Goal: Task Accomplishment & Management: Complete application form

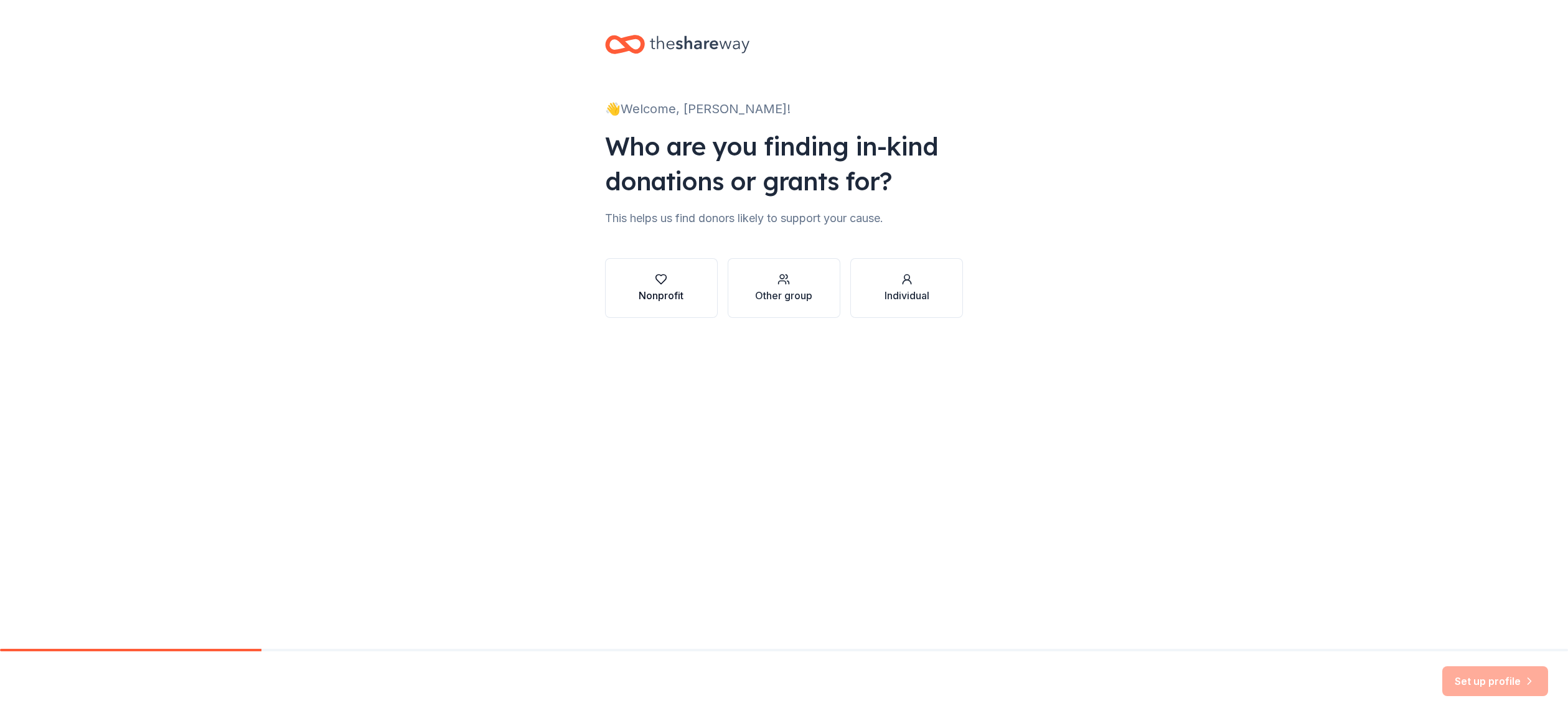
click at [650, 285] on div "button" at bounding box center [660, 280] width 45 height 13
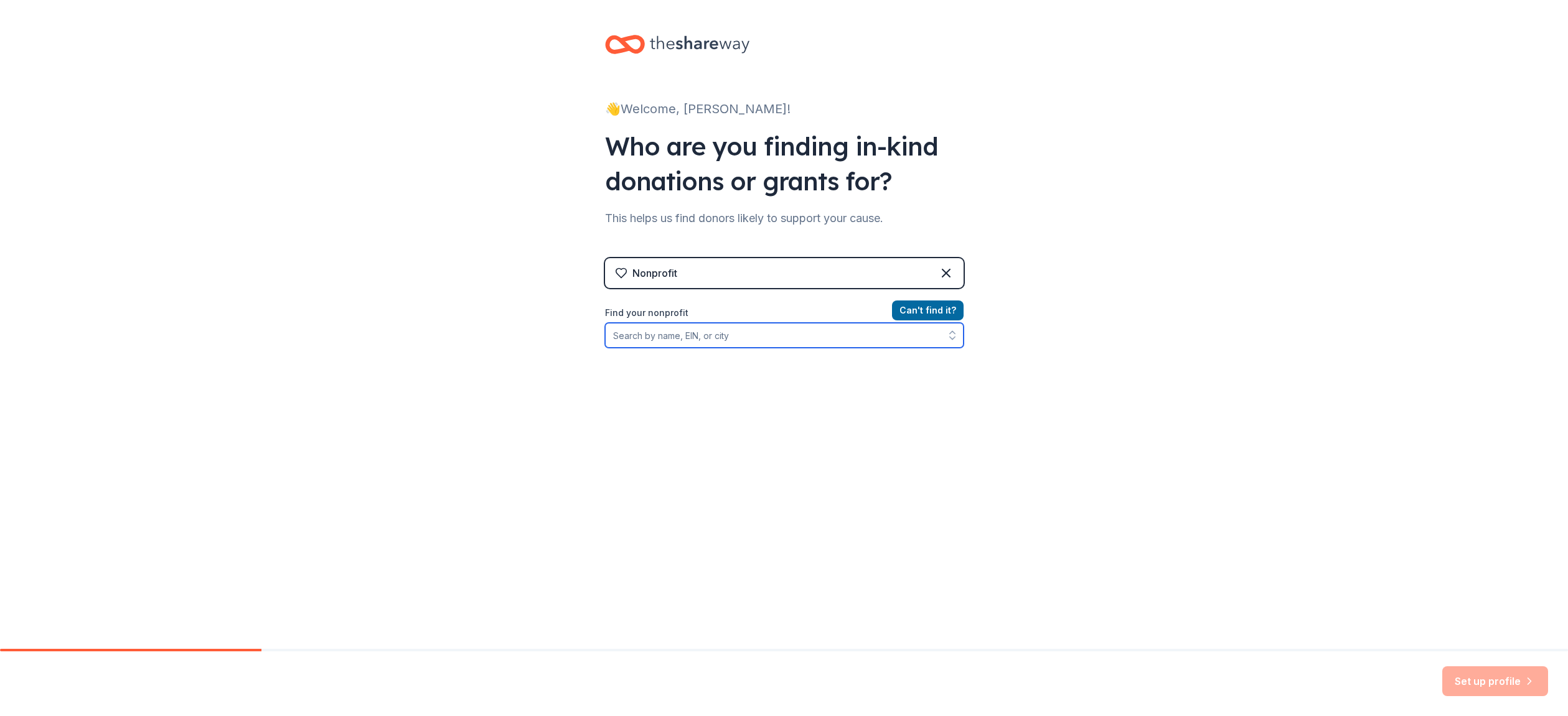
click at [679, 335] on input "Find your nonprofit" at bounding box center [784, 335] width 358 height 25
type input "red line parkway initiative"
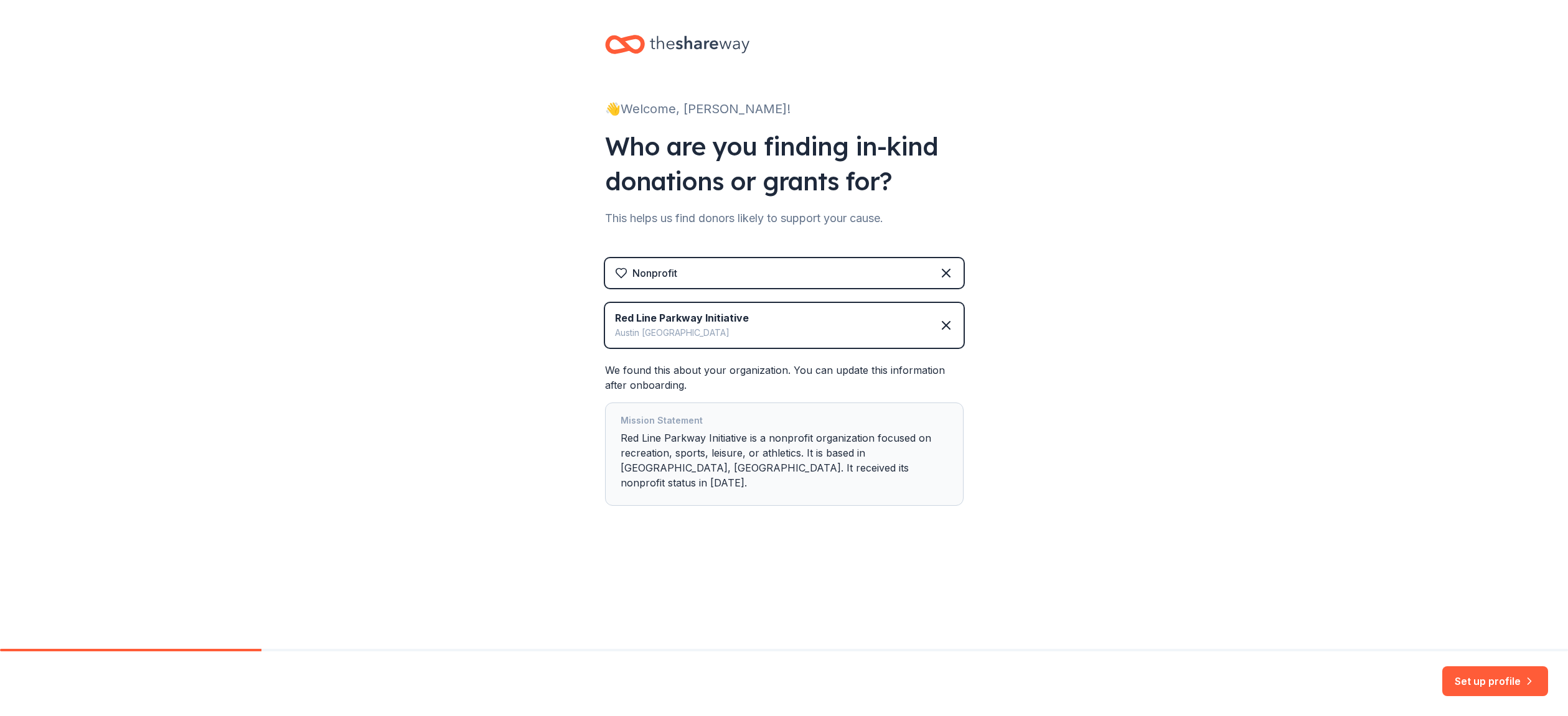
click at [1464, 677] on button "Set up profile" at bounding box center [1495, 681] width 106 height 30
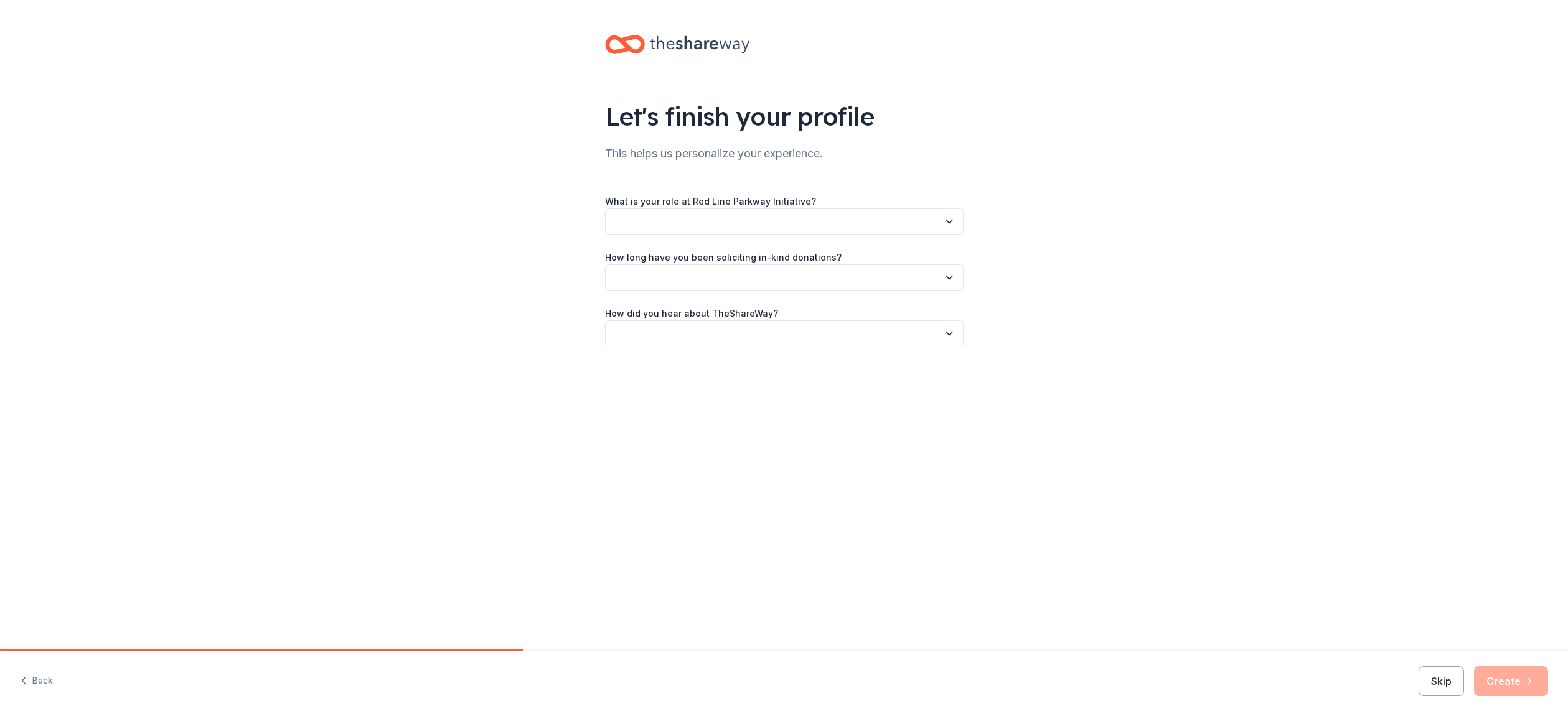
click at [735, 220] on button "button" at bounding box center [784, 221] width 358 height 26
click at [691, 253] on div "Board member" at bounding box center [784, 254] width 353 height 25
click at [693, 273] on button "button" at bounding box center [784, 277] width 358 height 26
click at [656, 308] on div "This is my first time!" at bounding box center [658, 311] width 79 height 15
click at [621, 284] on span "This is my first time!" at bounding box center [776, 277] width 325 height 15
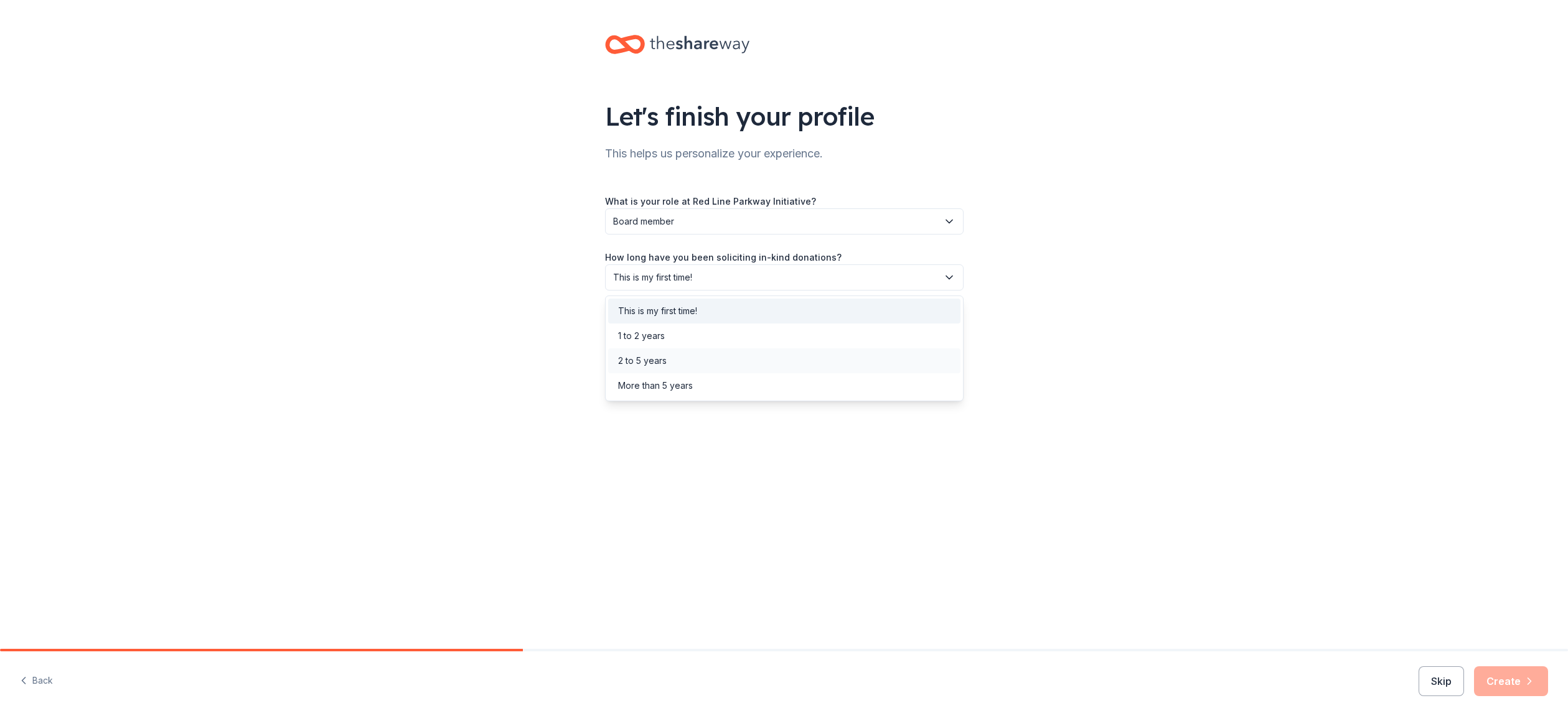
click at [623, 364] on div "2 to 5 years" at bounding box center [642, 361] width 49 height 15
click at [728, 366] on div "Let's finish your profile This helps us personalize your experience. What is yo…" at bounding box center [784, 203] width 399 height 407
click at [717, 337] on button "button" at bounding box center [784, 333] width 358 height 26
click at [709, 365] on div "Friend or colleague" at bounding box center [784, 366] width 353 height 25
click at [1518, 683] on button "Create" at bounding box center [1511, 681] width 74 height 30
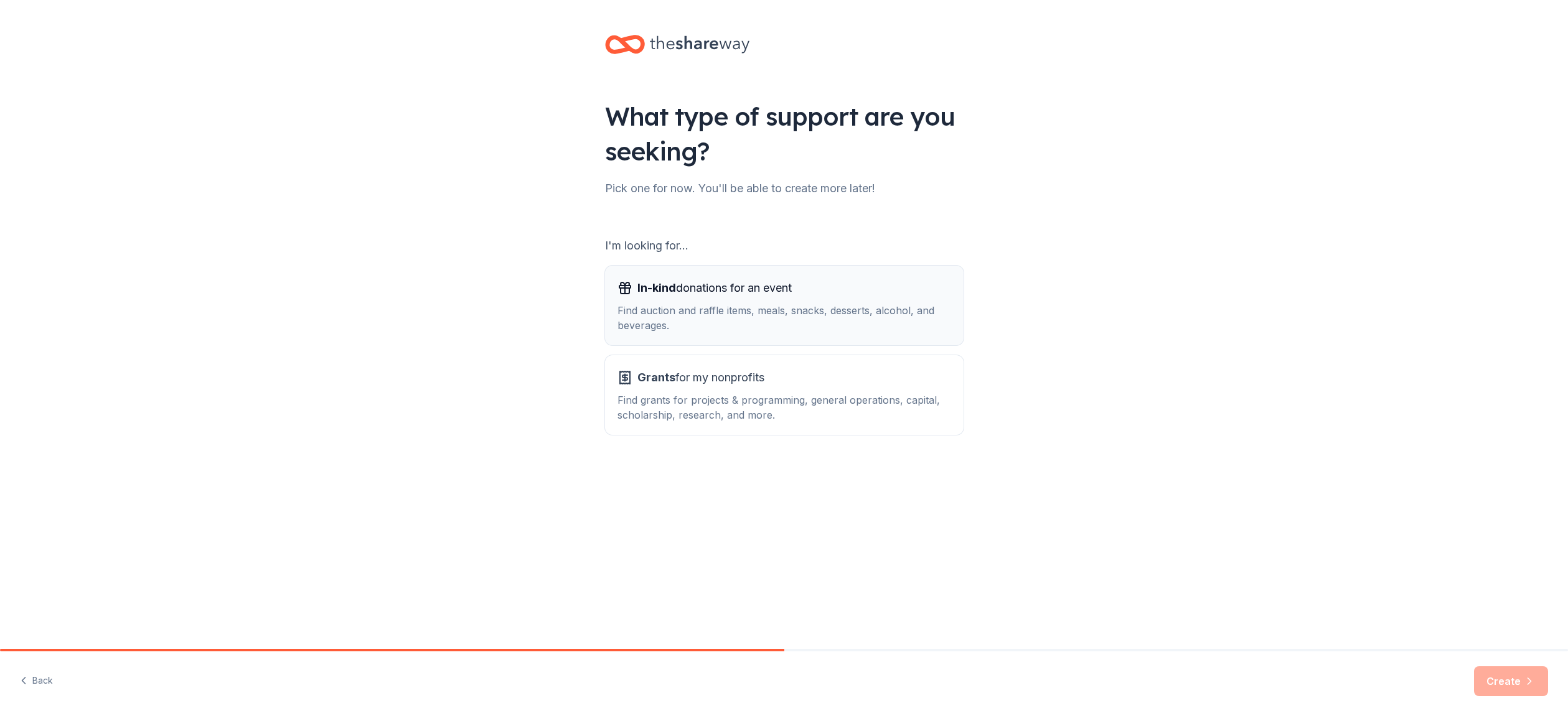
click at [682, 302] on div "In-kind donations for an event Find auction and raffle items, meals, snacks, de…" at bounding box center [784, 306] width 333 height 55
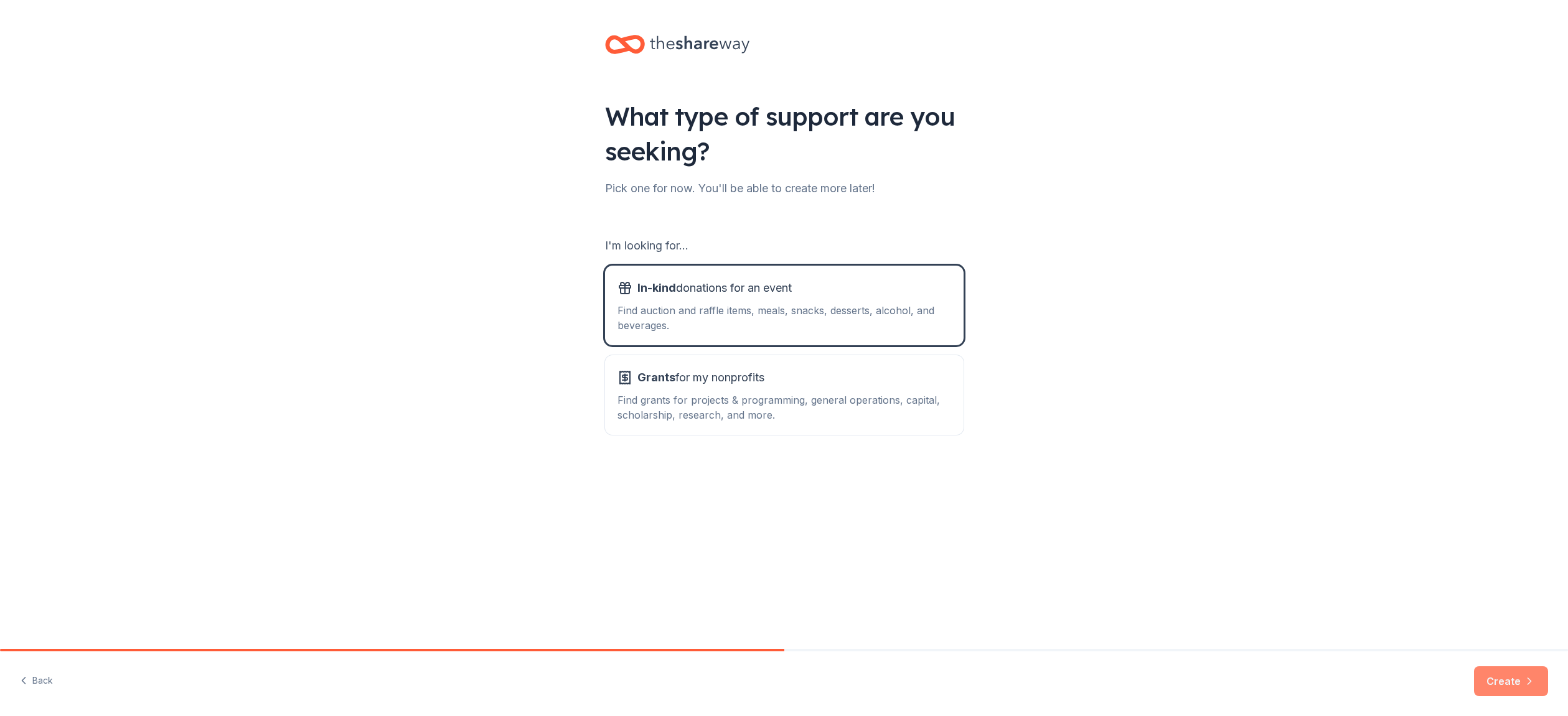
click at [1507, 671] on button "Create" at bounding box center [1511, 681] width 74 height 30
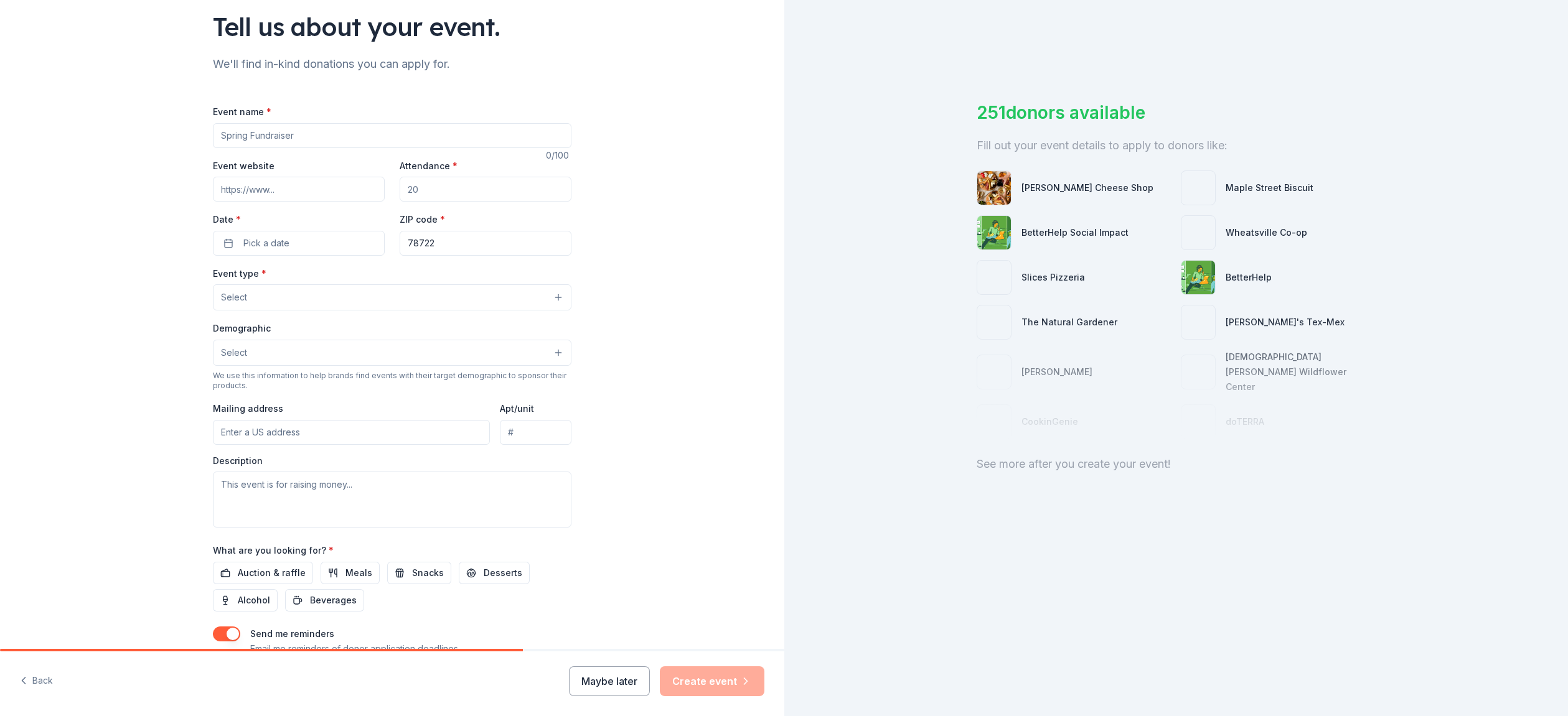
scroll to position [178, 0]
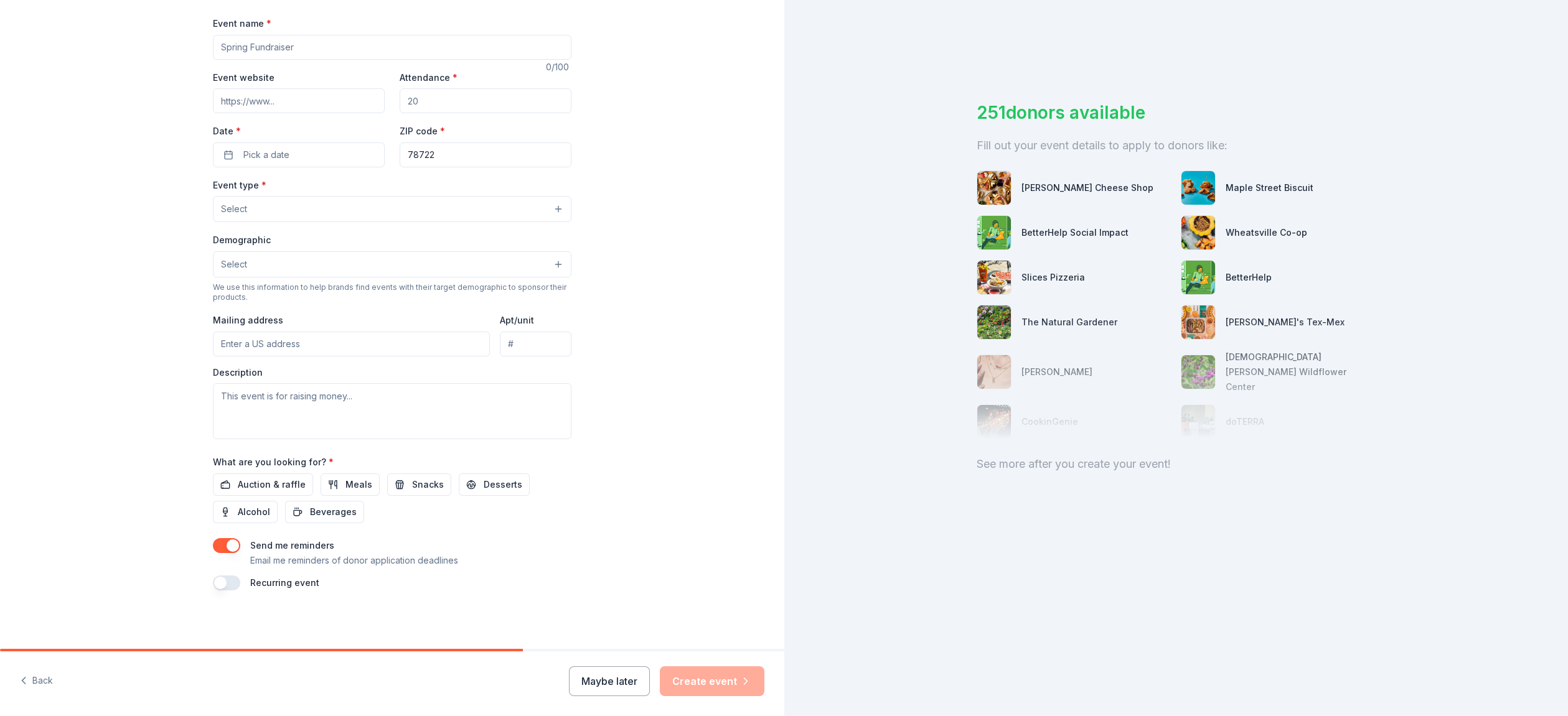
click at [234, 540] on button "button" at bounding box center [227, 545] width 28 height 15
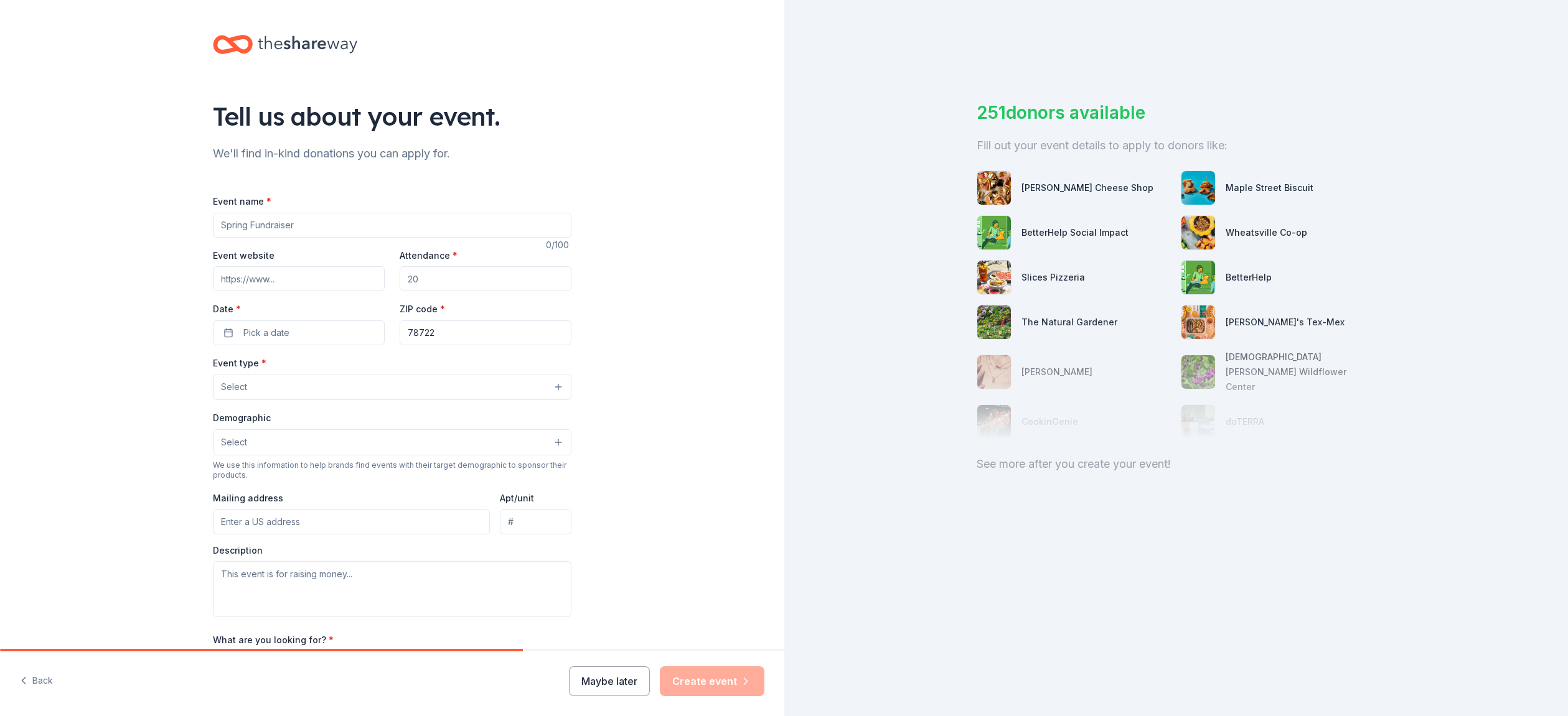
click at [261, 225] on input "Event name *" at bounding box center [392, 225] width 358 height 25
type input "R"
type input "[GEOGRAPHIC_DATA] 2025 Silent Auction"
click at [305, 191] on div "Event name * Red Line Parkway 2025 Silent Auction 36 /100 Event website Attenda…" at bounding box center [392, 471] width 358 height 595
click at [262, 278] on input "Event website" at bounding box center [299, 278] width 172 height 25
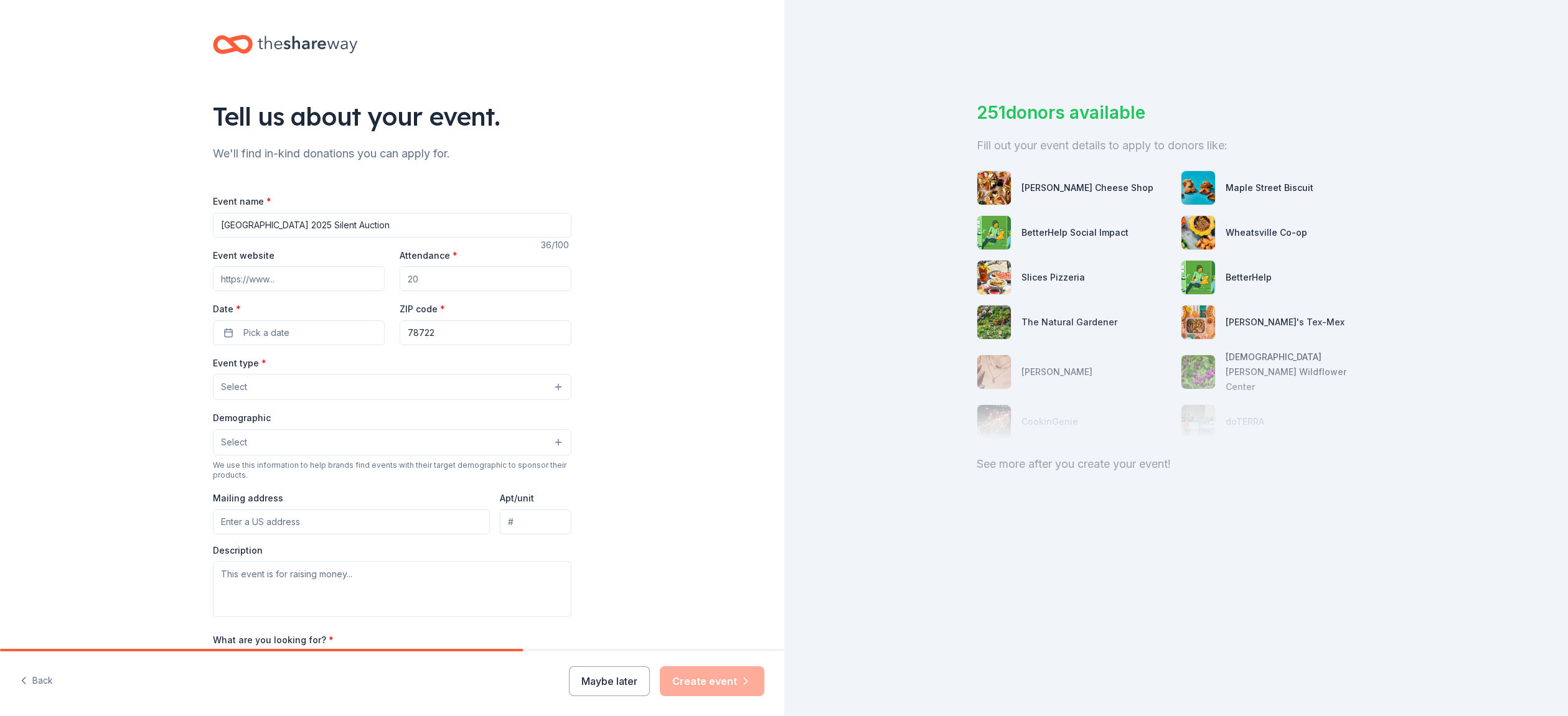
paste input "https://www.redlineparkway.org/state_of_the_parkway_2025"
type input "https://www.redlineparkway.org/state_of_the_parkway_2025"
click at [155, 286] on div "Tell us about your event. We'll find in-kind donations you can apply for. Event…" at bounding box center [392, 414] width 784 height 828
click at [437, 279] on input "Attendance *" at bounding box center [485, 278] width 172 height 25
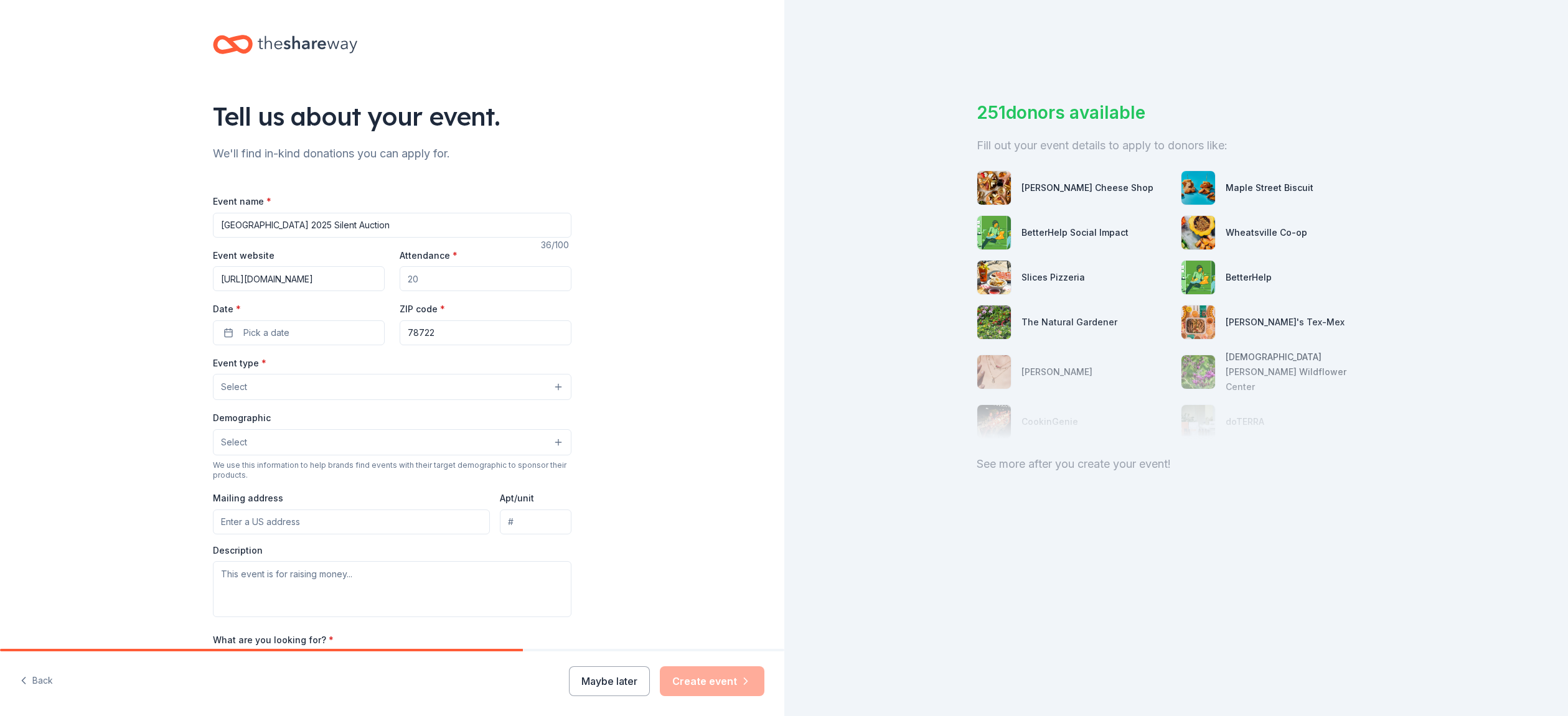
click at [478, 288] on input "Attendance *" at bounding box center [485, 278] width 172 height 25
type input "100"
click at [322, 336] on button "Pick a date" at bounding box center [299, 332] width 172 height 25
click at [372, 372] on button "Go to next month" at bounding box center [366, 364] width 17 height 17
click at [324, 437] on button "6" at bounding box center [321, 439] width 22 height 22
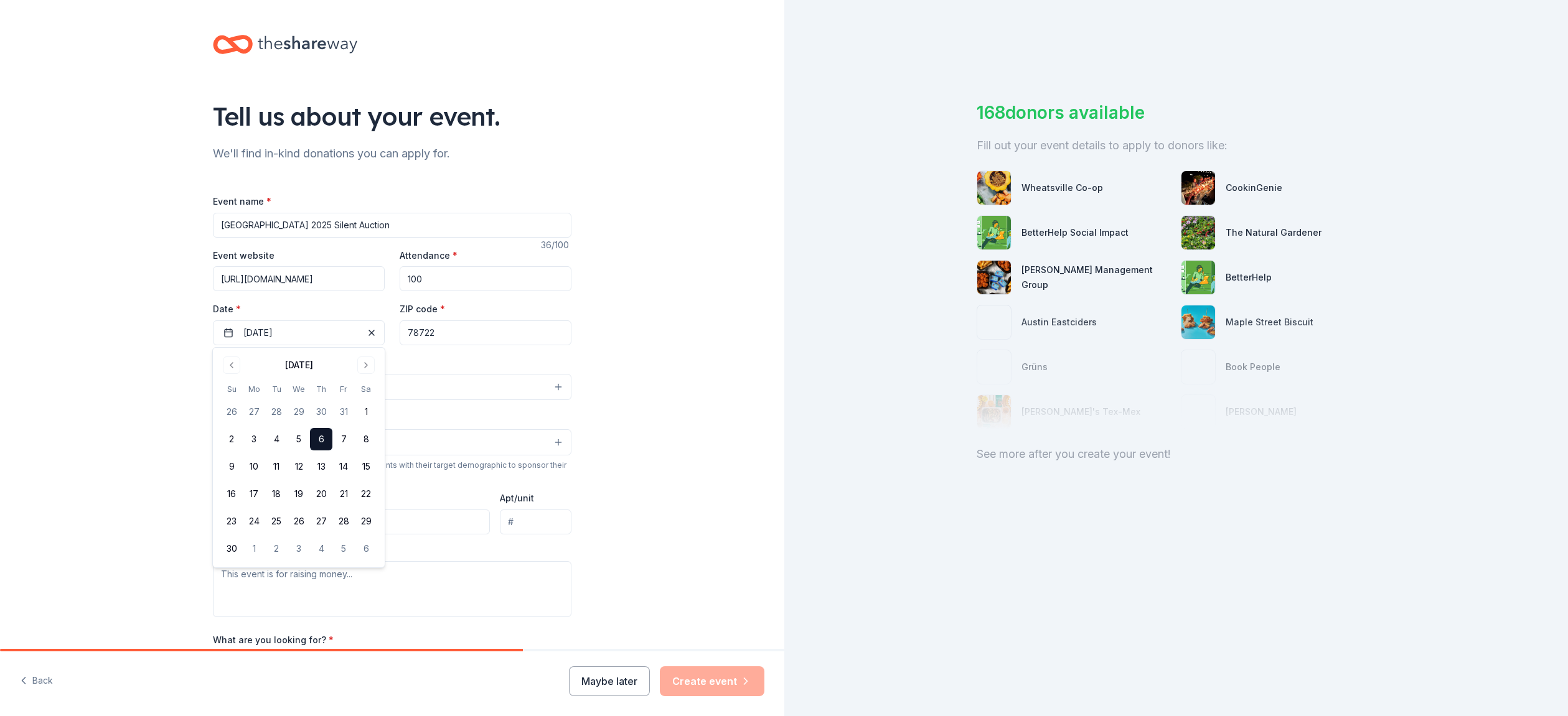
click at [630, 312] on div "Tell us about your event. We'll find in-kind donations you can apply for. Event…" at bounding box center [392, 414] width 784 height 828
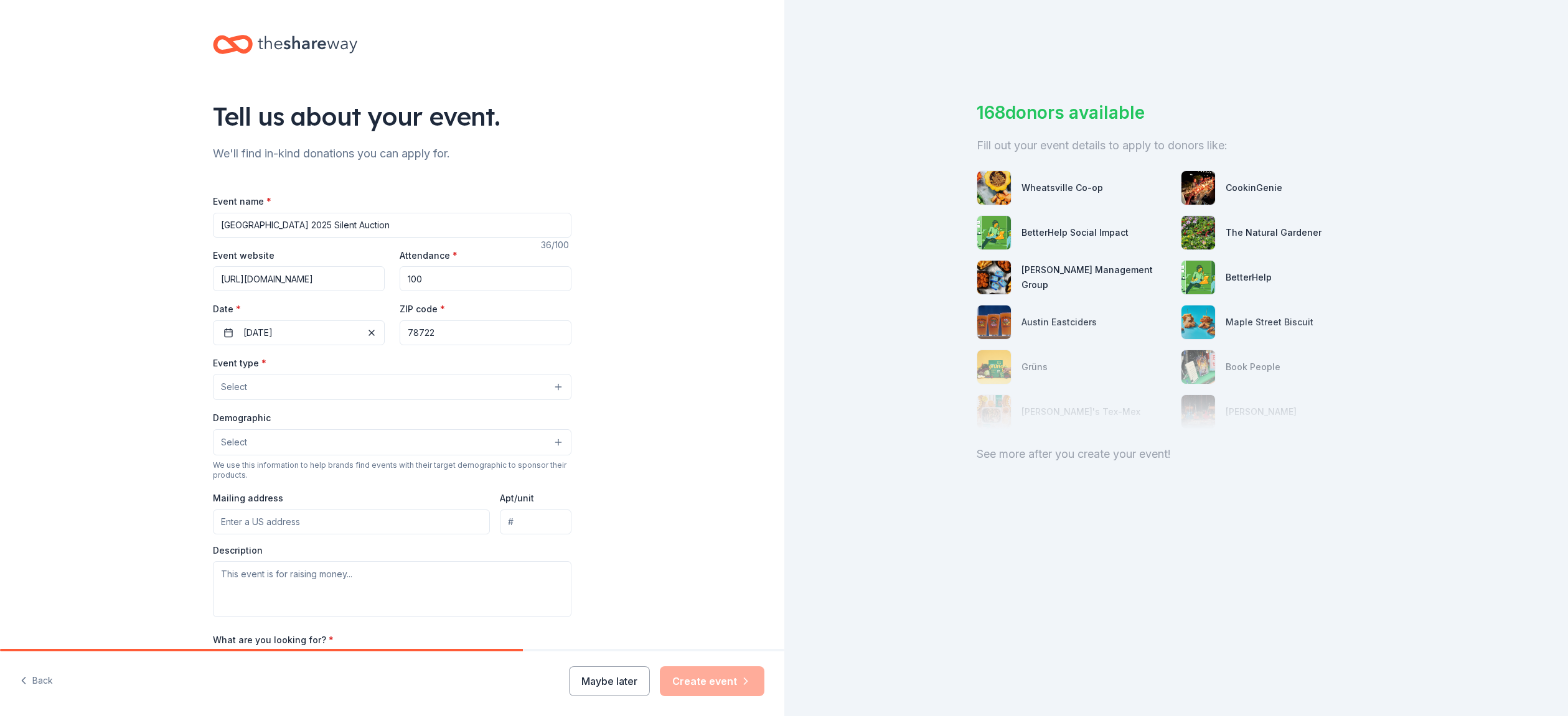
click at [439, 337] on input "78722" at bounding box center [485, 332] width 172 height 25
click at [623, 324] on div "Tell us about your event. We'll find in-kind donations you can apply for. Event…" at bounding box center [392, 414] width 784 height 828
click at [313, 387] on button "Select" at bounding box center [392, 386] width 358 height 26
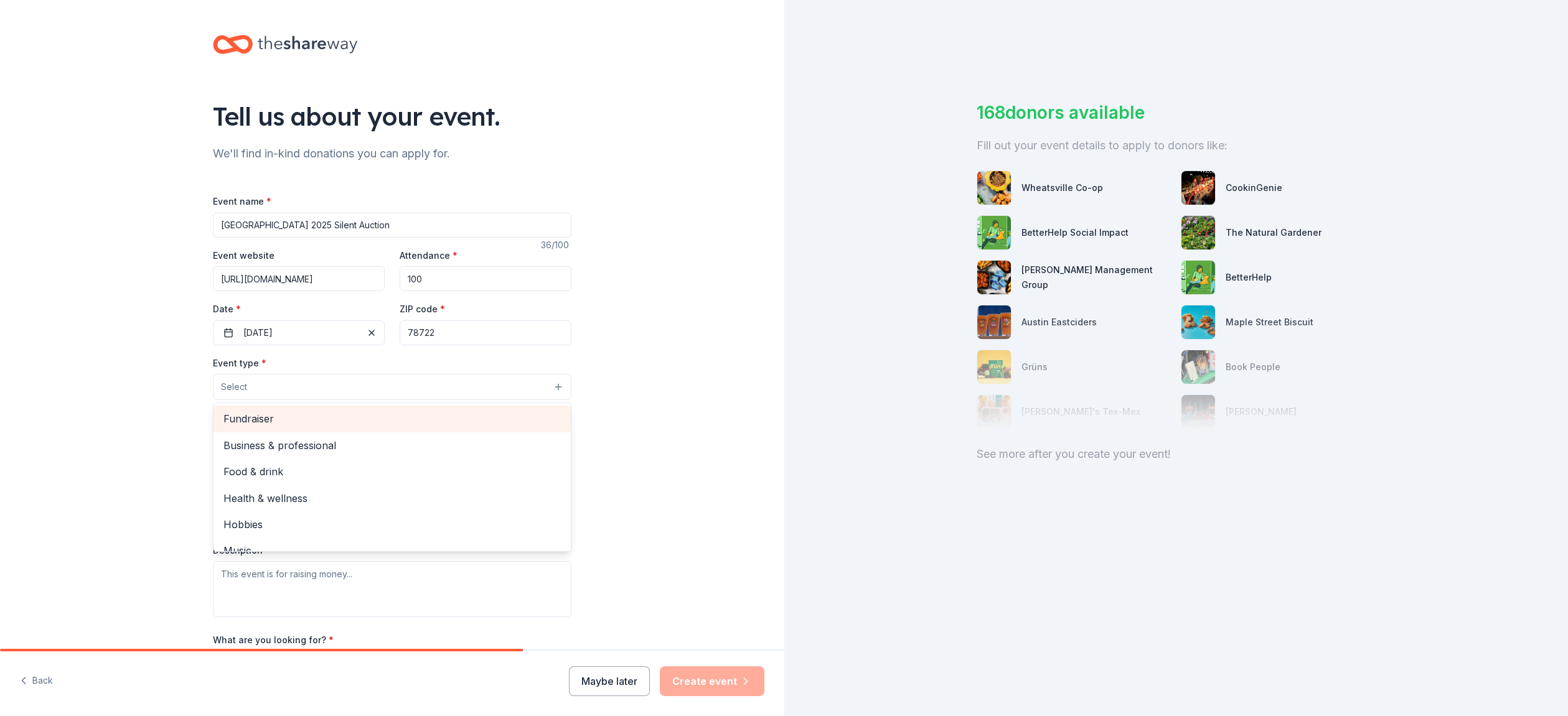
click at [302, 412] on span "Fundraiser" at bounding box center [391, 419] width 337 height 17
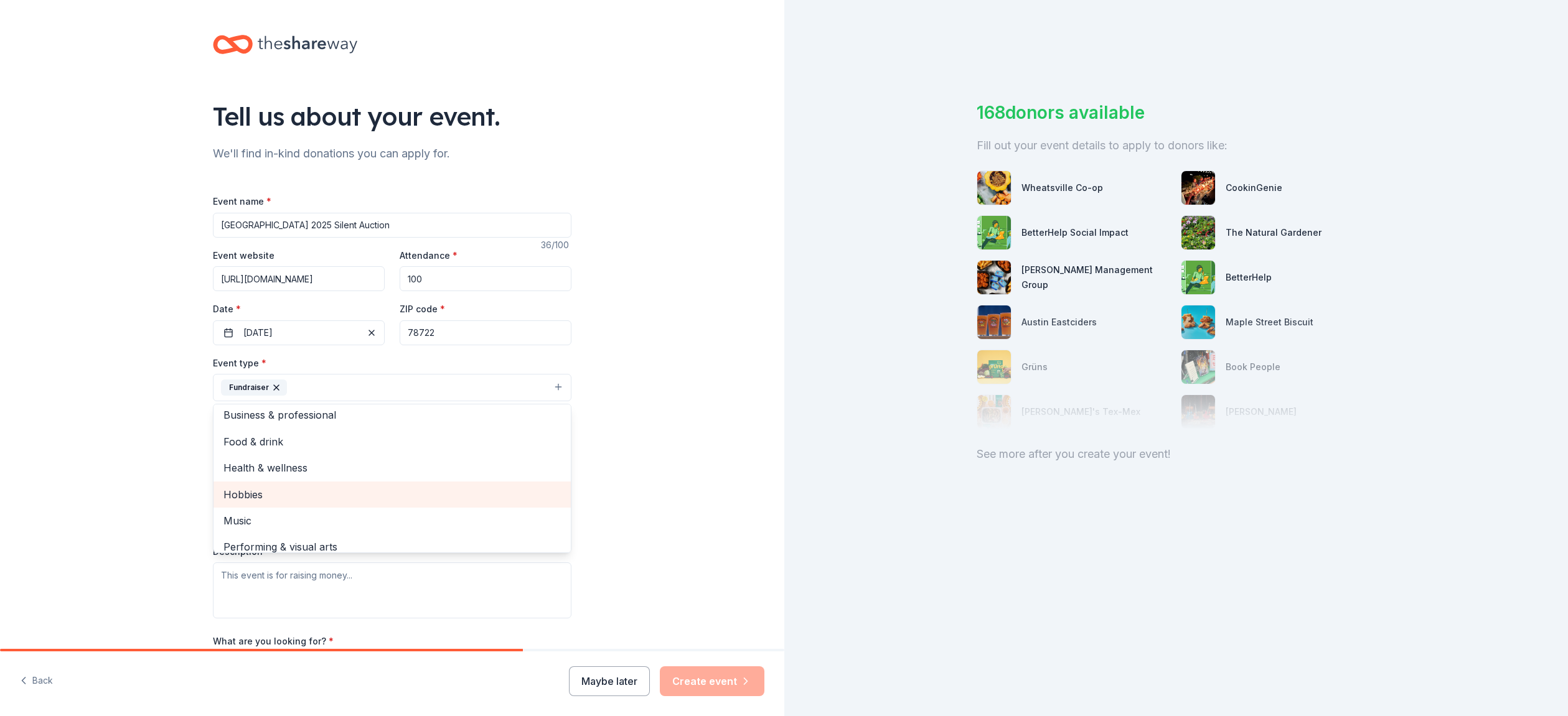
scroll to position [0, 0]
click at [9, 460] on div "Tell us about your event. We'll find in-kind donations you can apply for. Event…" at bounding box center [392, 414] width 784 height 829
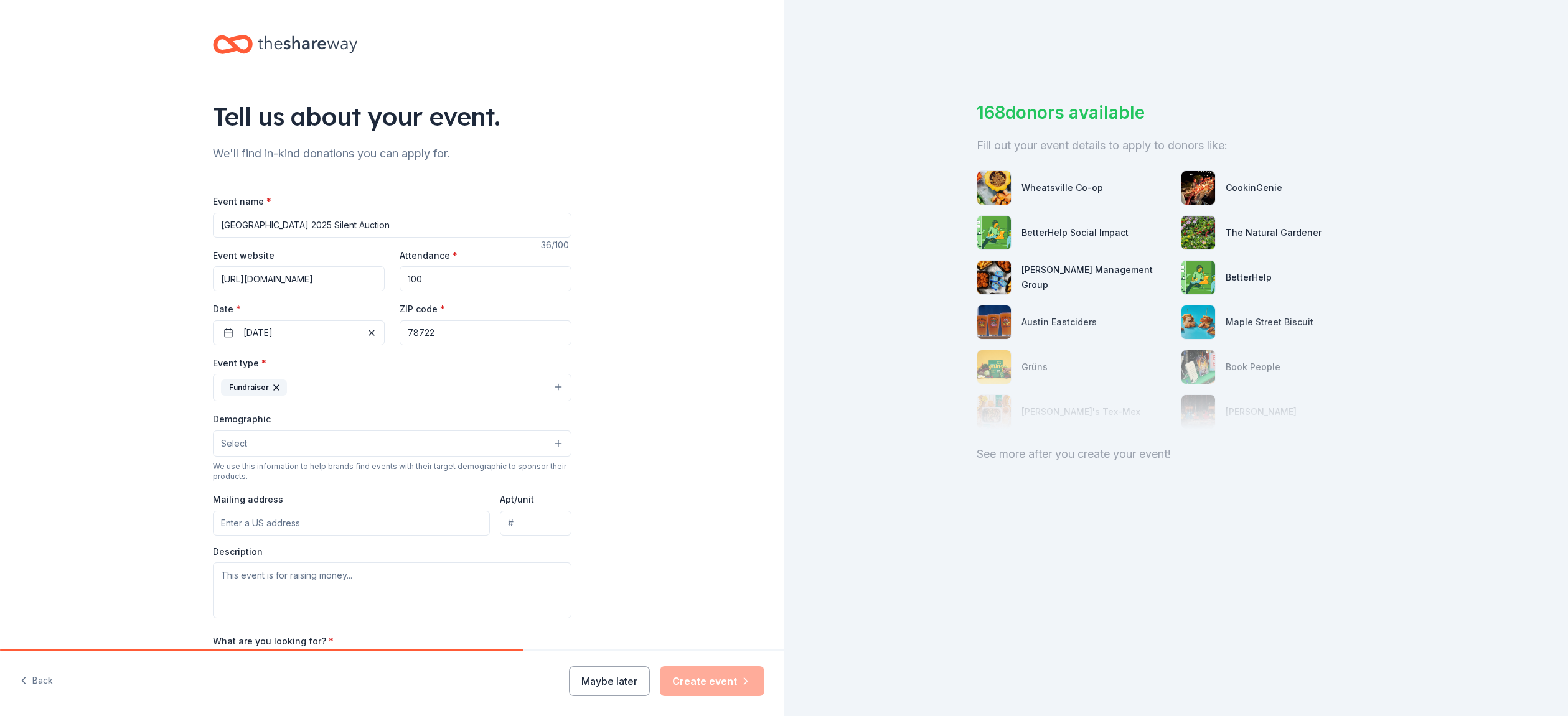
click at [227, 442] on span "Select" at bounding box center [234, 443] width 26 height 15
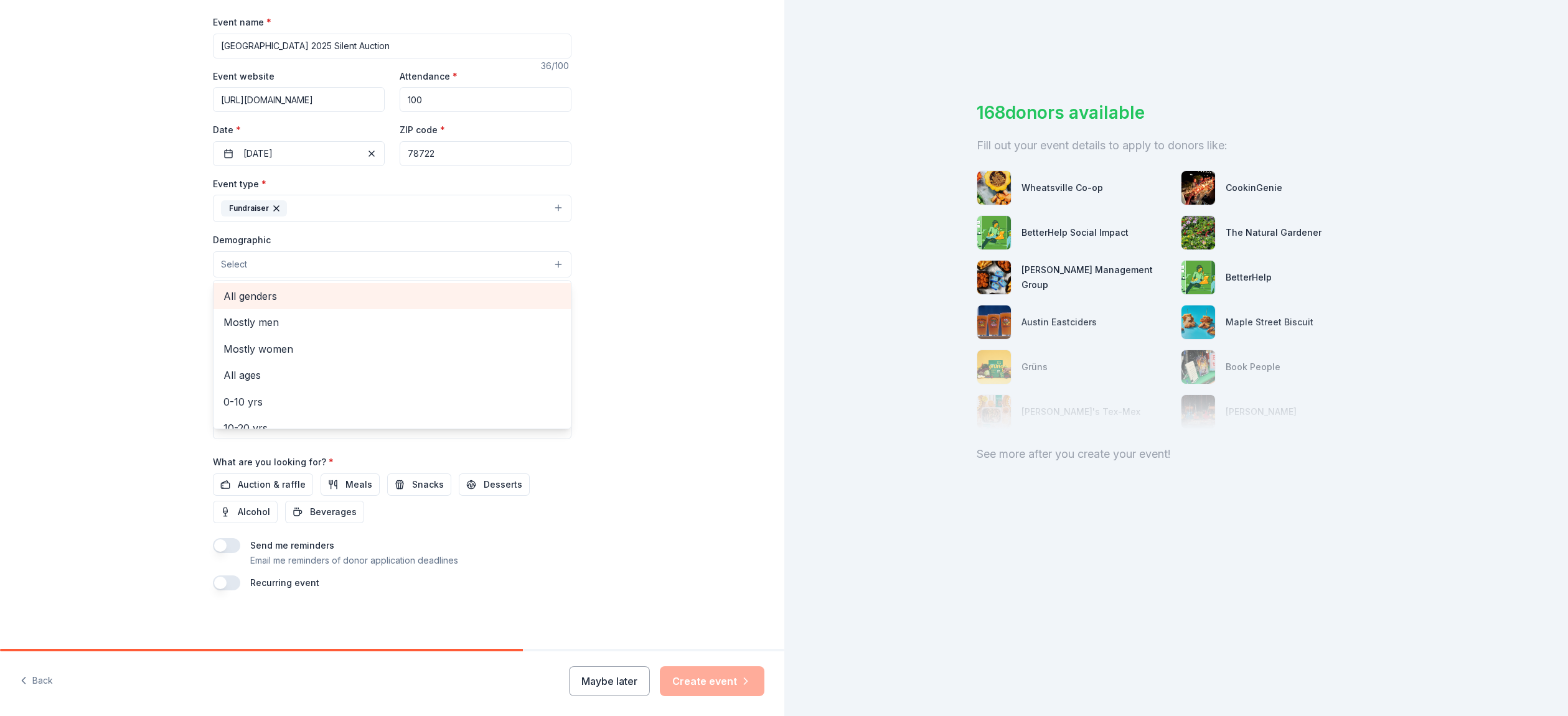
click at [276, 302] on span "All genders" at bounding box center [391, 296] width 337 height 17
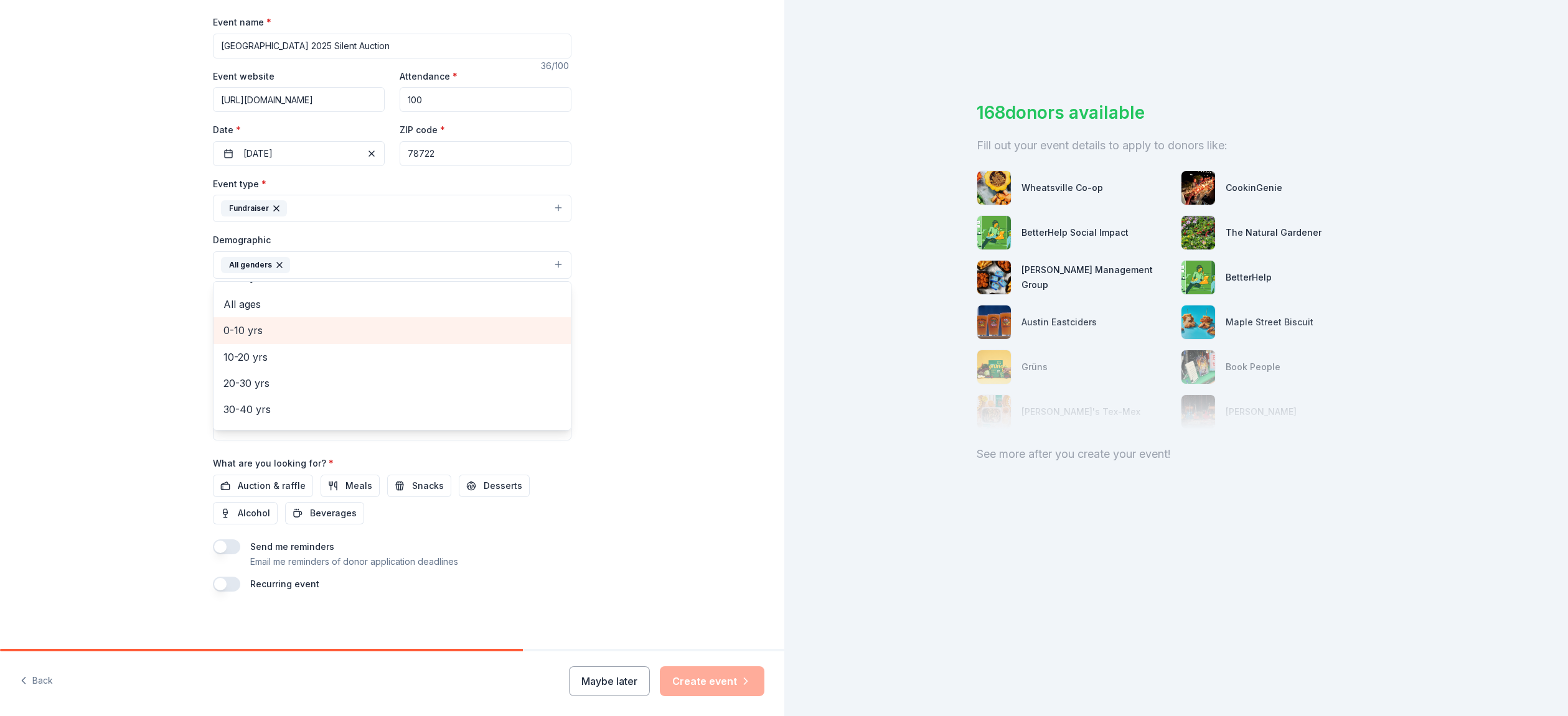
scroll to position [74, 0]
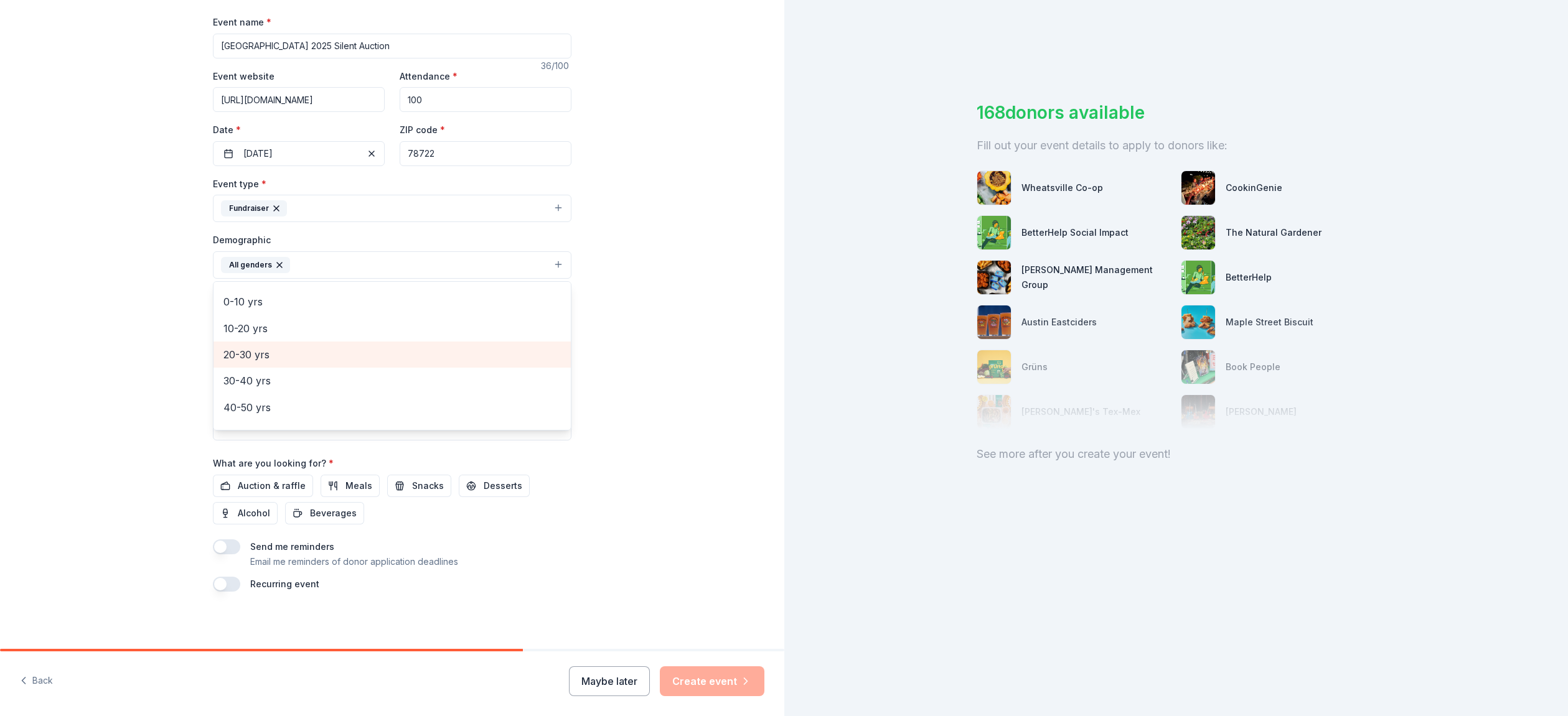
click at [317, 354] on span "20-30 yrs" at bounding box center [391, 354] width 337 height 17
click at [306, 359] on span "30-40 yrs" at bounding box center [391, 354] width 337 height 17
click at [306, 362] on div "40-50 yrs" at bounding box center [391, 354] width 357 height 26
click at [136, 333] on div "Tell us about your event. We'll find in-kind donations you can apply for. Event…" at bounding box center [392, 236] width 784 height 831
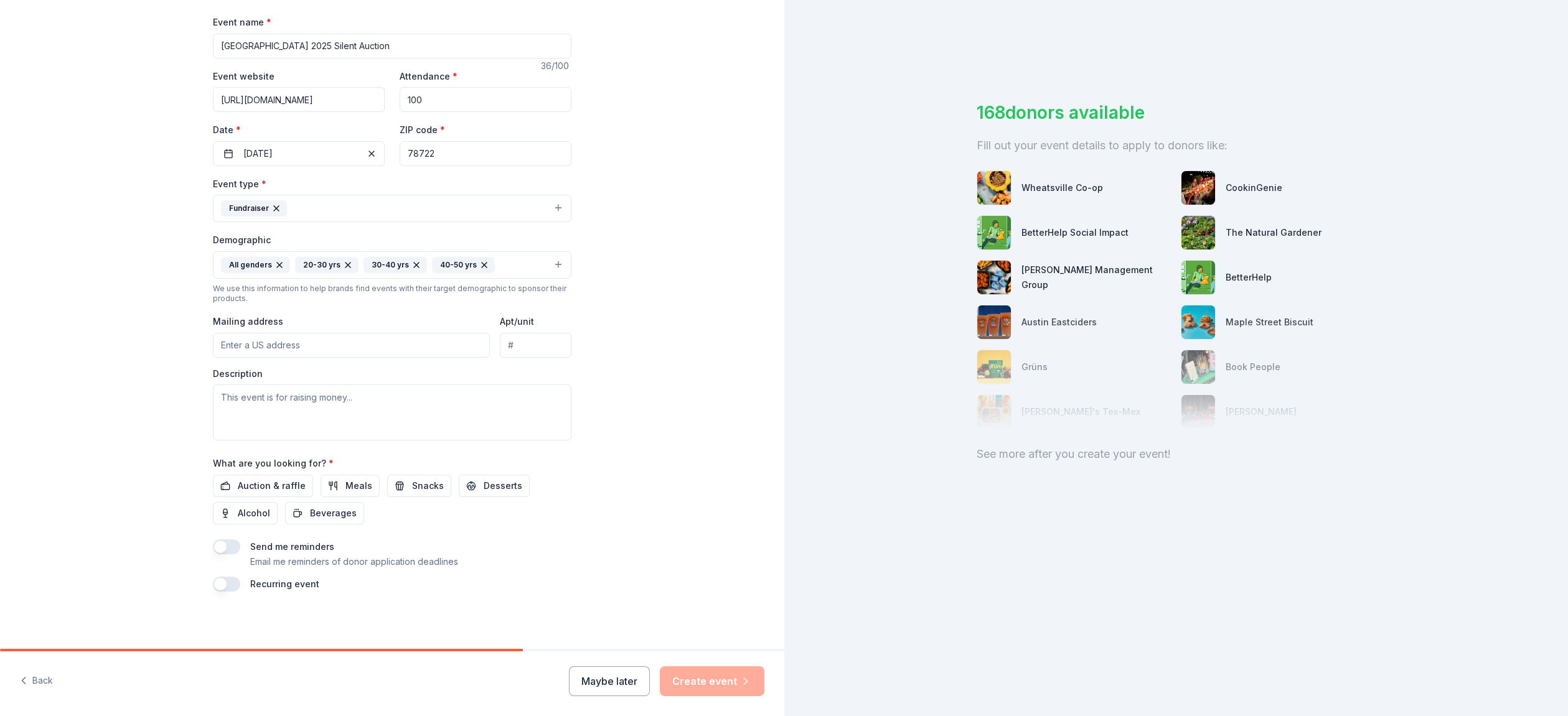
scroll to position [181, 0]
click at [279, 484] on span "Auction & raffle" at bounding box center [272, 485] width 68 height 15
click at [702, 680] on button "Create event" at bounding box center [712, 681] width 105 height 30
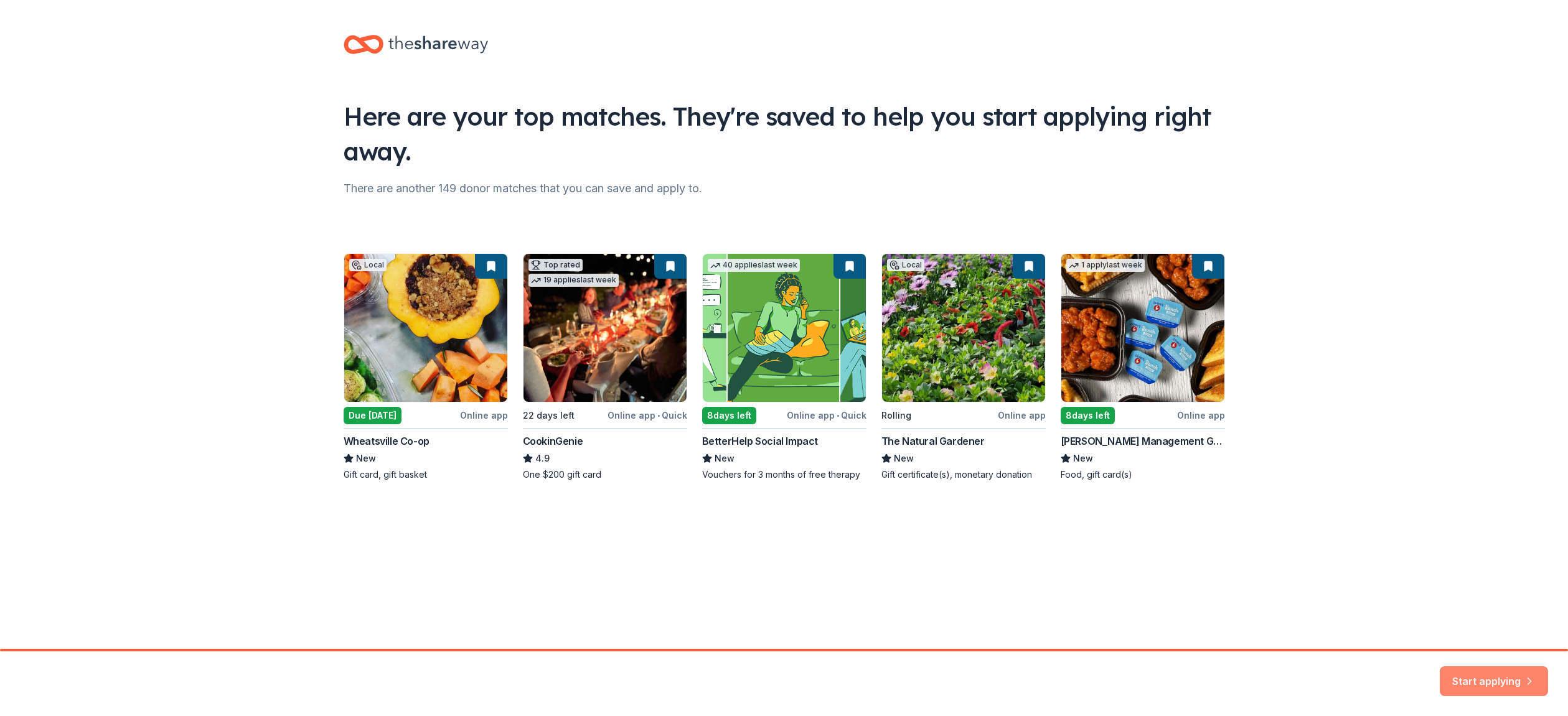
click at [1467, 681] on button "Start applying" at bounding box center [1494, 674] width 108 height 30
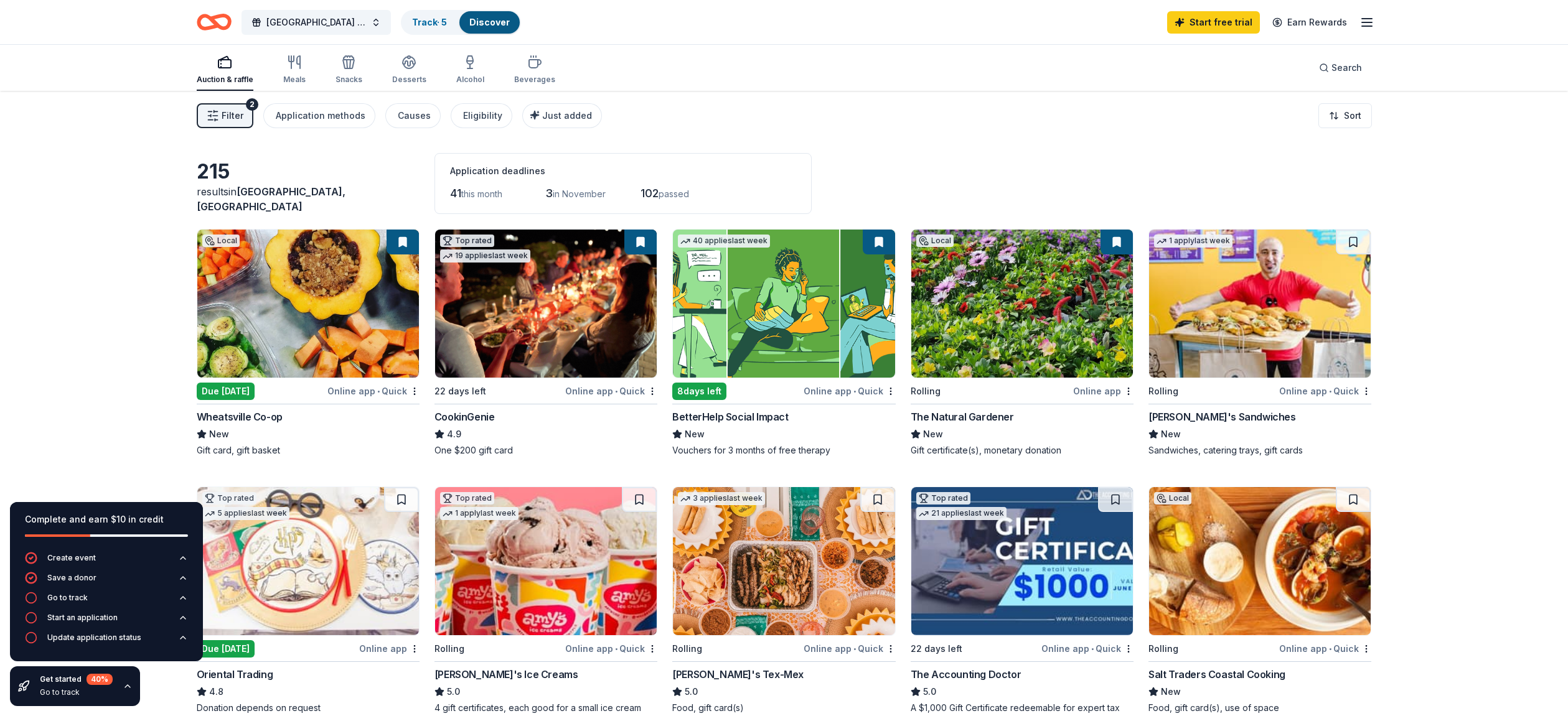
click at [314, 352] on img at bounding box center [308, 303] width 221 height 148
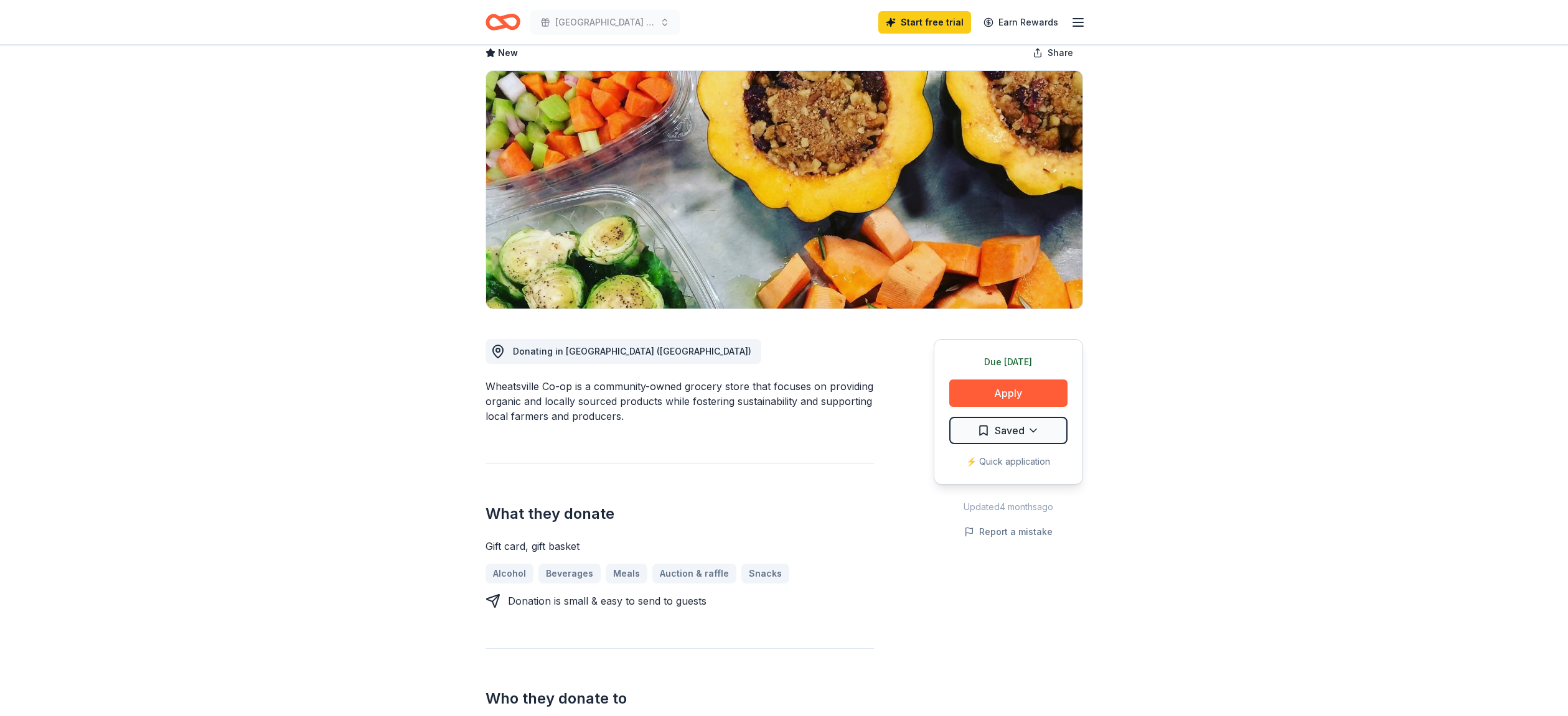
scroll to position [63, 0]
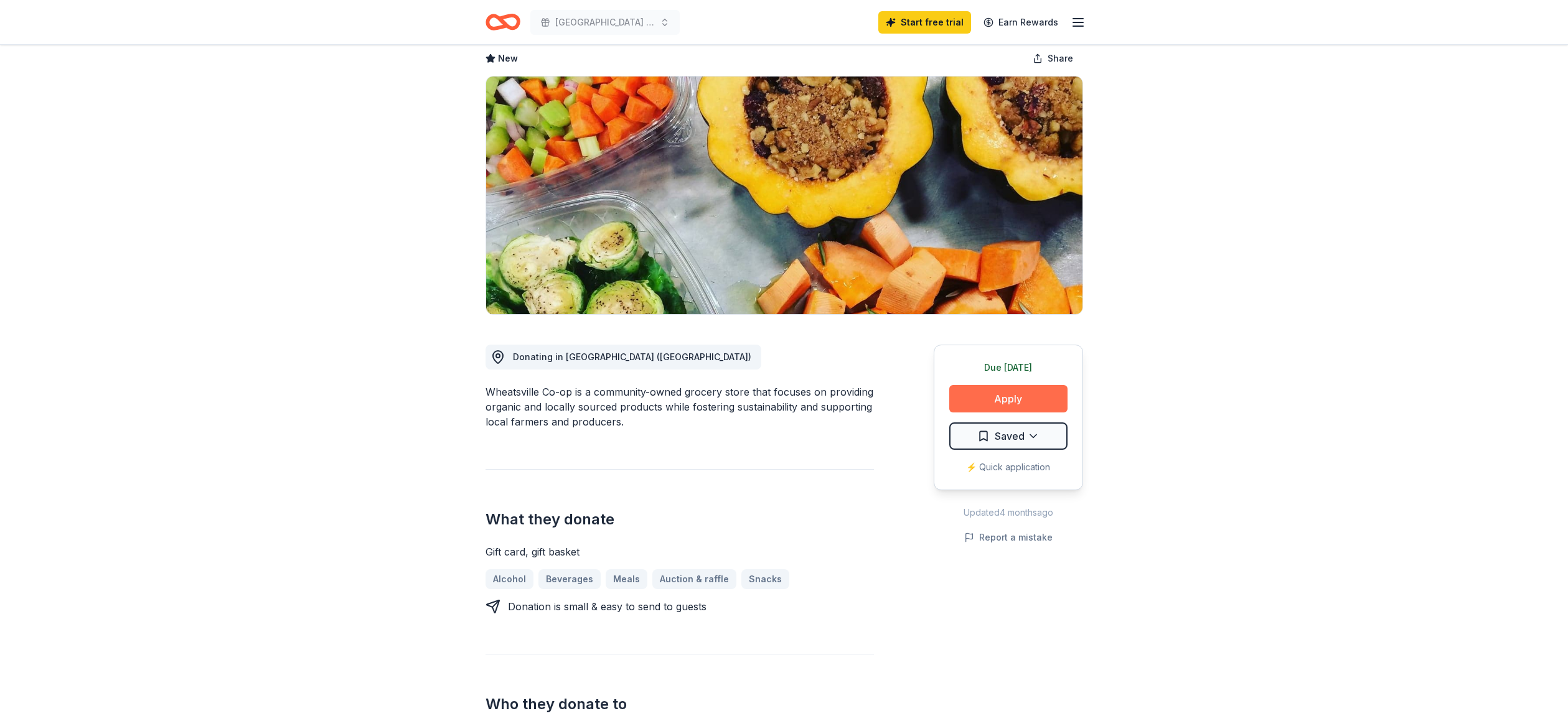
click at [1040, 397] on button "Apply" at bounding box center [1008, 398] width 118 height 28
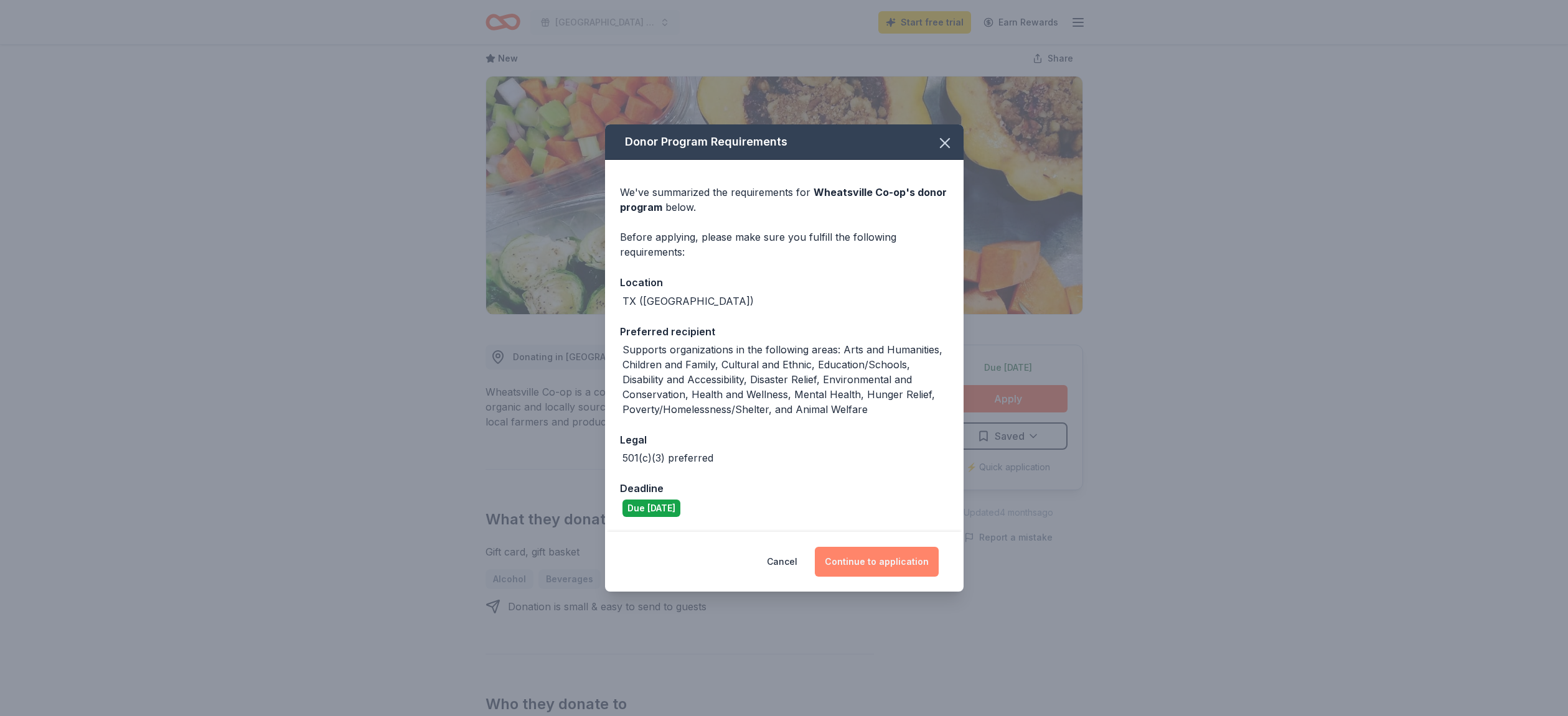
click at [915, 558] on button "Continue to application" at bounding box center [876, 562] width 124 height 30
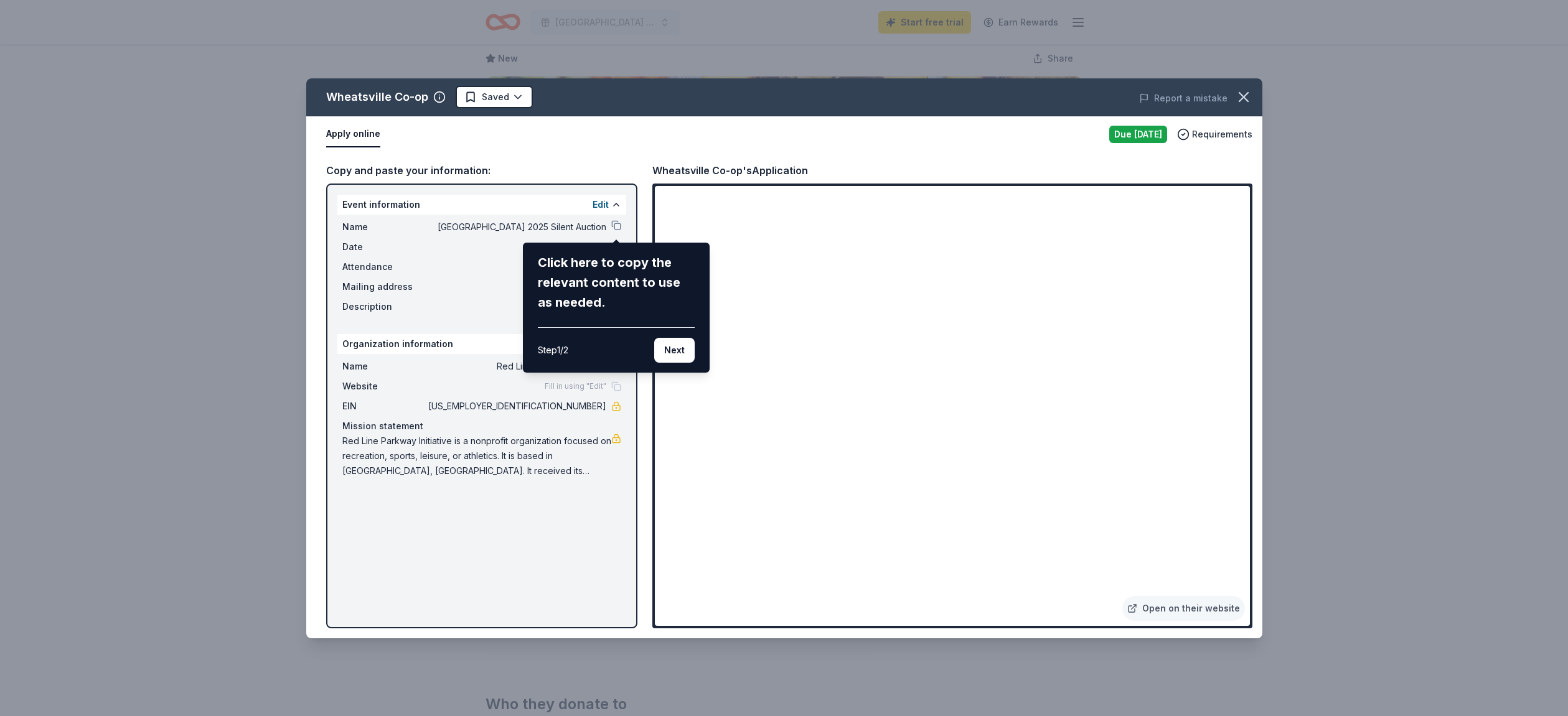
click at [660, 349] on button "Next" at bounding box center [674, 350] width 40 height 25
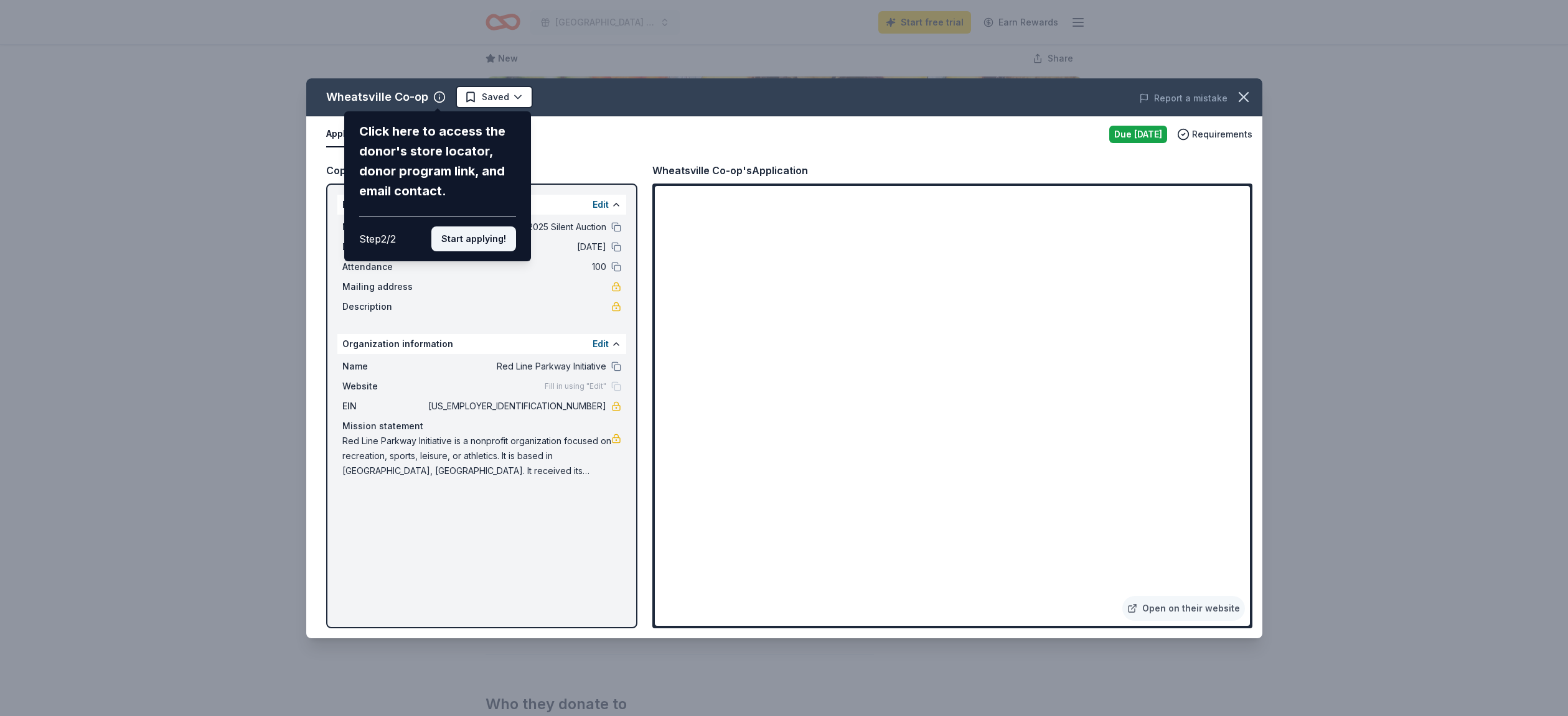
click at [488, 227] on button "Start applying!" at bounding box center [474, 239] width 85 height 25
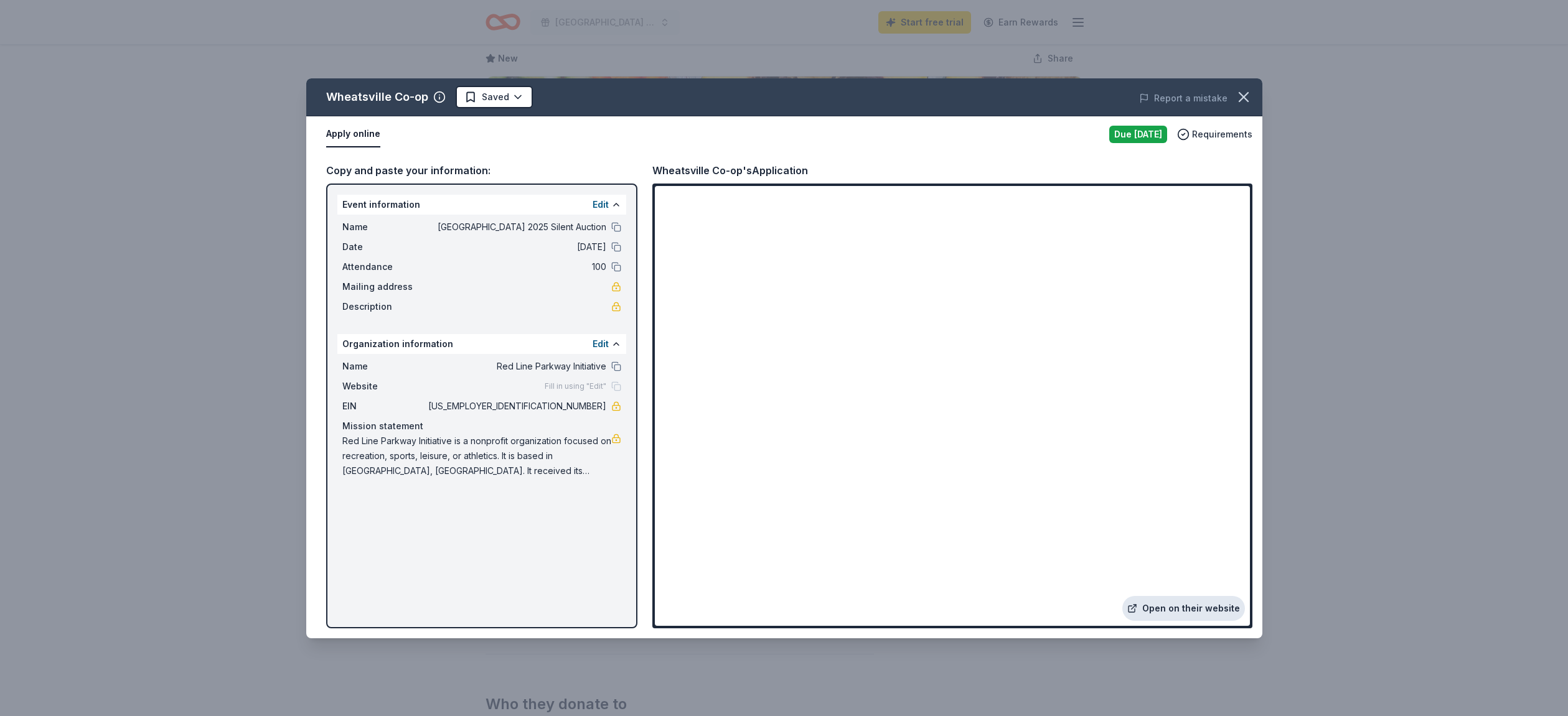
click at [1201, 610] on link "Open on their website" at bounding box center [1184, 608] width 123 height 25
click at [358, 133] on button "Apply online" at bounding box center [353, 134] width 54 height 26
click at [1242, 99] on icon "button" at bounding box center [1243, 96] width 8 height 8
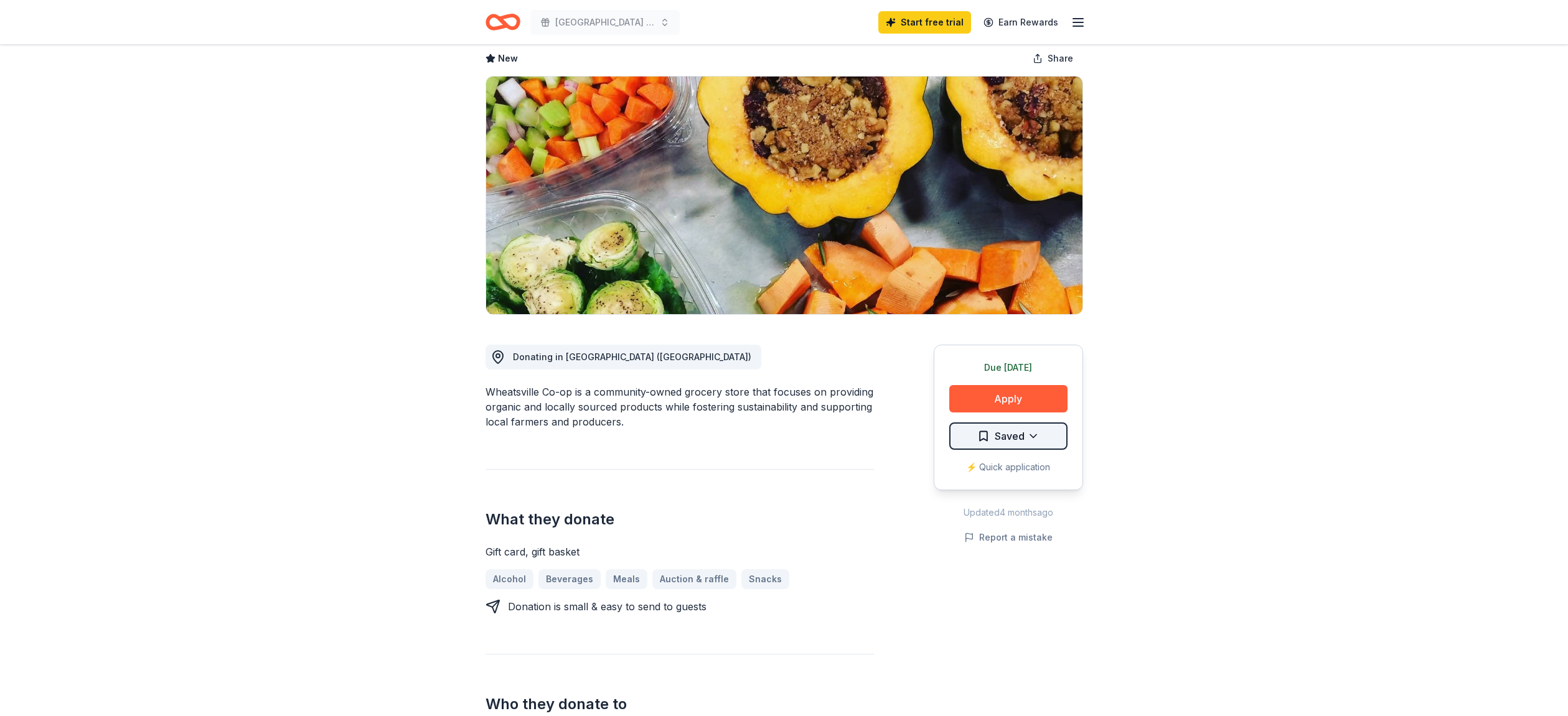
click at [1030, 439] on html "Red Line Parkway 2025 Silent Auction Start free trial Earn Rewards Due tomorrow…" at bounding box center [784, 295] width 1568 height 716
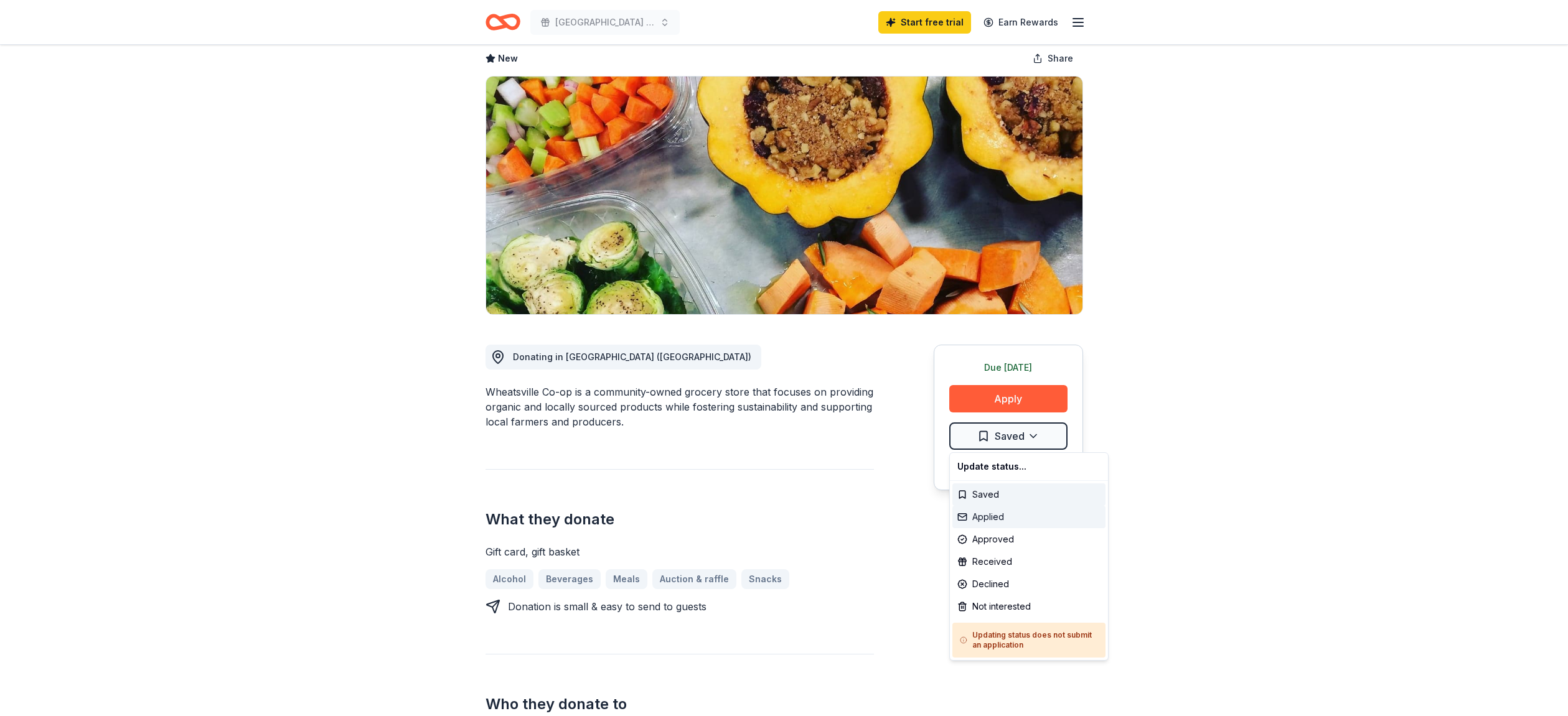
click at [999, 519] on div "Applied" at bounding box center [1029, 517] width 153 height 22
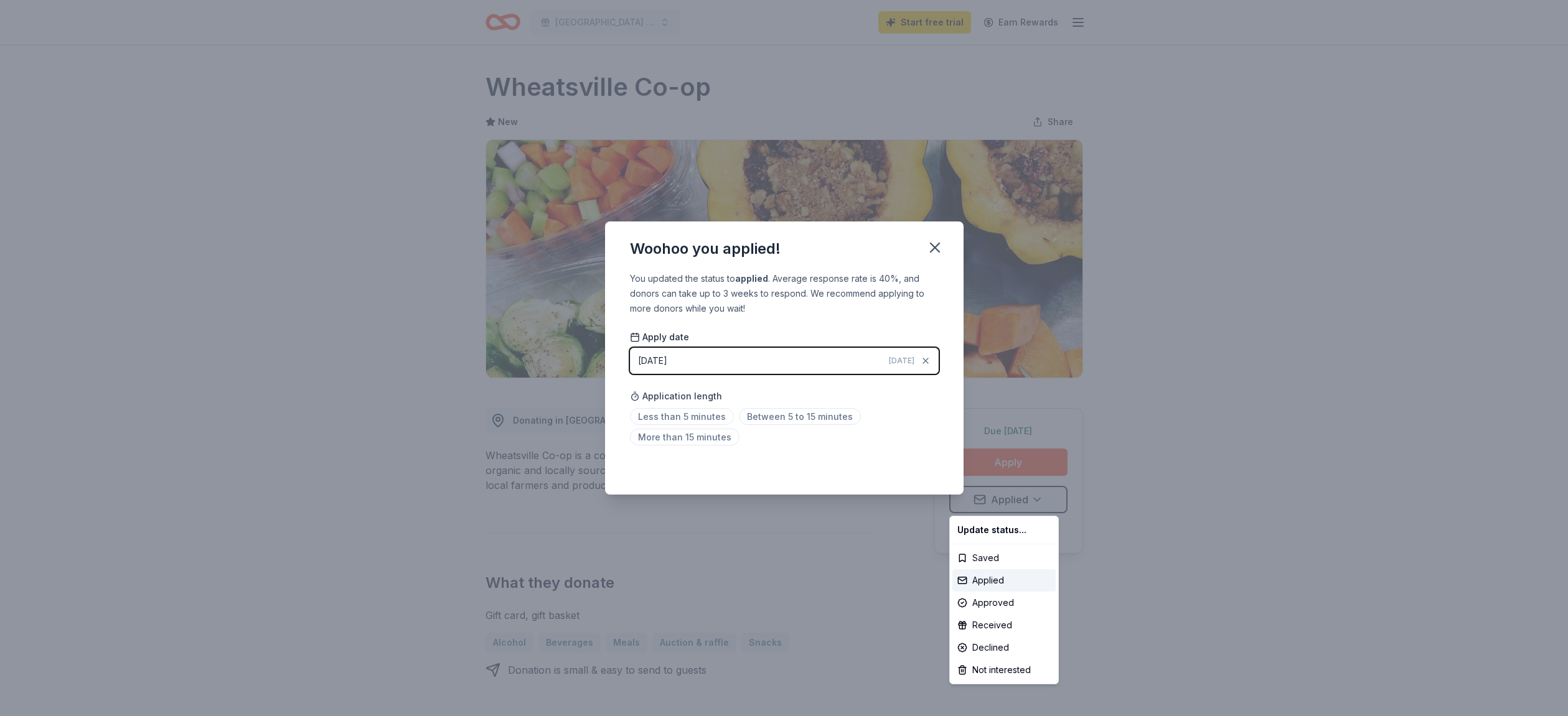
click at [691, 416] on html "Red Line Parkway 2025 Silent Auction Start free trial Earn Rewards Due tomorrow…" at bounding box center [784, 358] width 1568 height 716
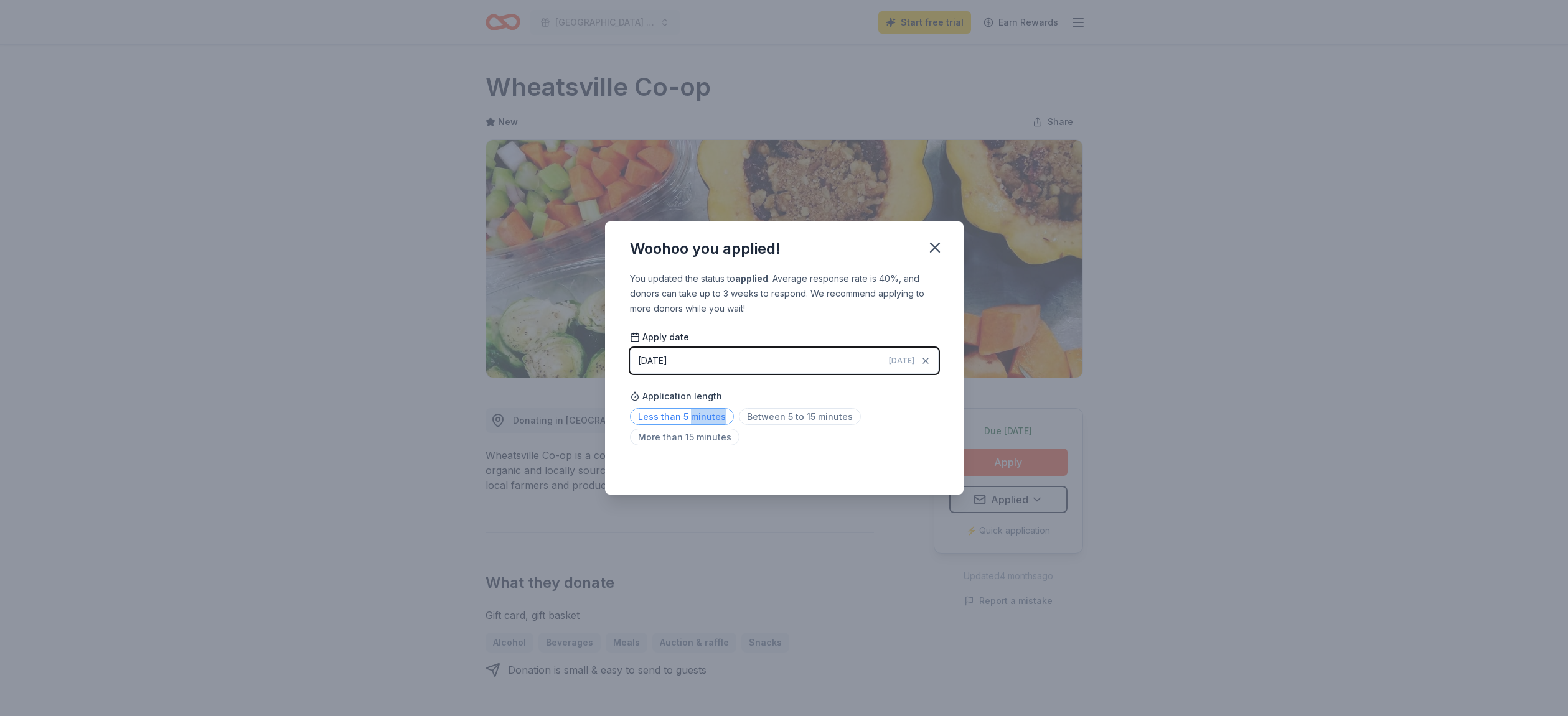
click at [691, 416] on span "Less than 5 minutes" at bounding box center [682, 417] width 104 height 17
click at [1239, 280] on div "Woohoo you applied! You updated the status to applied . Average response rate i…" at bounding box center [784, 358] width 1568 height 716
click at [947, 247] on button "button" at bounding box center [935, 248] width 28 height 28
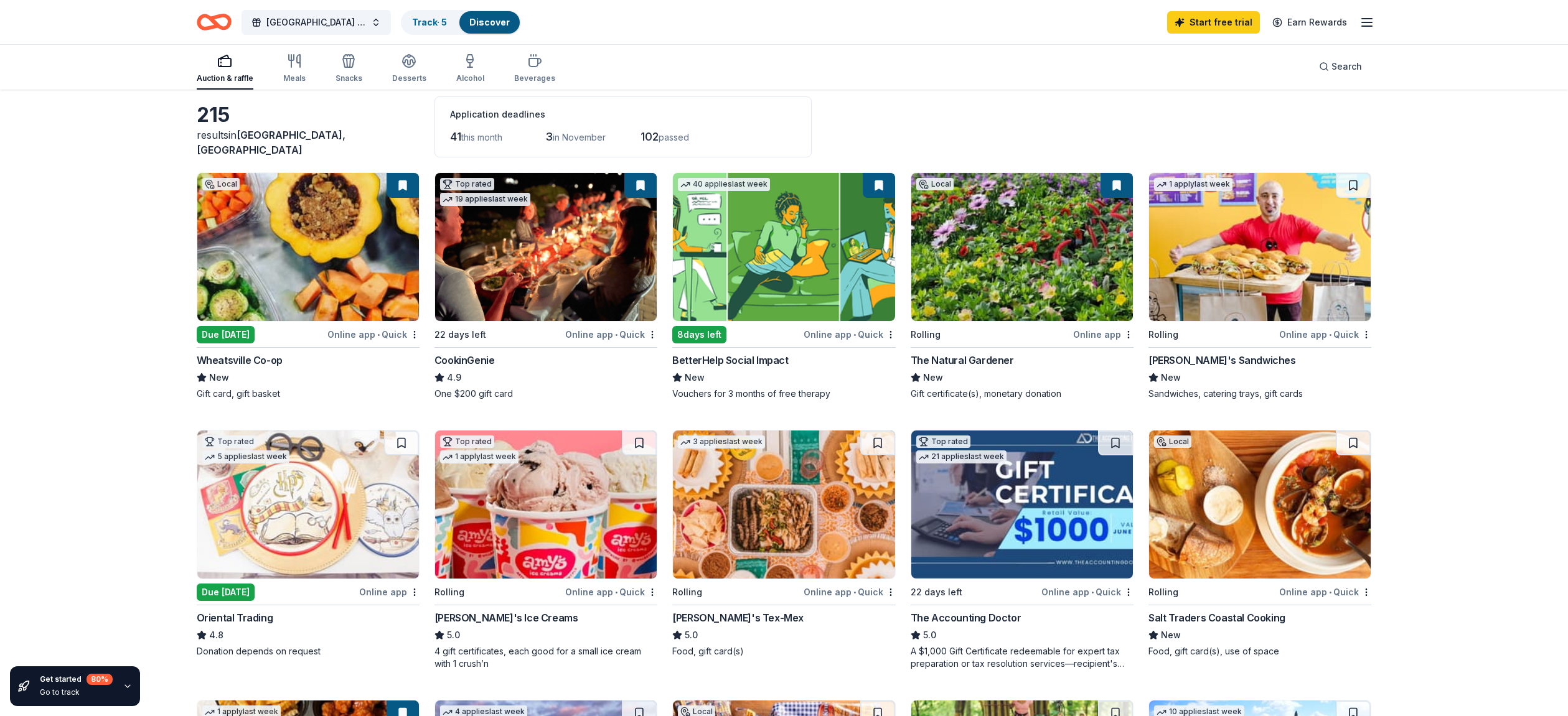
scroll to position [127, 0]
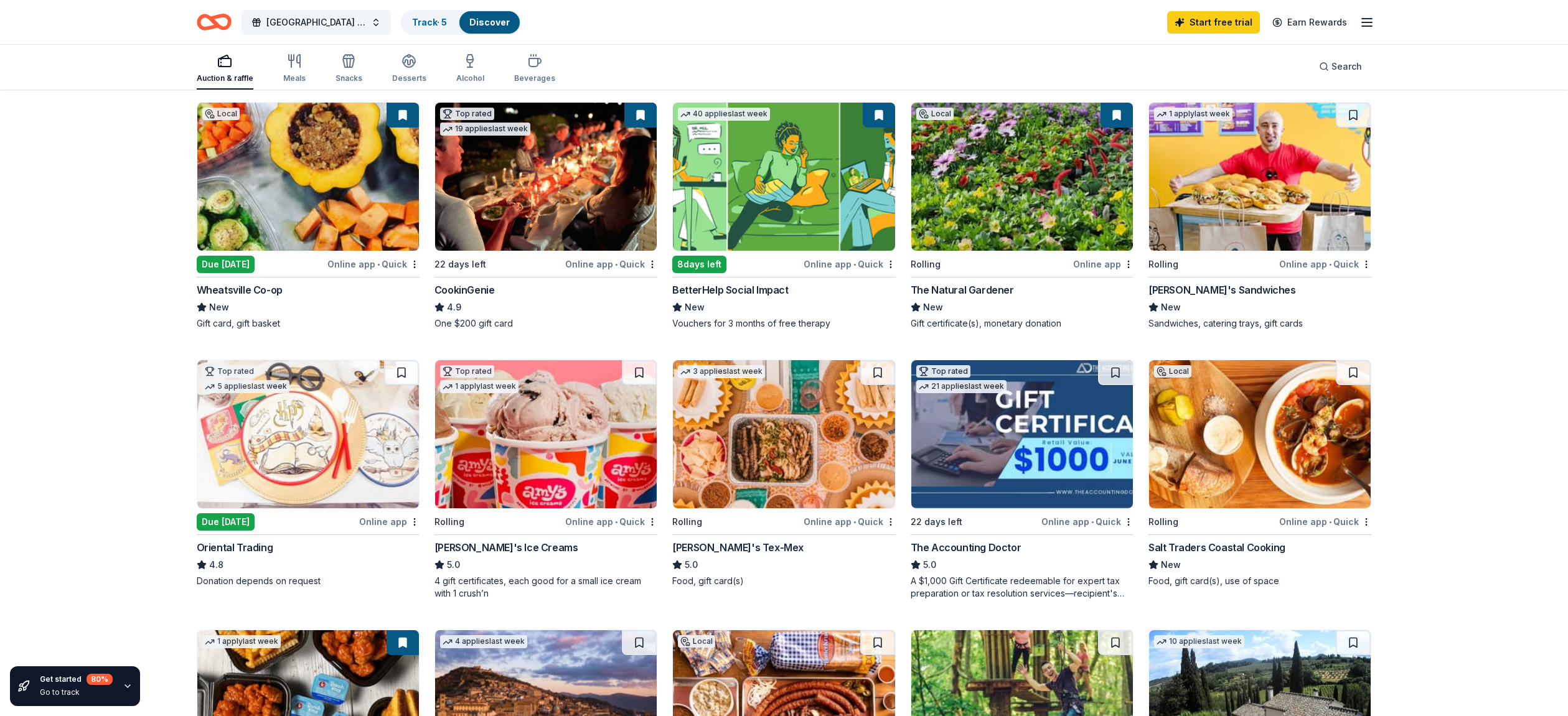
click at [497, 401] on img at bounding box center [546, 433] width 221 height 148
click at [566, 189] on img at bounding box center [546, 176] width 221 height 148
click at [1036, 215] on img at bounding box center [1021, 176] width 221 height 148
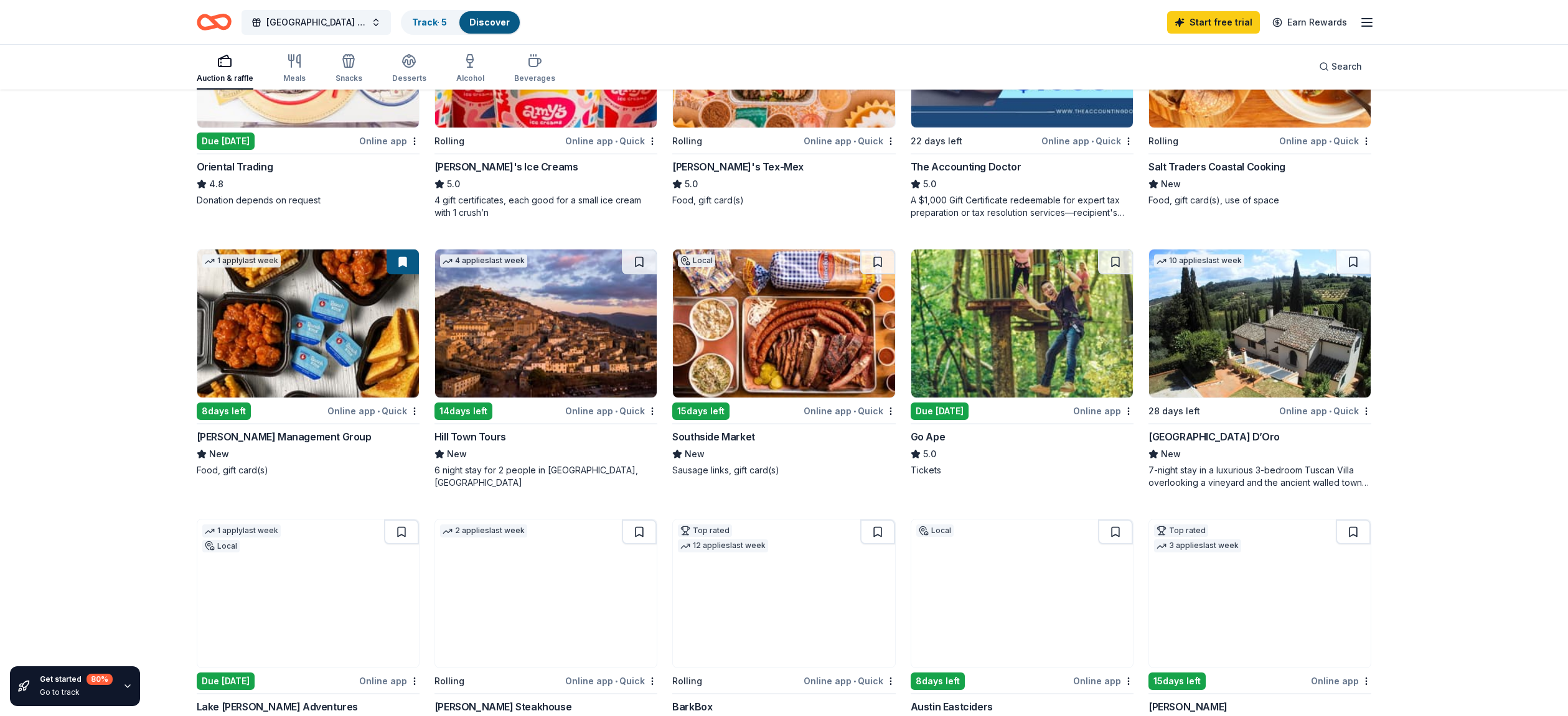
scroll to position [571, 0]
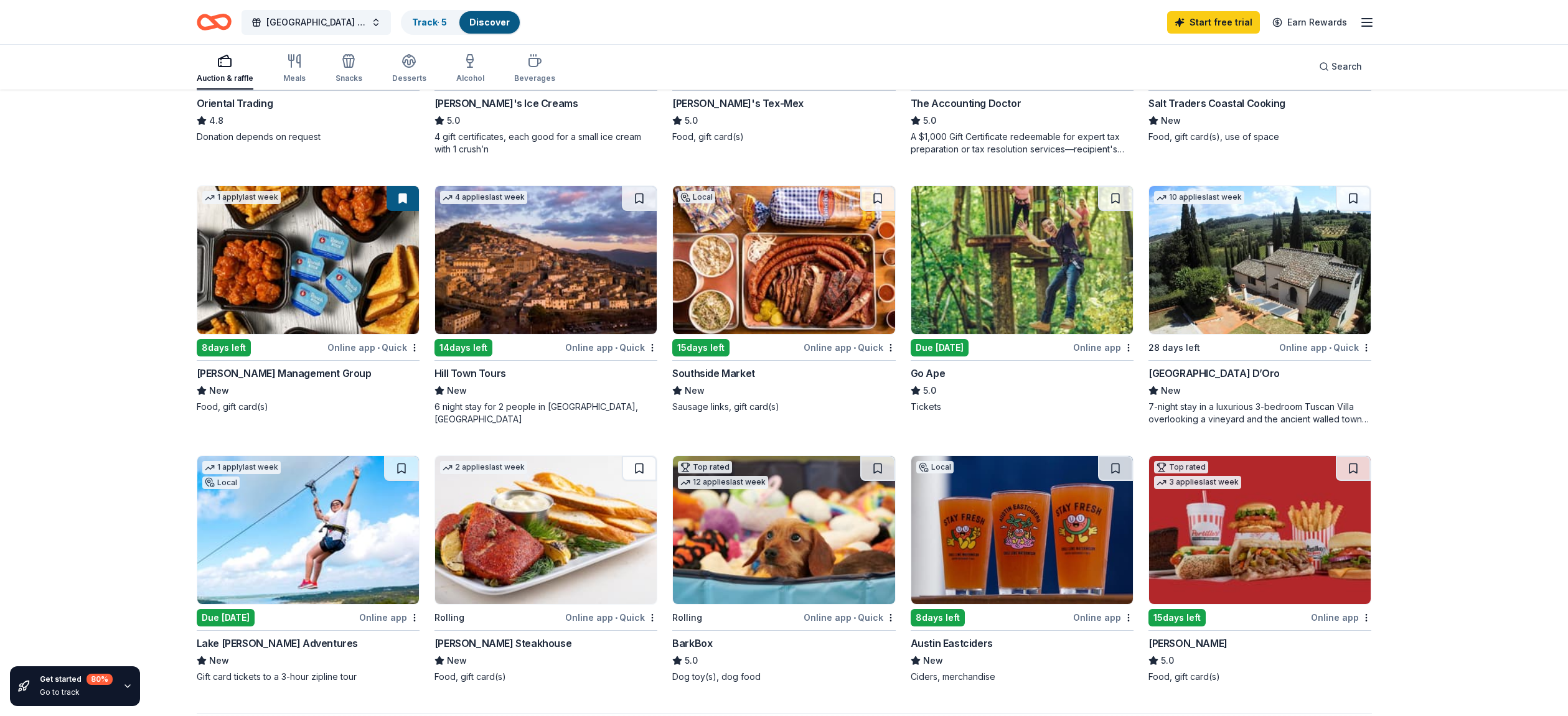
click at [118, 300] on div "Get started 80 % Go to track 215 results in Austin, TX Application deadlines 41…" at bounding box center [784, 365] width 1568 height 1692
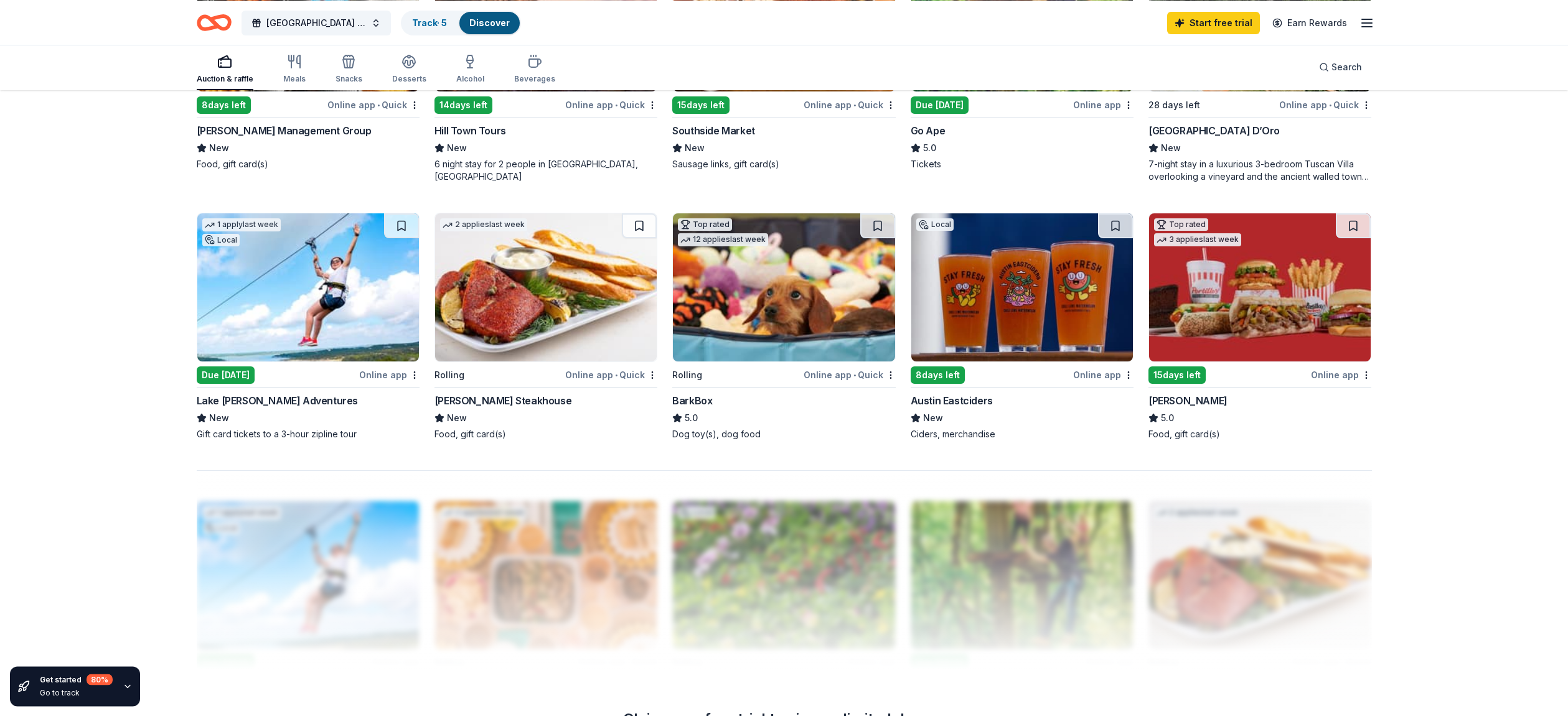
scroll to position [825, 0]
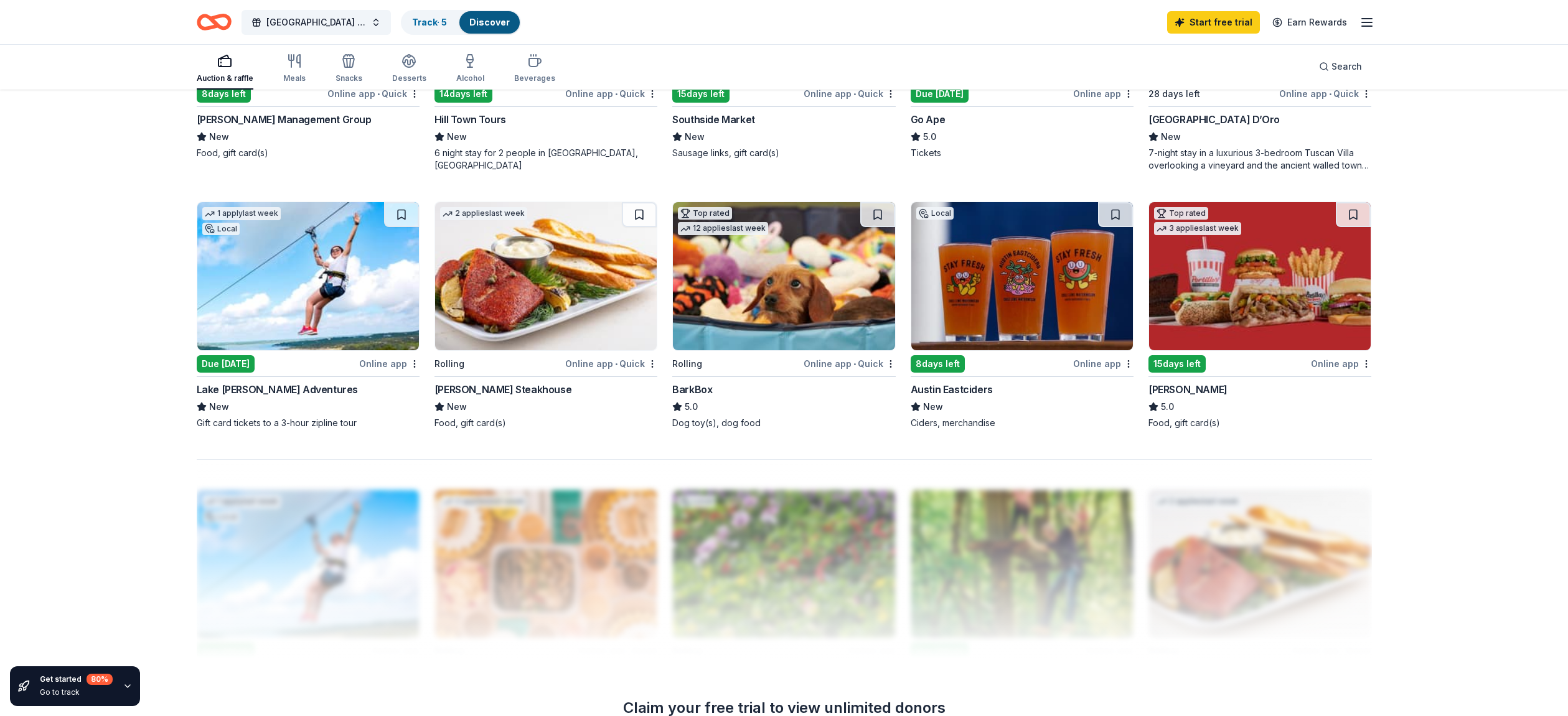
click at [281, 239] on img at bounding box center [308, 275] width 221 height 148
click at [998, 264] on img at bounding box center [1021, 275] width 221 height 148
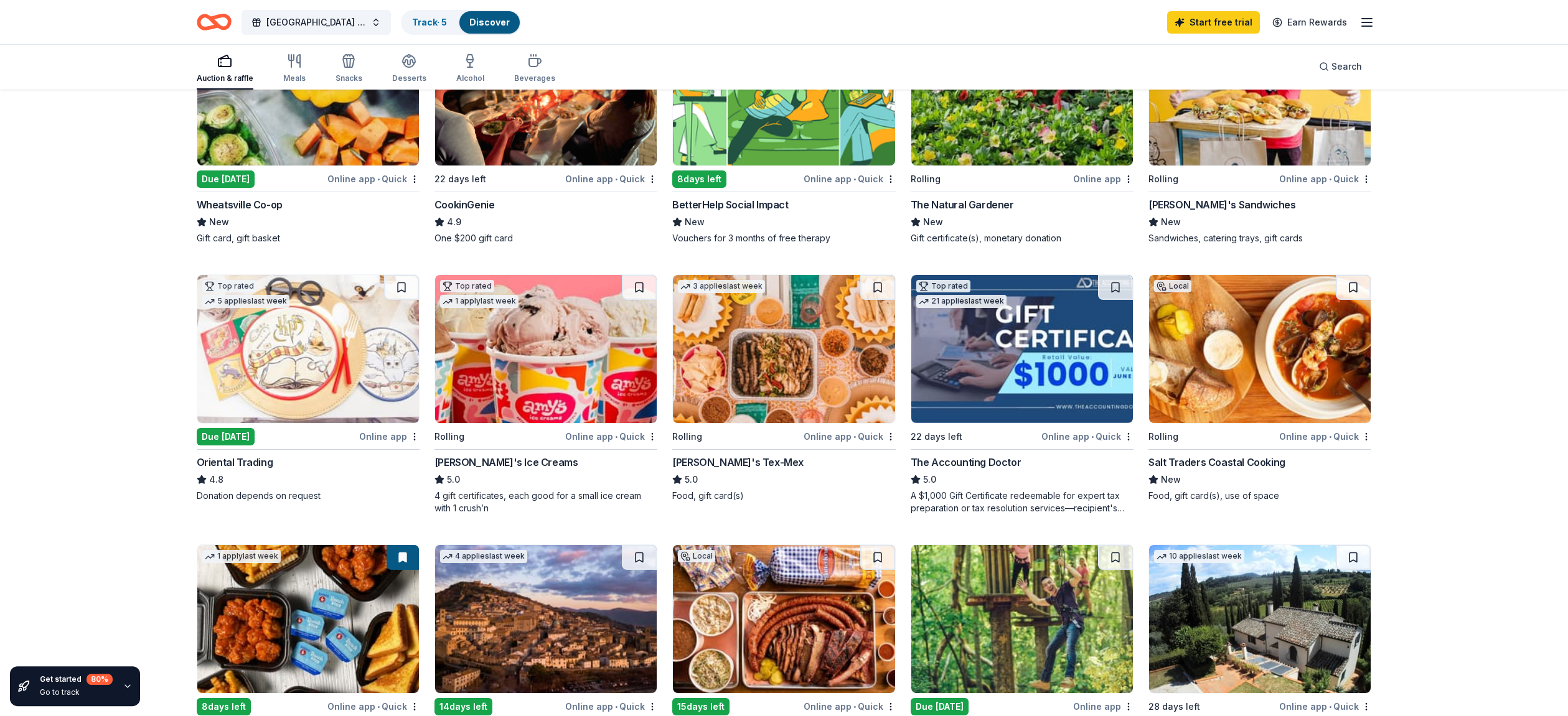
scroll to position [178, 0]
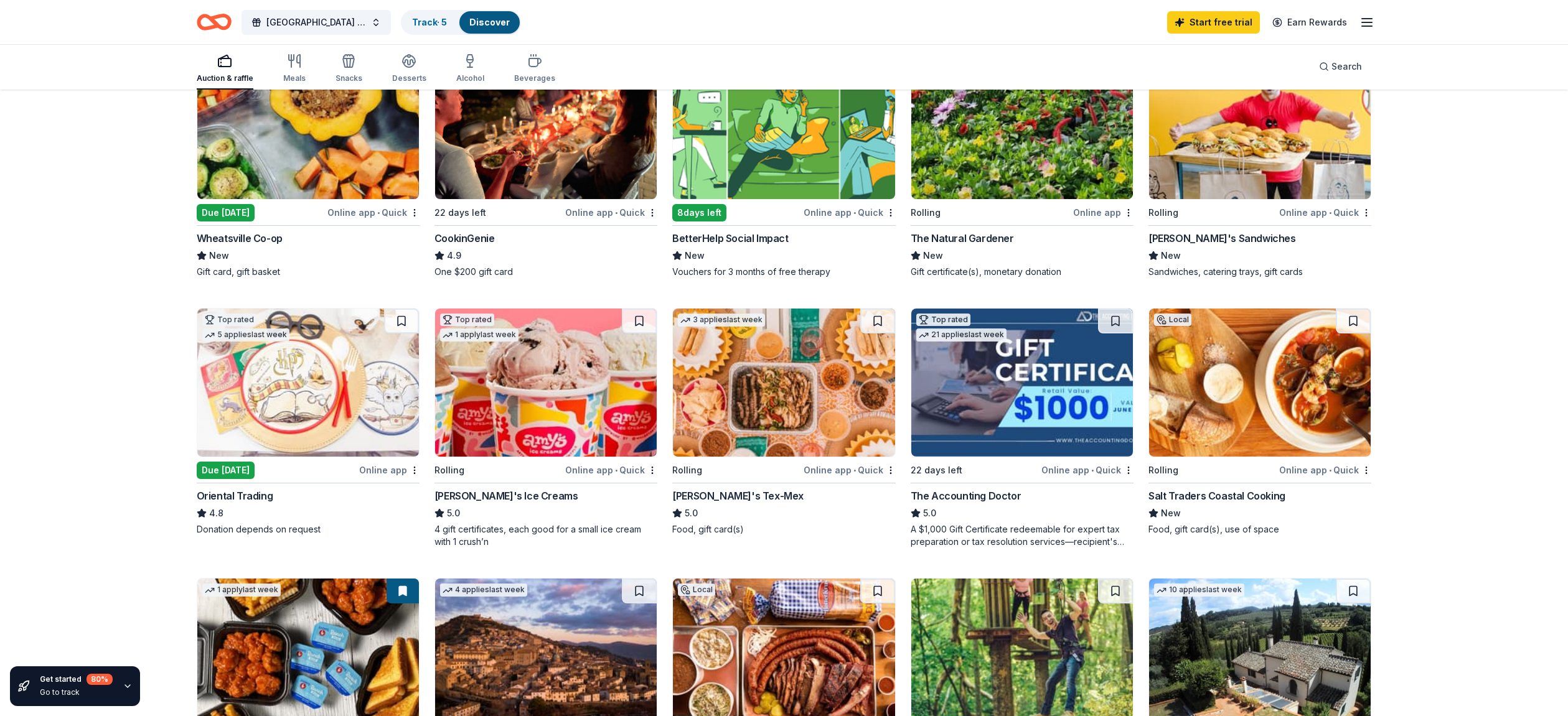
click at [801, 393] on img at bounding box center [784, 382] width 221 height 148
drag, startPoint x: 128, startPoint y: 157, endPoint x: 123, endPoint y: 173, distance: 16.8
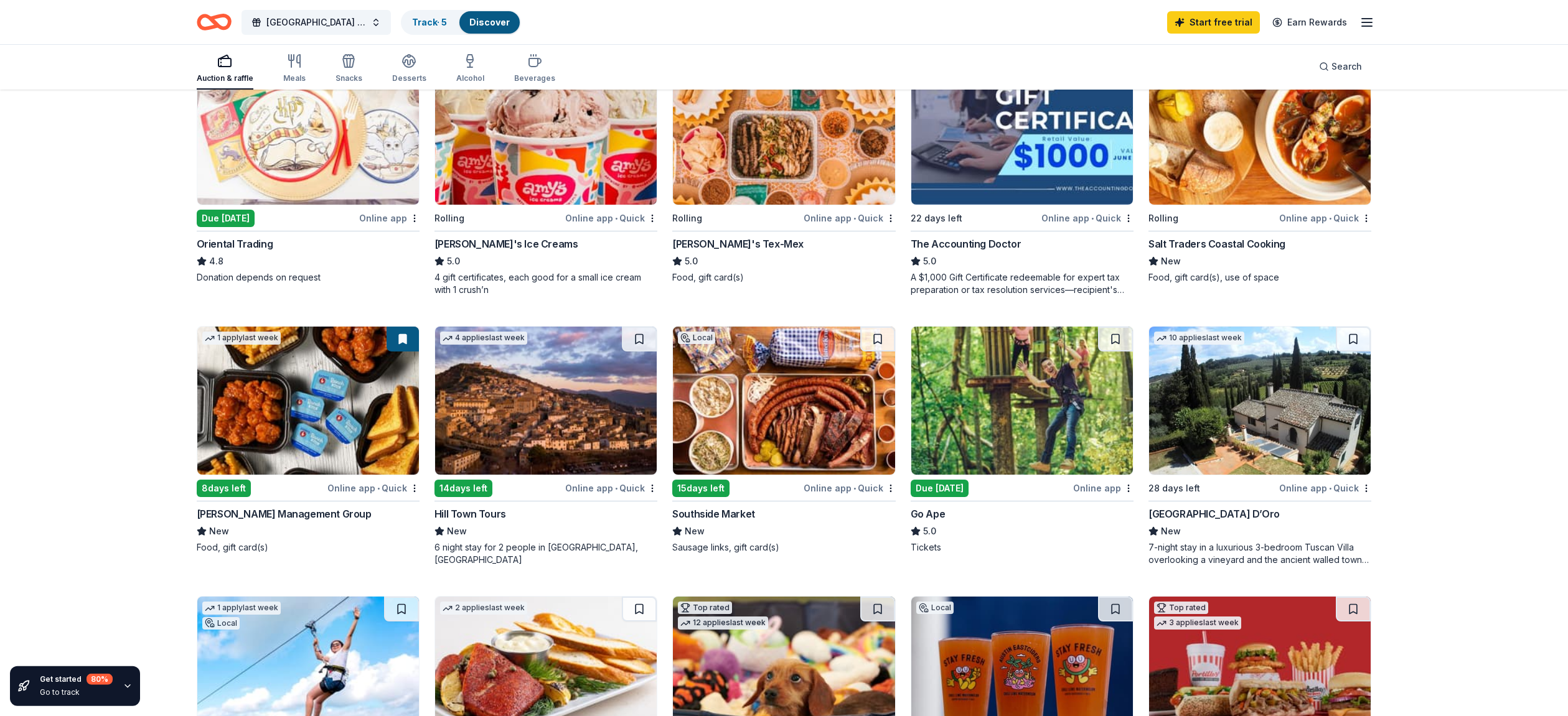
scroll to position [432, 0]
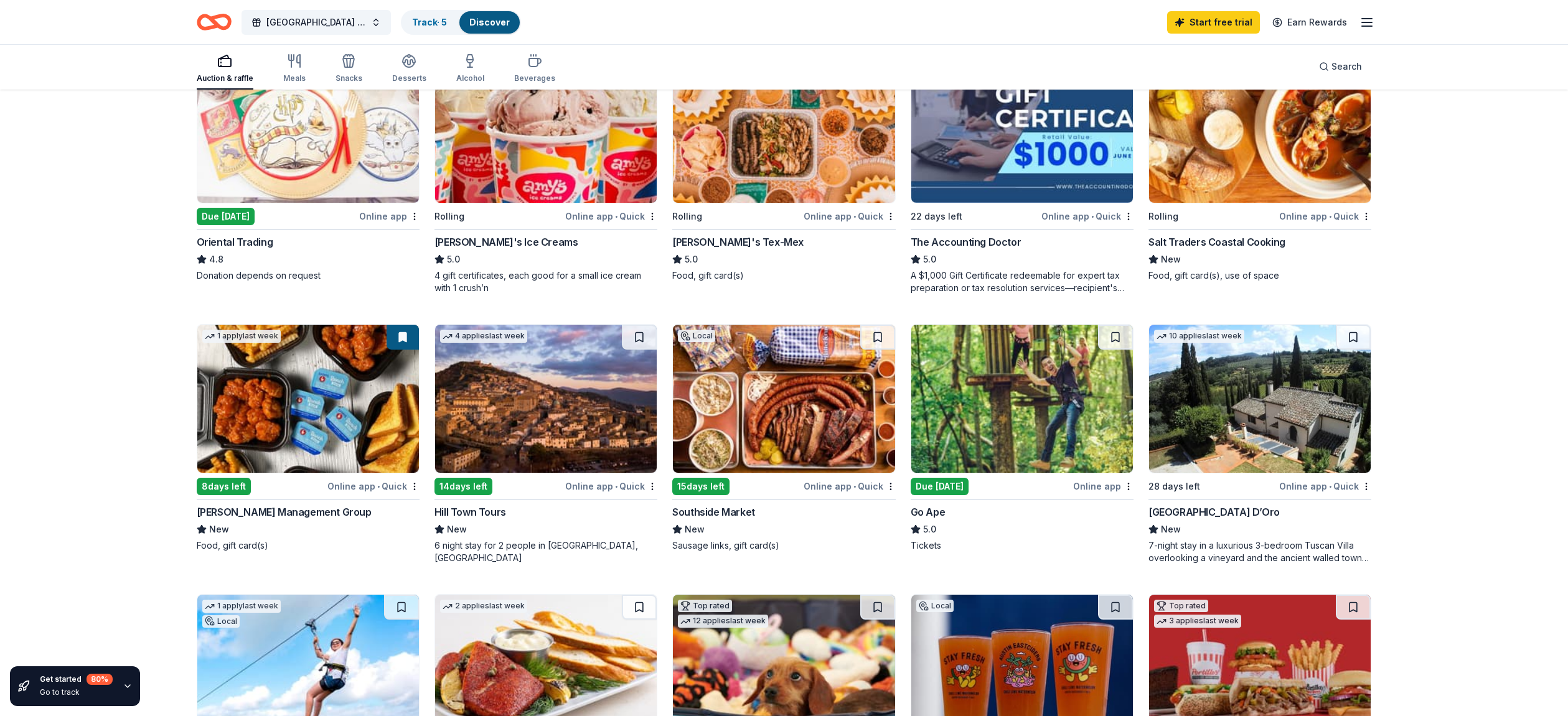
click at [756, 397] on img at bounding box center [784, 398] width 221 height 148
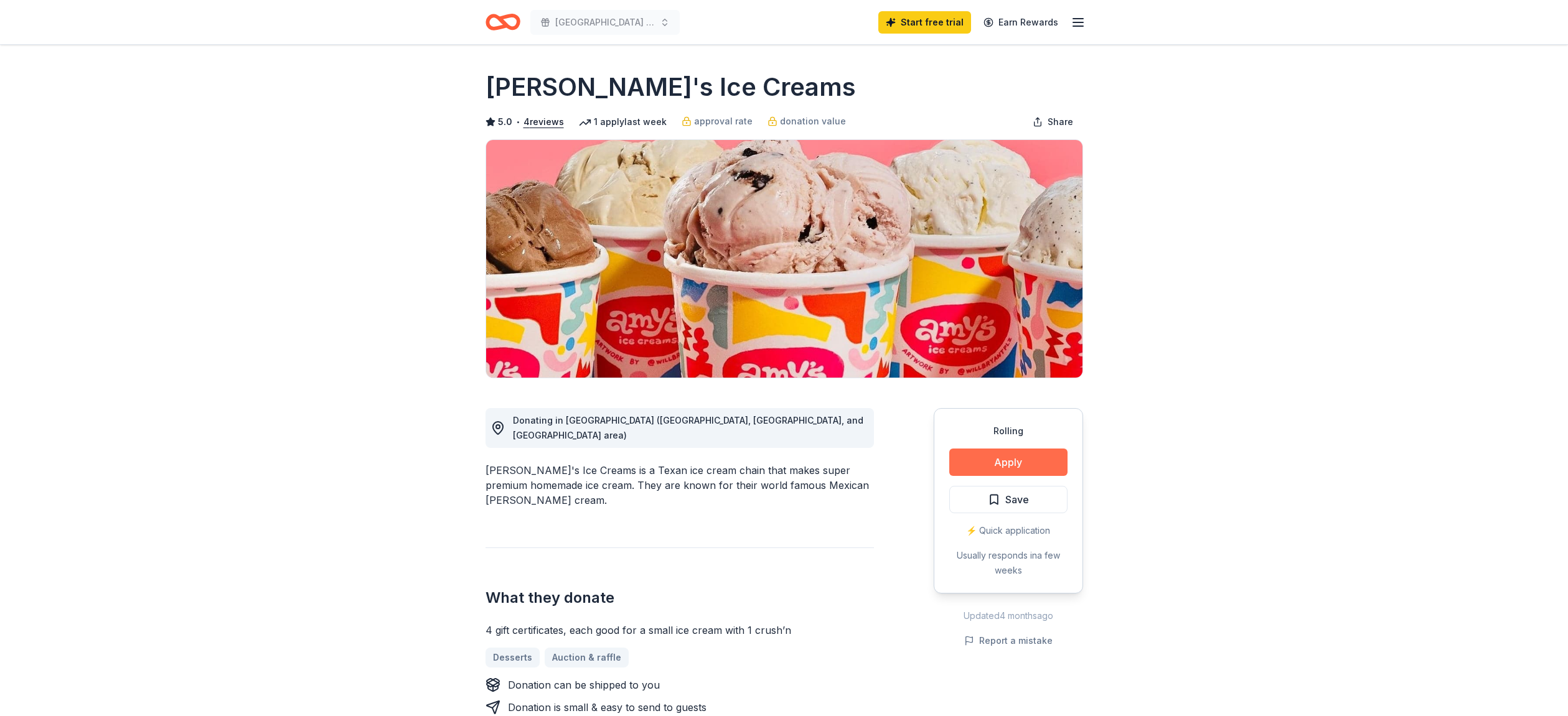
click at [1005, 463] on button "Apply" at bounding box center [1008, 463] width 118 height 28
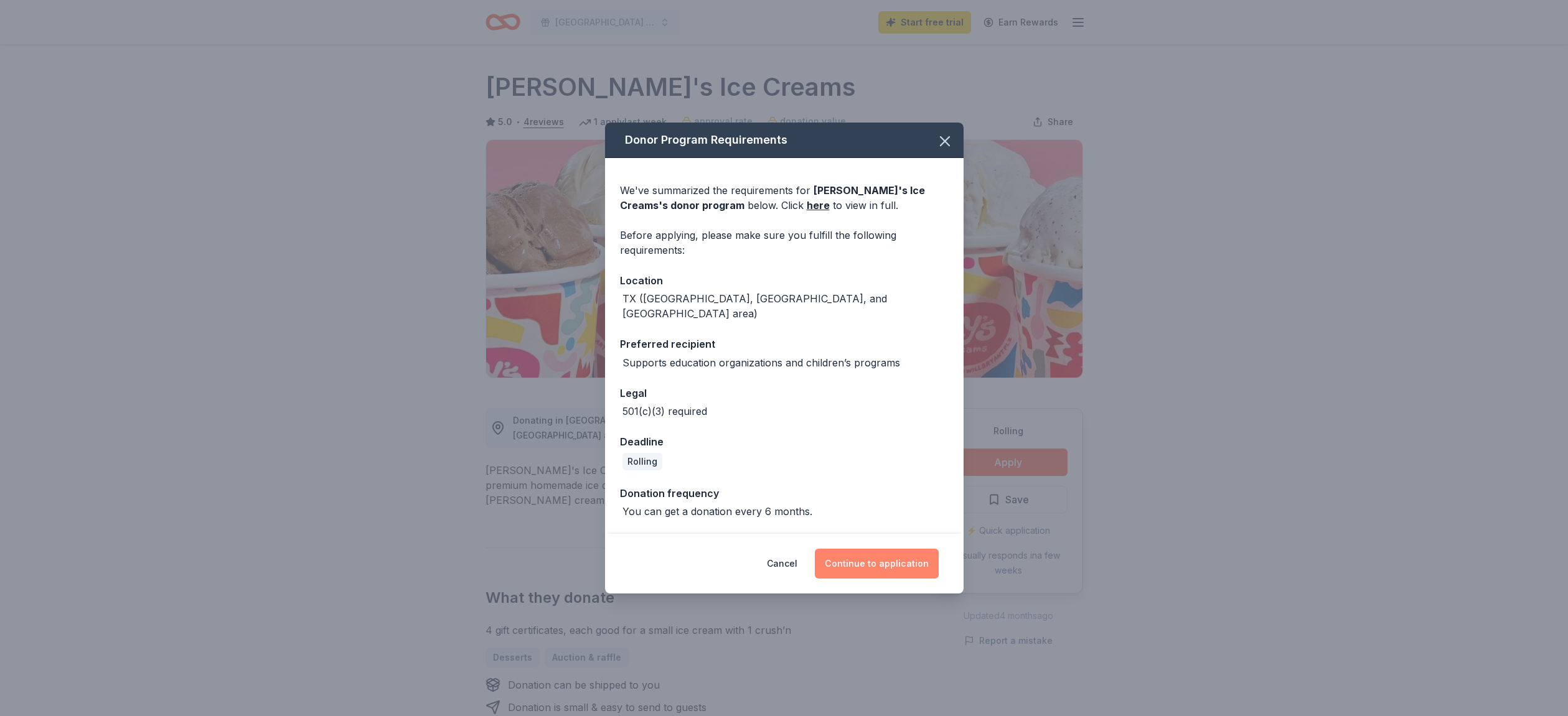
click at [869, 556] on button "Continue to application" at bounding box center [876, 564] width 124 height 30
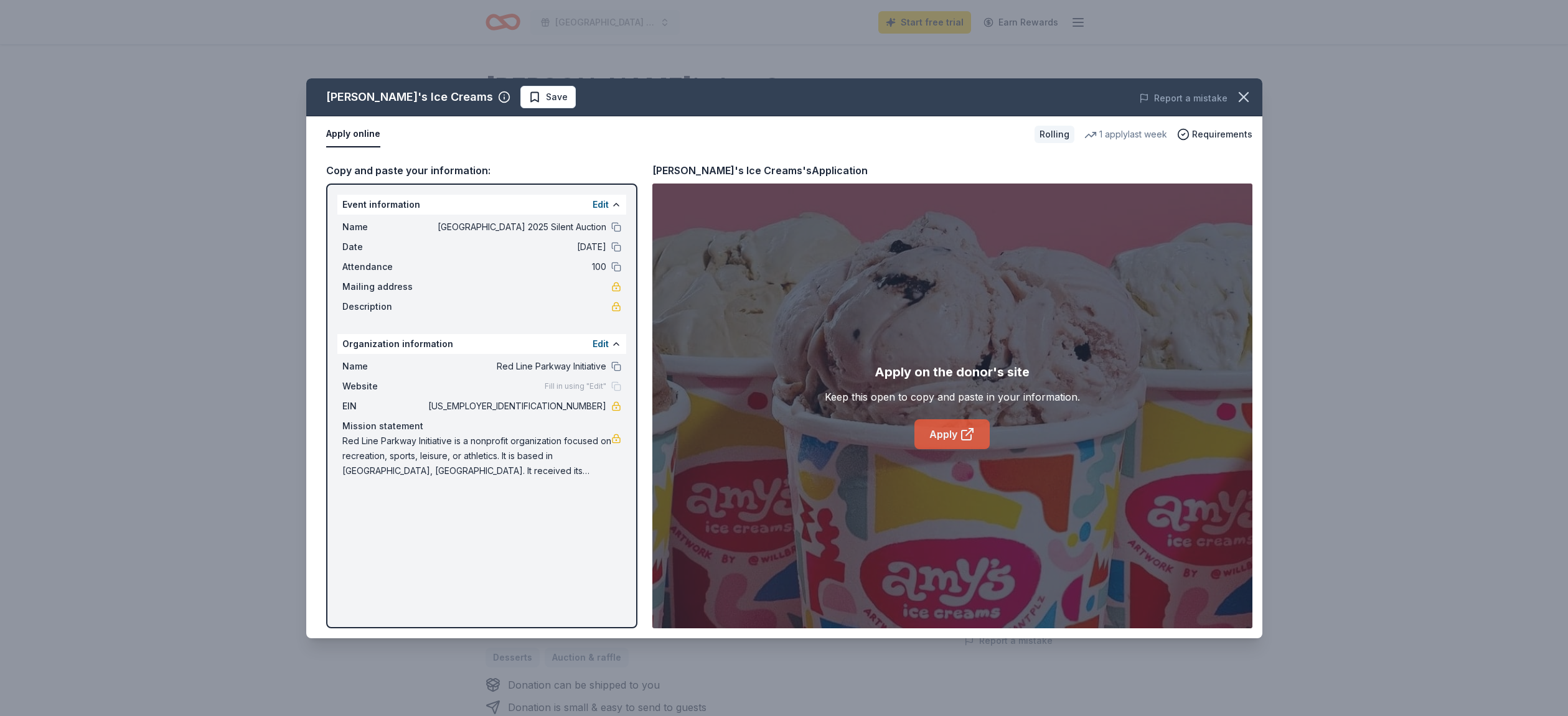
click at [940, 435] on link "Apply" at bounding box center [953, 434] width 75 height 30
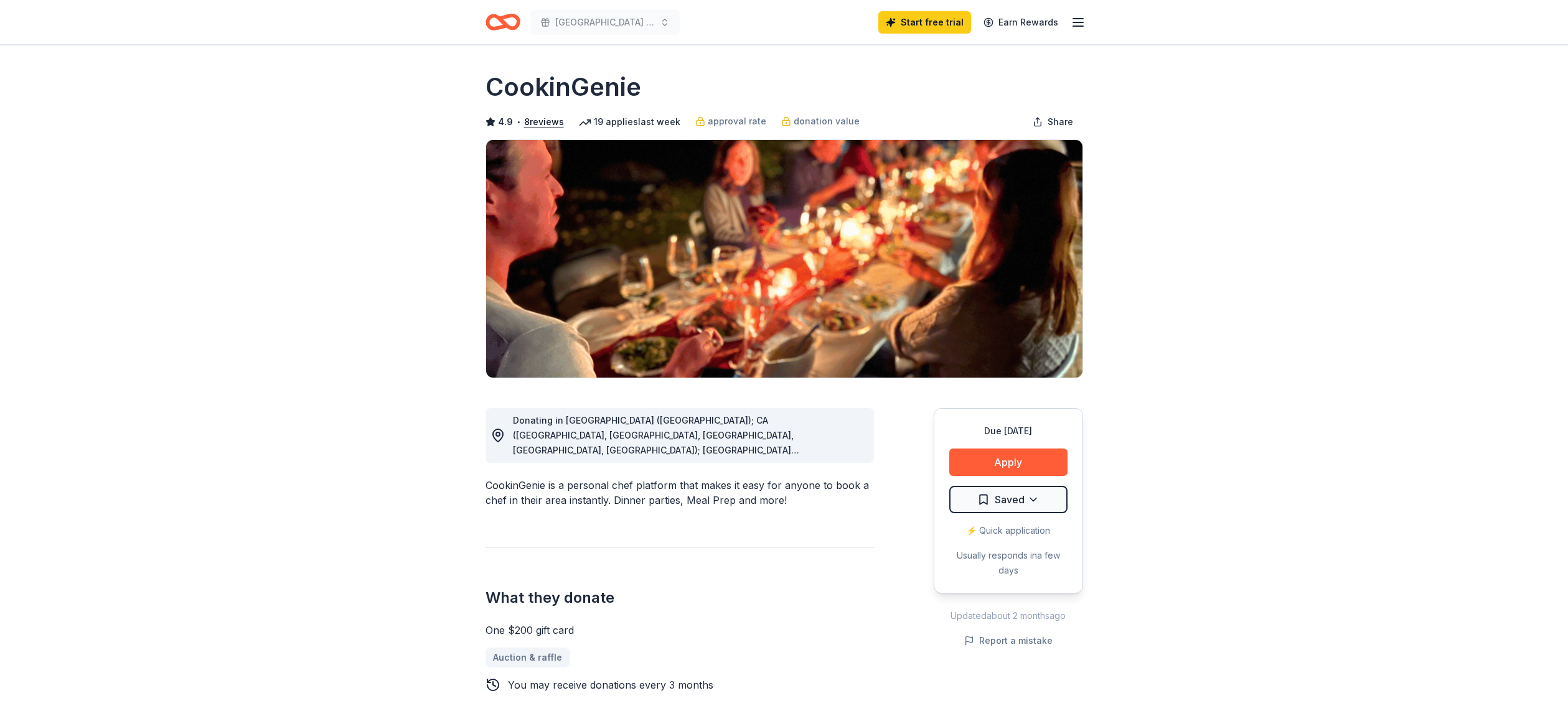
click at [810, 450] on span "Donating in [GEOGRAPHIC_DATA] ([GEOGRAPHIC_DATA]); CA ([GEOGRAPHIC_DATA], [GEOG…" at bounding box center [677, 569] width 330 height 309
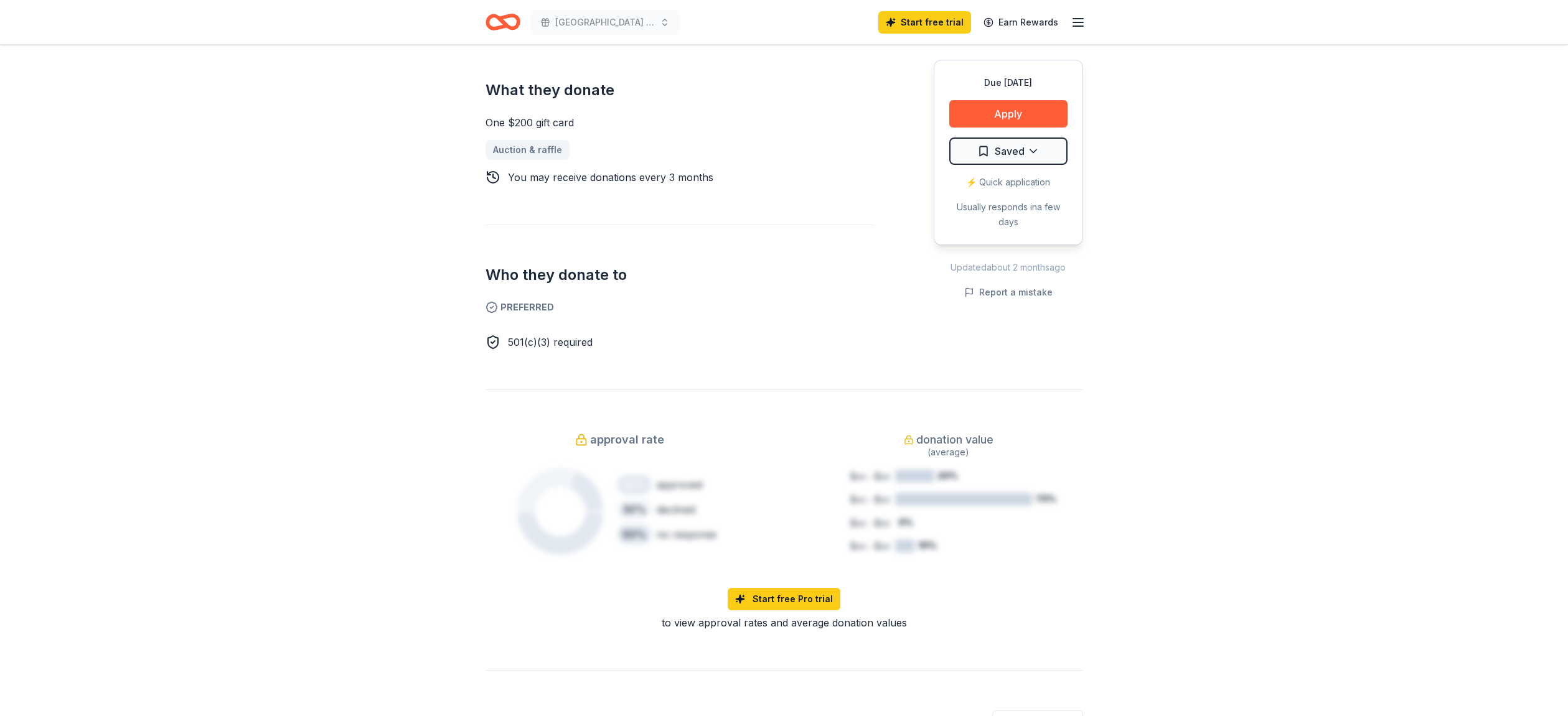
scroll to position [253, 0]
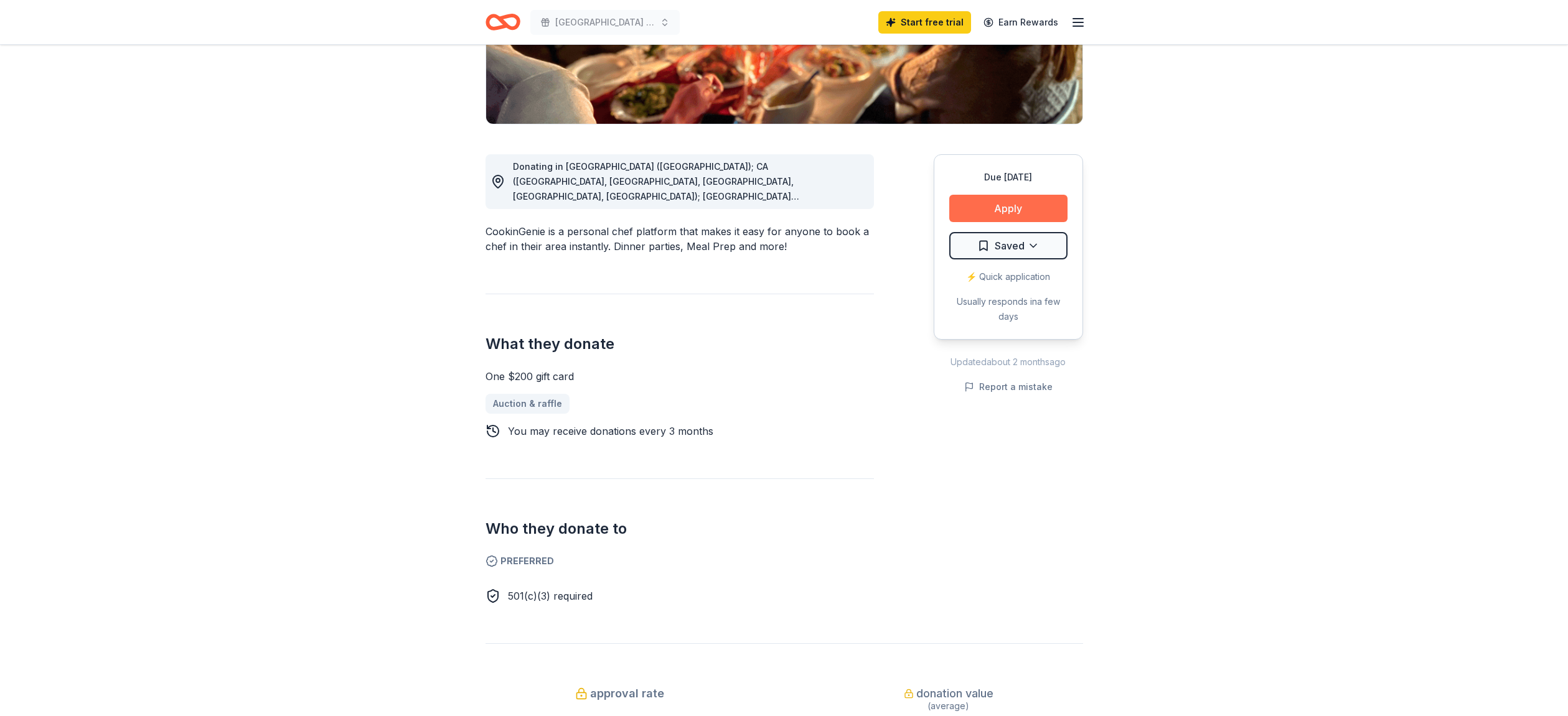
click at [978, 211] on button "Apply" at bounding box center [1008, 208] width 118 height 28
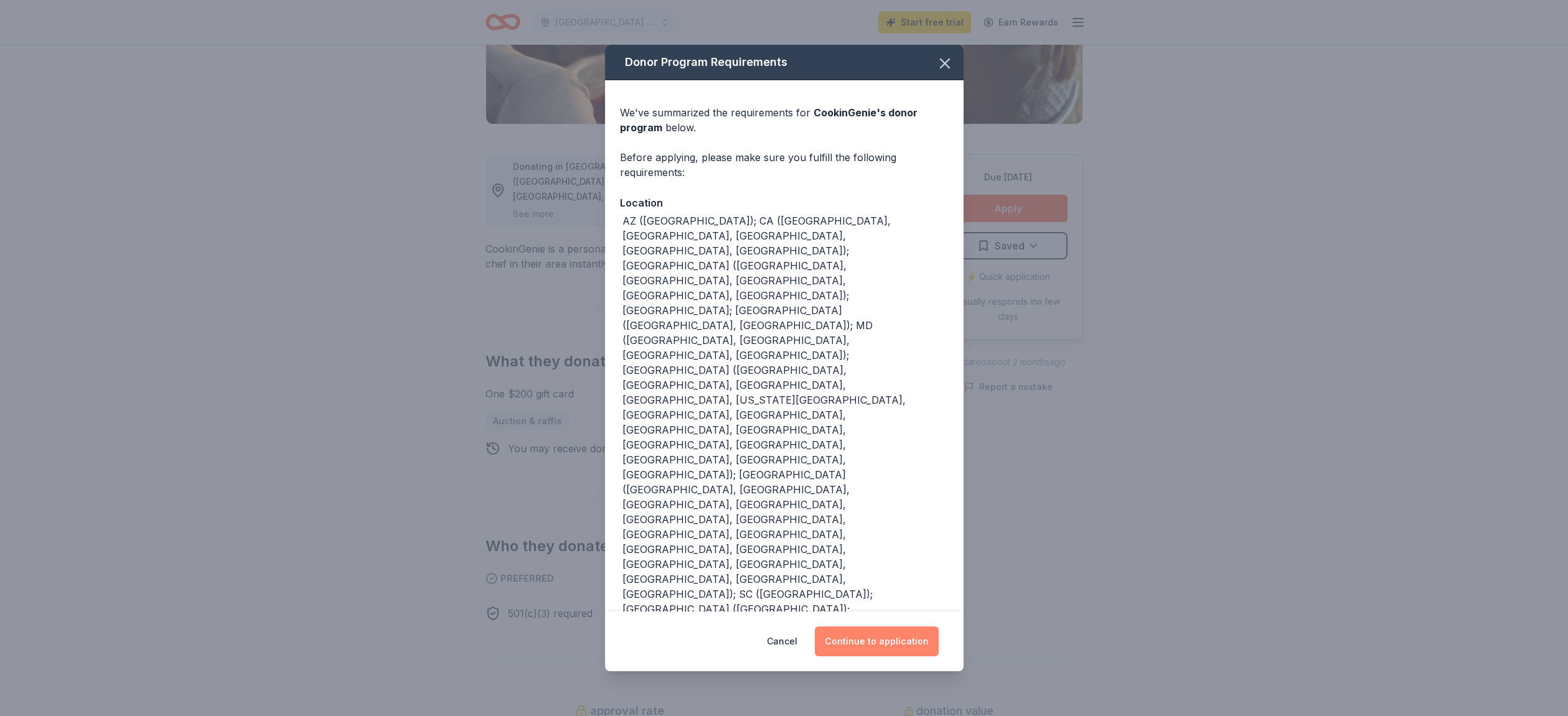
click at [888, 632] on button "Continue to application" at bounding box center [876, 641] width 124 height 30
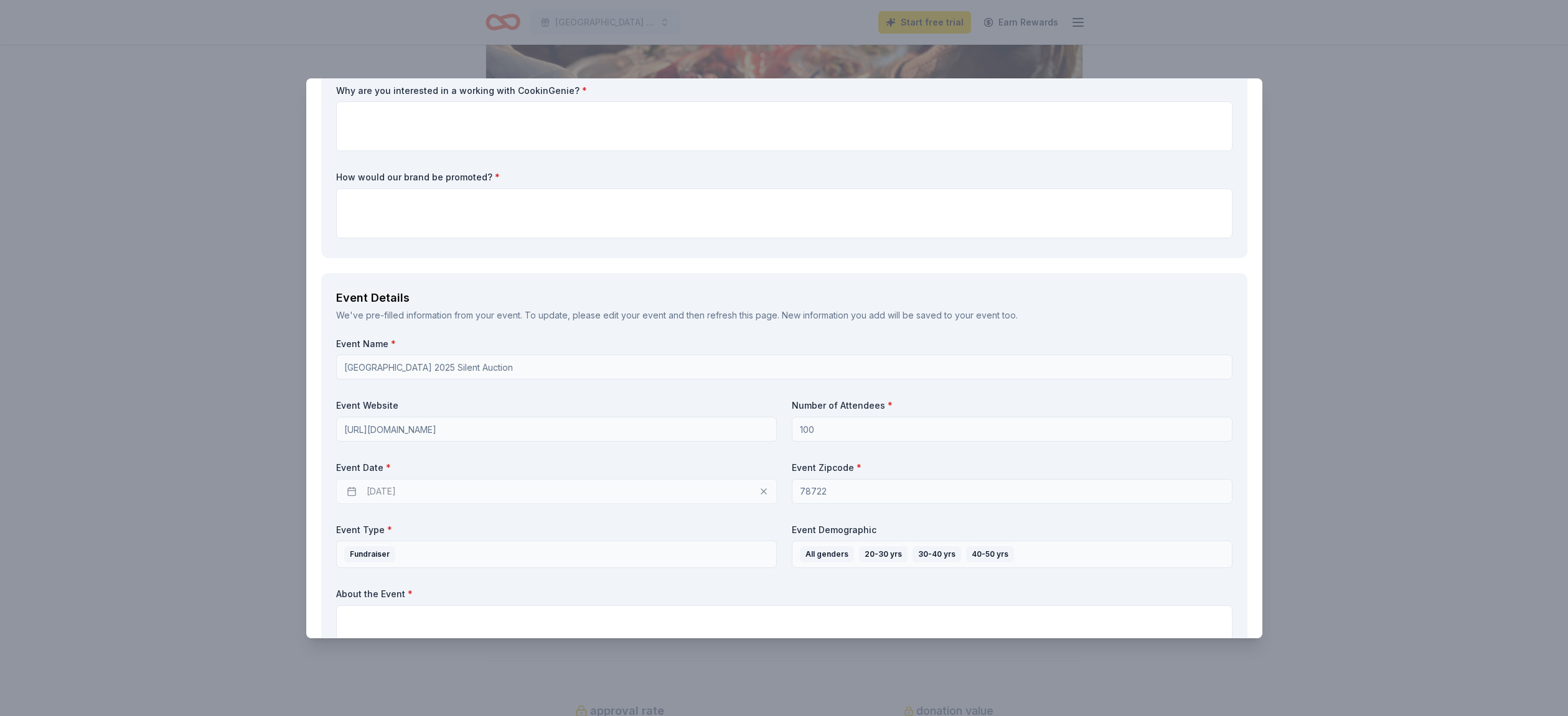
scroll to position [0, 0]
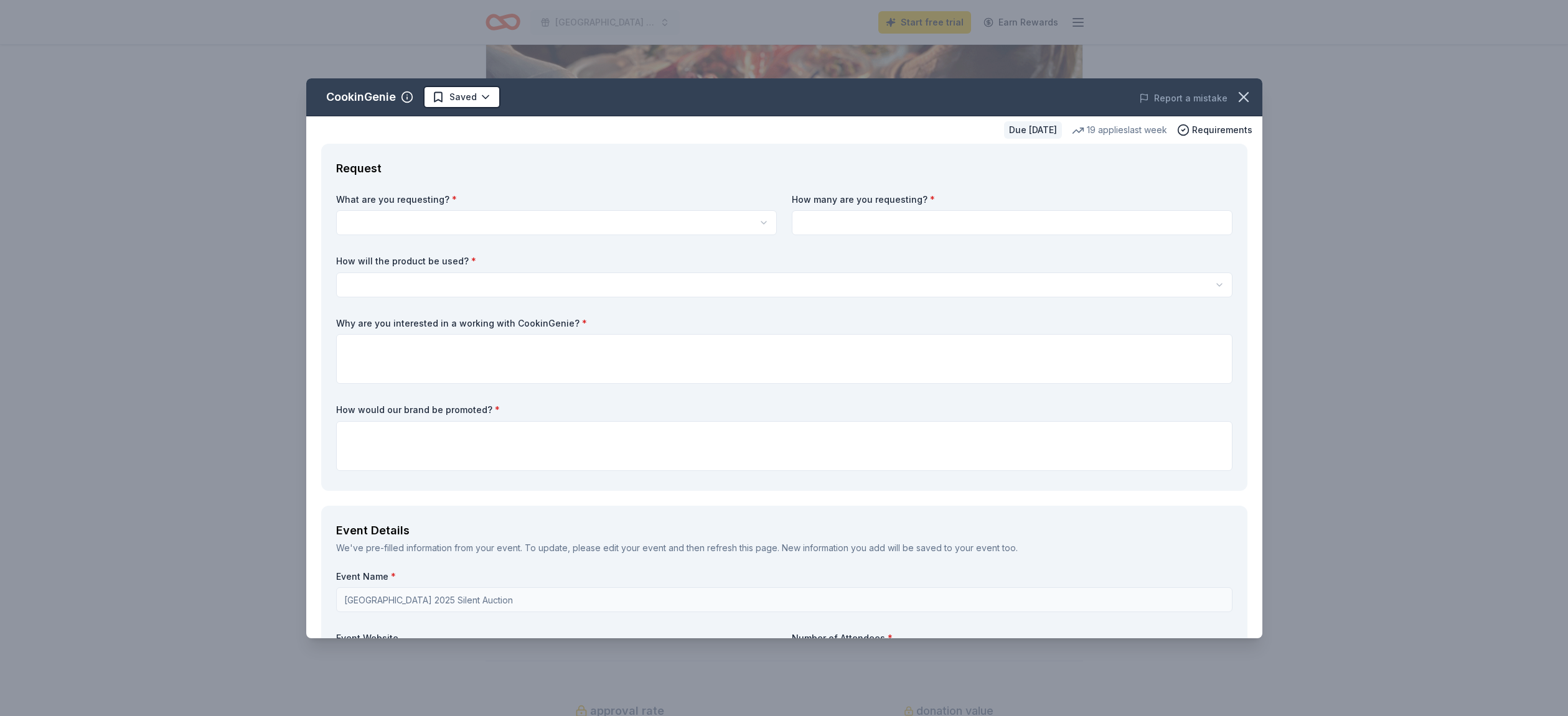
click at [462, 221] on html "Red Line Parkway 2025 Silent Auction Start free trial Earn Rewards Due in 22 da…" at bounding box center [784, 105] width 1568 height 716
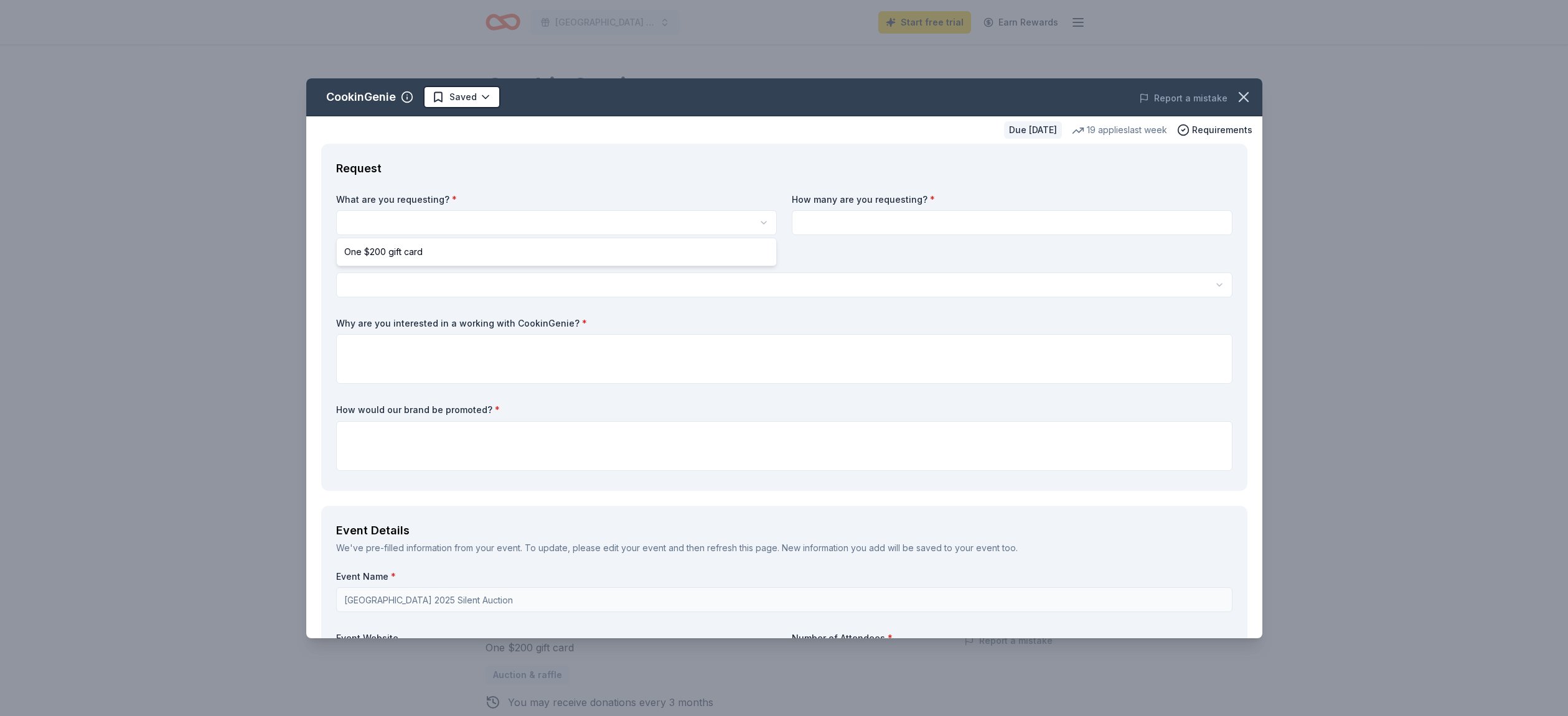
select select "One $200 gift card"
click at [851, 224] on input at bounding box center [1012, 222] width 441 height 25
type input "12"
drag, startPoint x: 852, startPoint y: 222, endPoint x: 681, endPoint y: 217, distance: 171.1
click at [792, 217] on input "12" at bounding box center [1012, 222] width 441 height 25
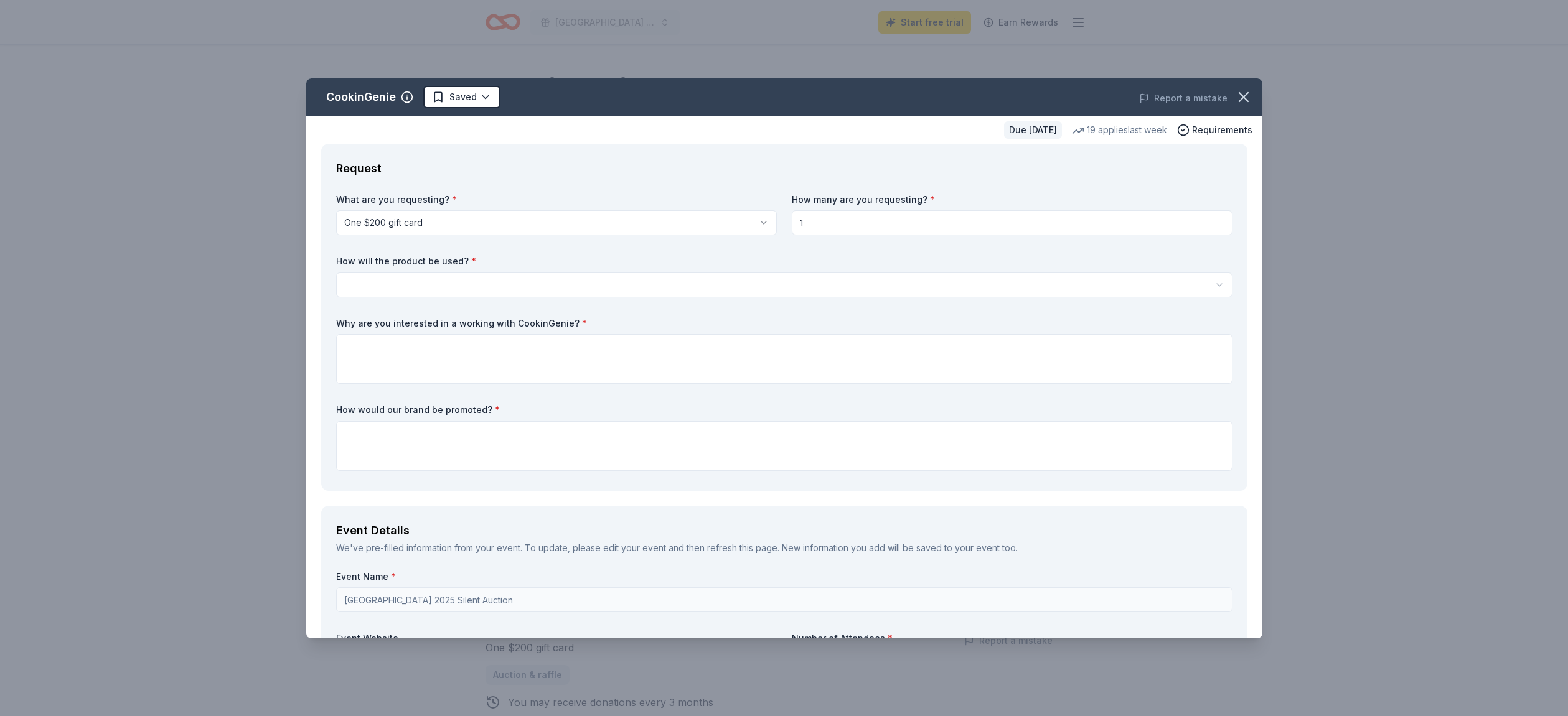
type input "1"
click at [670, 337] on textarea at bounding box center [784, 359] width 897 height 50
click at [631, 285] on html "Red Line Parkway 2025 Silent Auction Start free trial Earn Rewards Due in 22 da…" at bounding box center [784, 358] width 1568 height 716
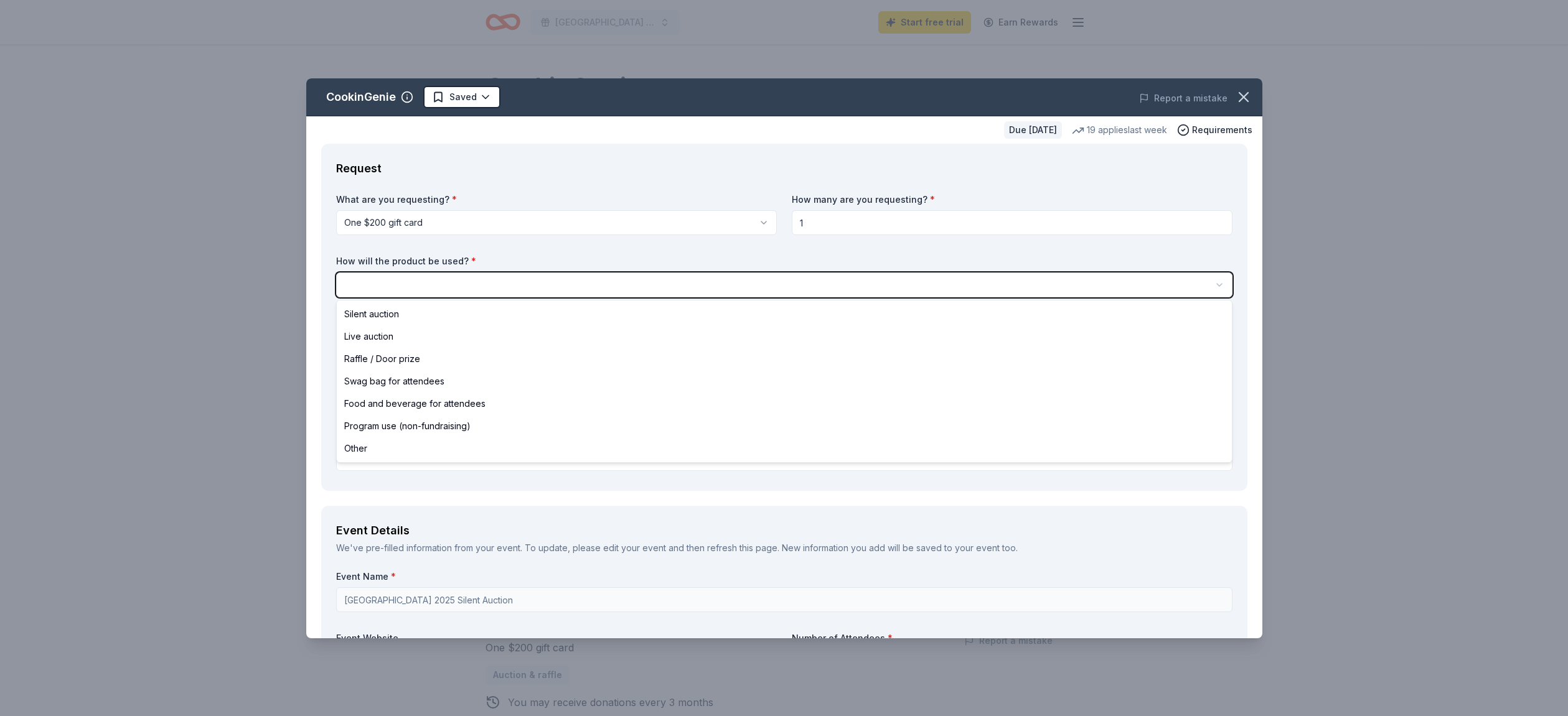
click at [392, 331] on div "Why are you interested in a working with CookinGenie? *" at bounding box center [784, 351] width 897 height 67
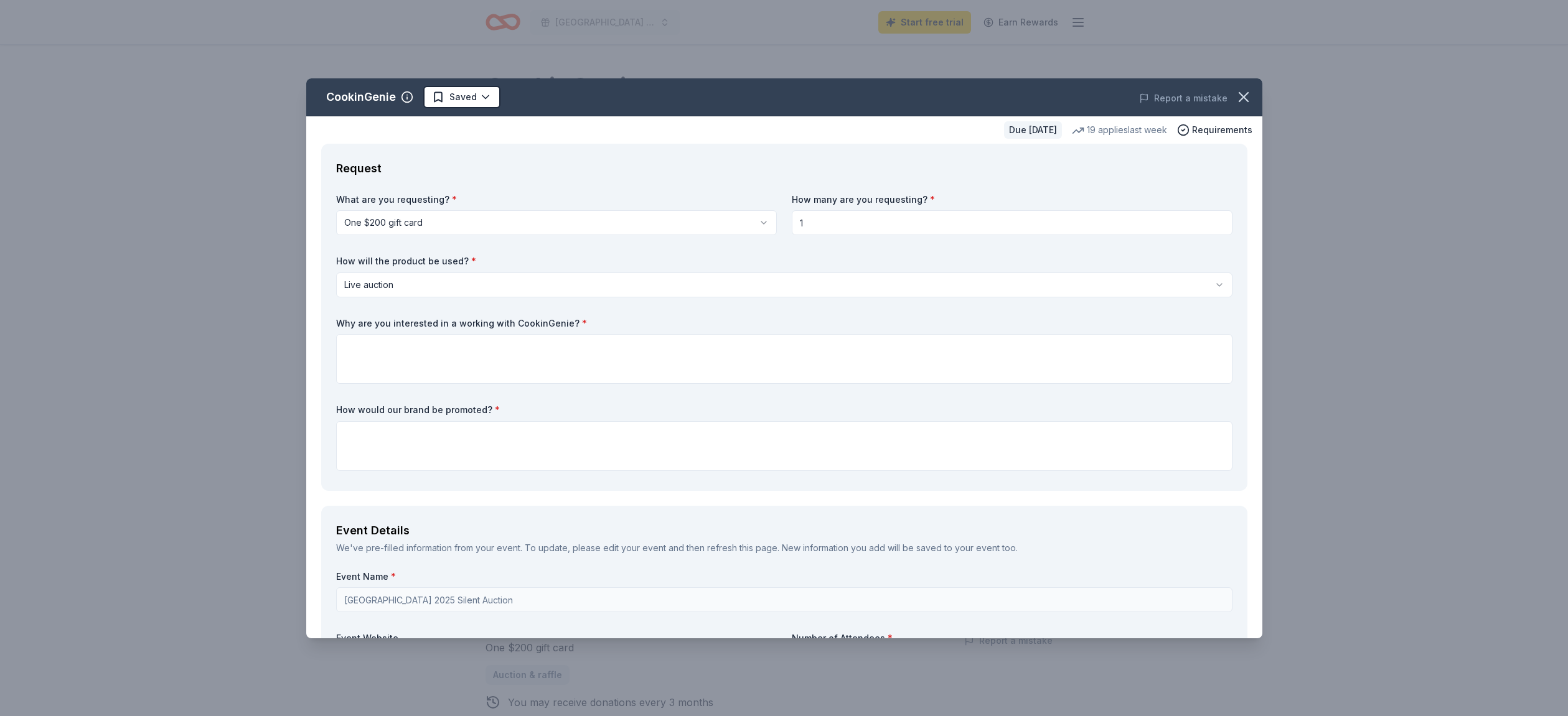
click at [391, 296] on body "Red Line Parkway 2025 Silent Auction Start free trial Earn Rewards Due in 22 da…" at bounding box center [784, 358] width 1568 height 716
click at [402, 278] on html "Red Line Parkway 2025 Silent Auction Start free trial Earn Rewards Due in 22 da…" at bounding box center [784, 358] width 1568 height 716
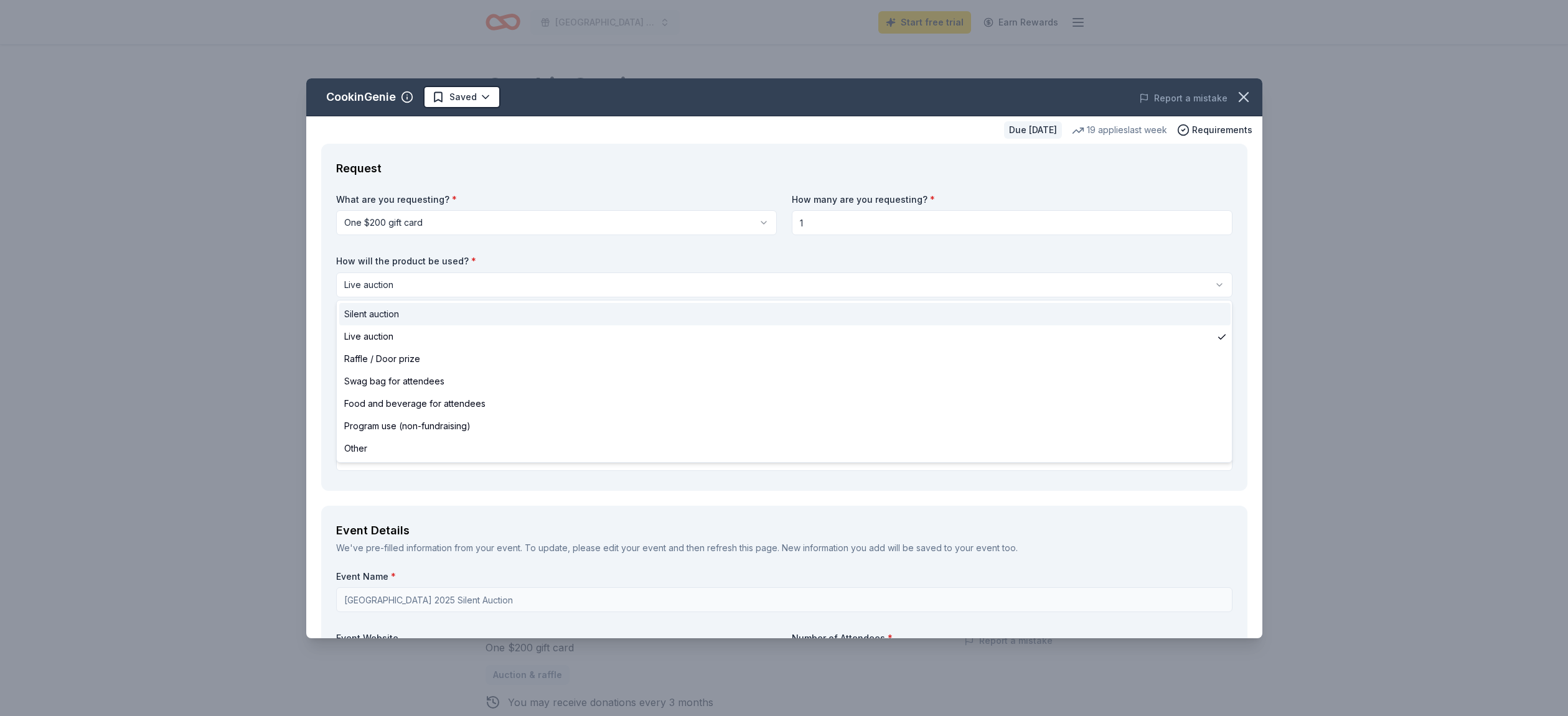
select select "silentAuction"
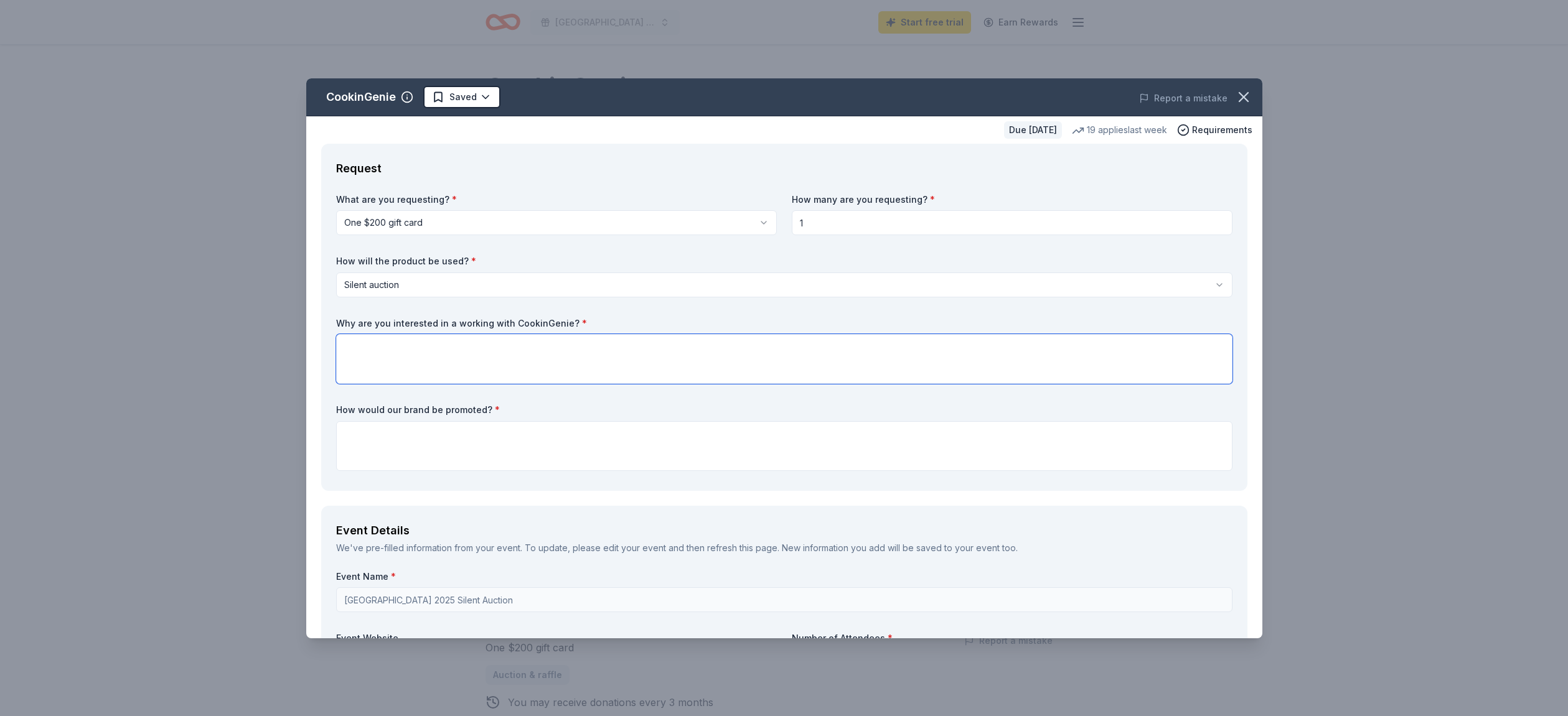
click at [455, 371] on textarea at bounding box center [784, 359] width 897 height 50
click at [410, 95] on icon "button" at bounding box center [407, 97] width 13 height 13
click at [406, 95] on icon "button" at bounding box center [407, 97] width 13 height 13
drag, startPoint x: 329, startPoint y: 97, endPoint x: 393, endPoint y: 103, distance: 64.3
click at [393, 103] on div "CookinGenie" at bounding box center [361, 97] width 70 height 20
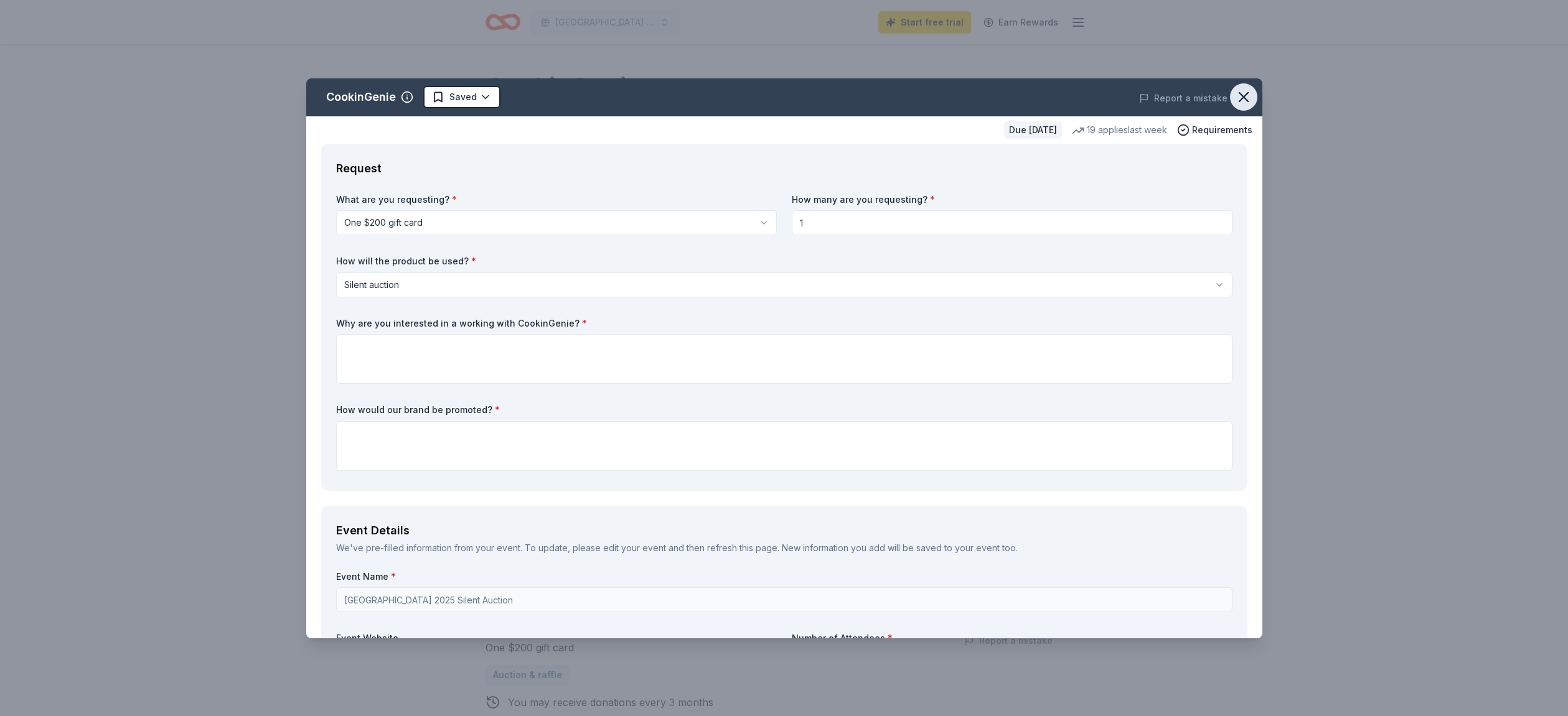
click at [1234, 95] on button "button" at bounding box center [1244, 97] width 28 height 28
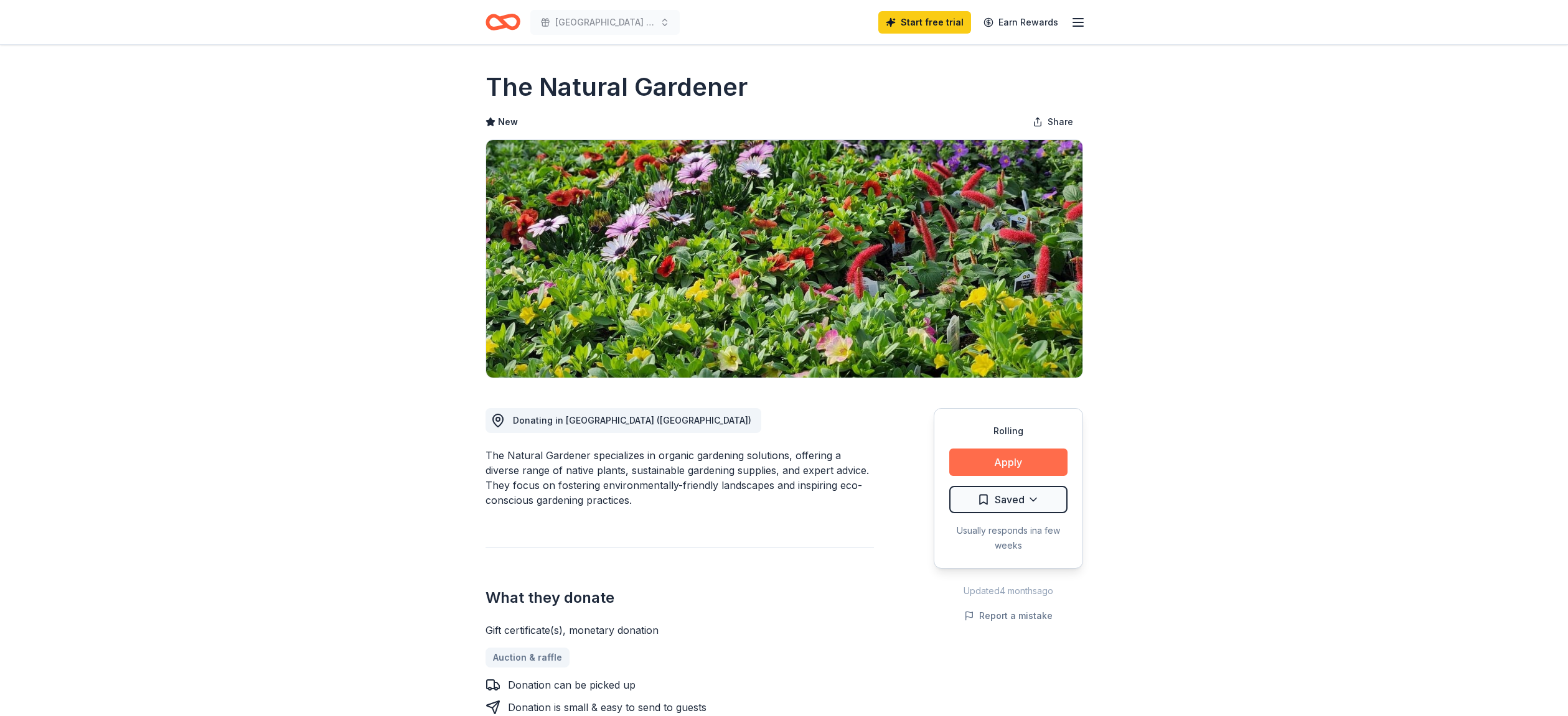
click at [985, 458] on button "Apply" at bounding box center [1008, 463] width 118 height 28
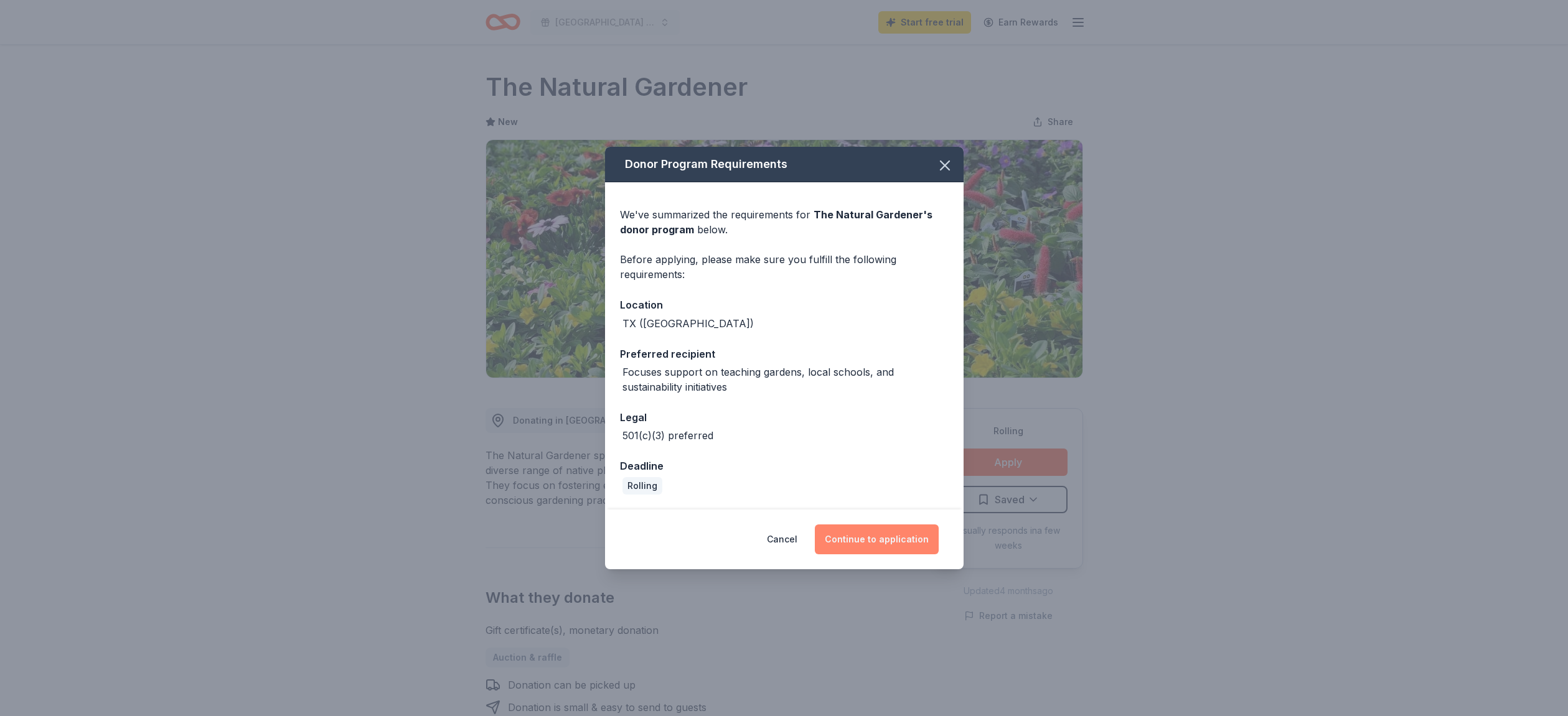
click at [901, 545] on button "Continue to application" at bounding box center [876, 539] width 124 height 30
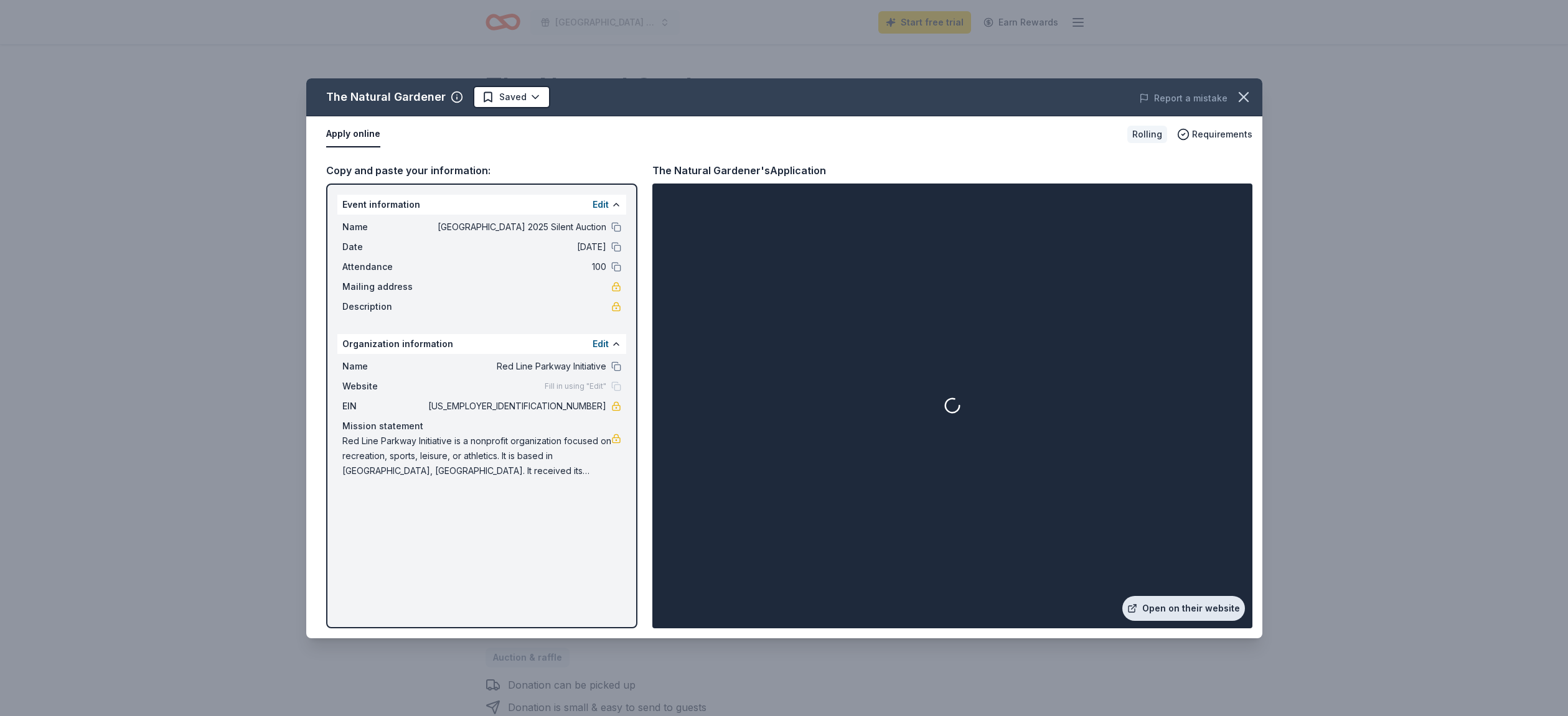
click at [1176, 605] on link "Open on their website" at bounding box center [1184, 608] width 123 height 25
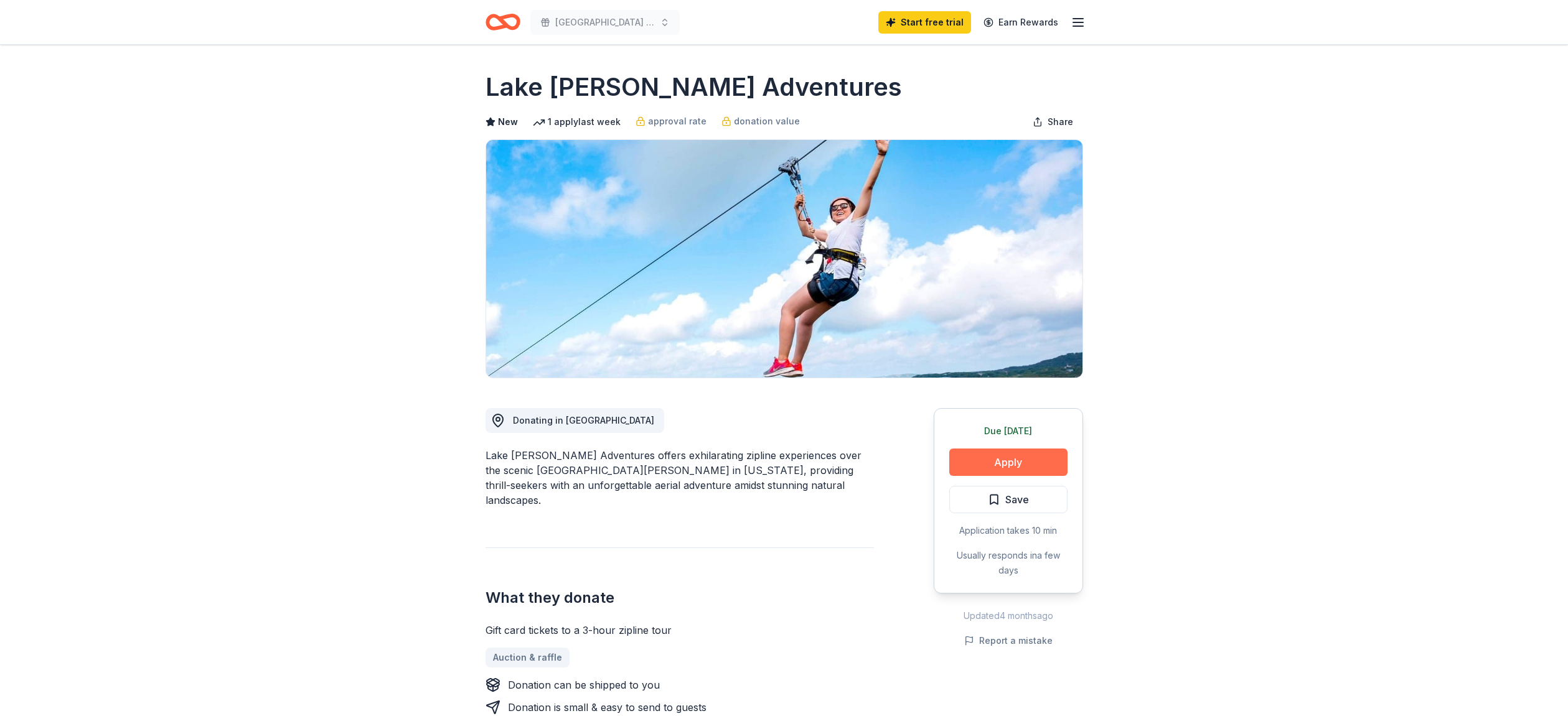
click at [1031, 458] on button "Apply" at bounding box center [1008, 463] width 118 height 28
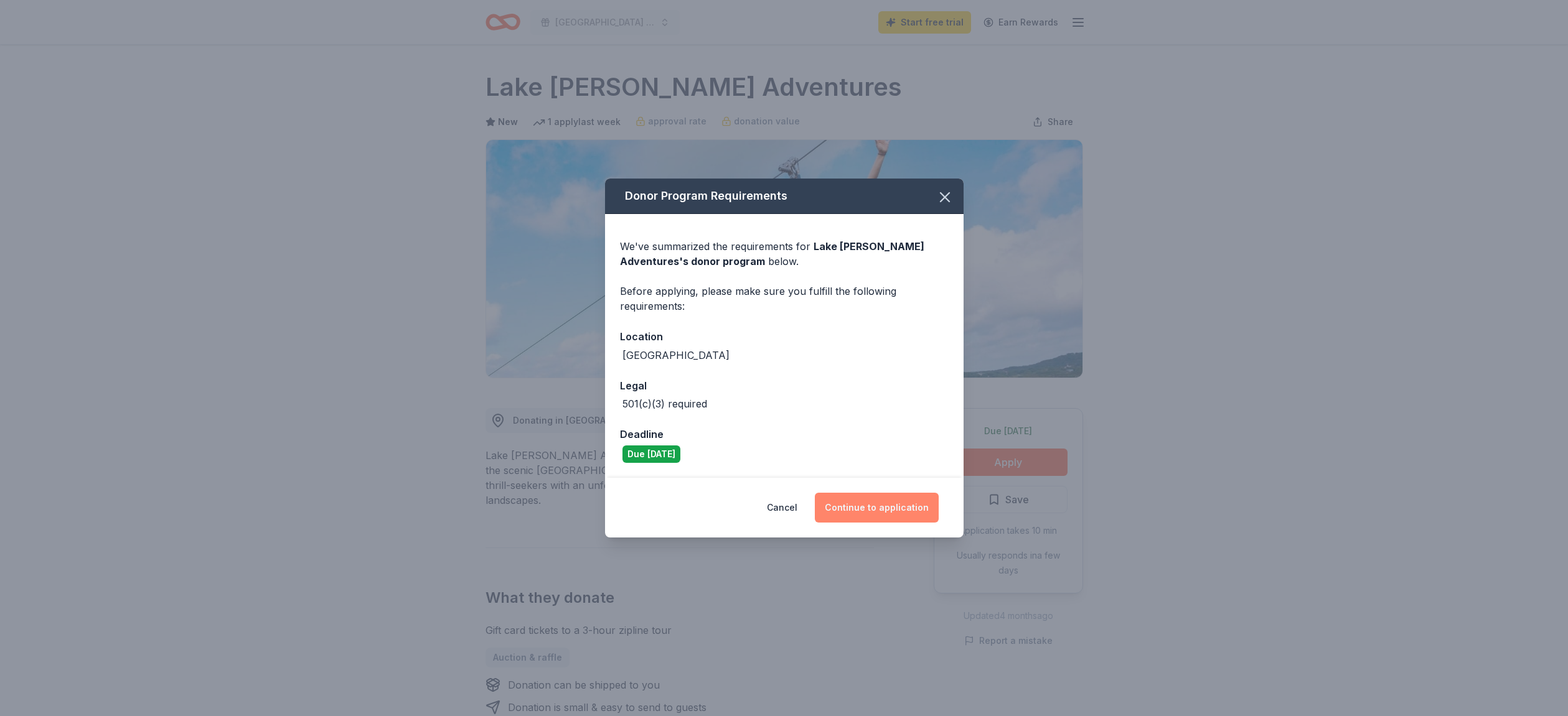
click at [890, 513] on button "Continue to application" at bounding box center [876, 508] width 124 height 30
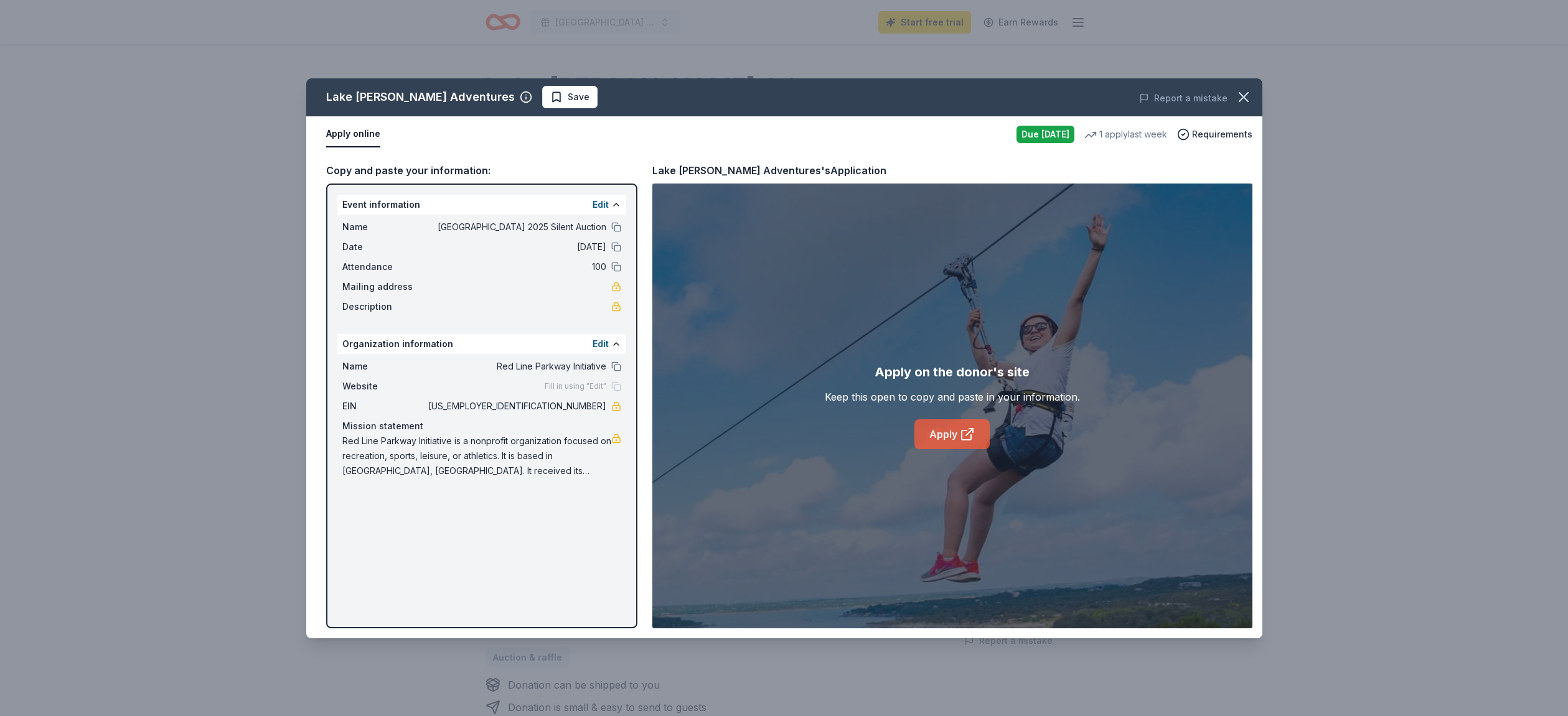
click at [953, 436] on link "Apply" at bounding box center [953, 434] width 75 height 30
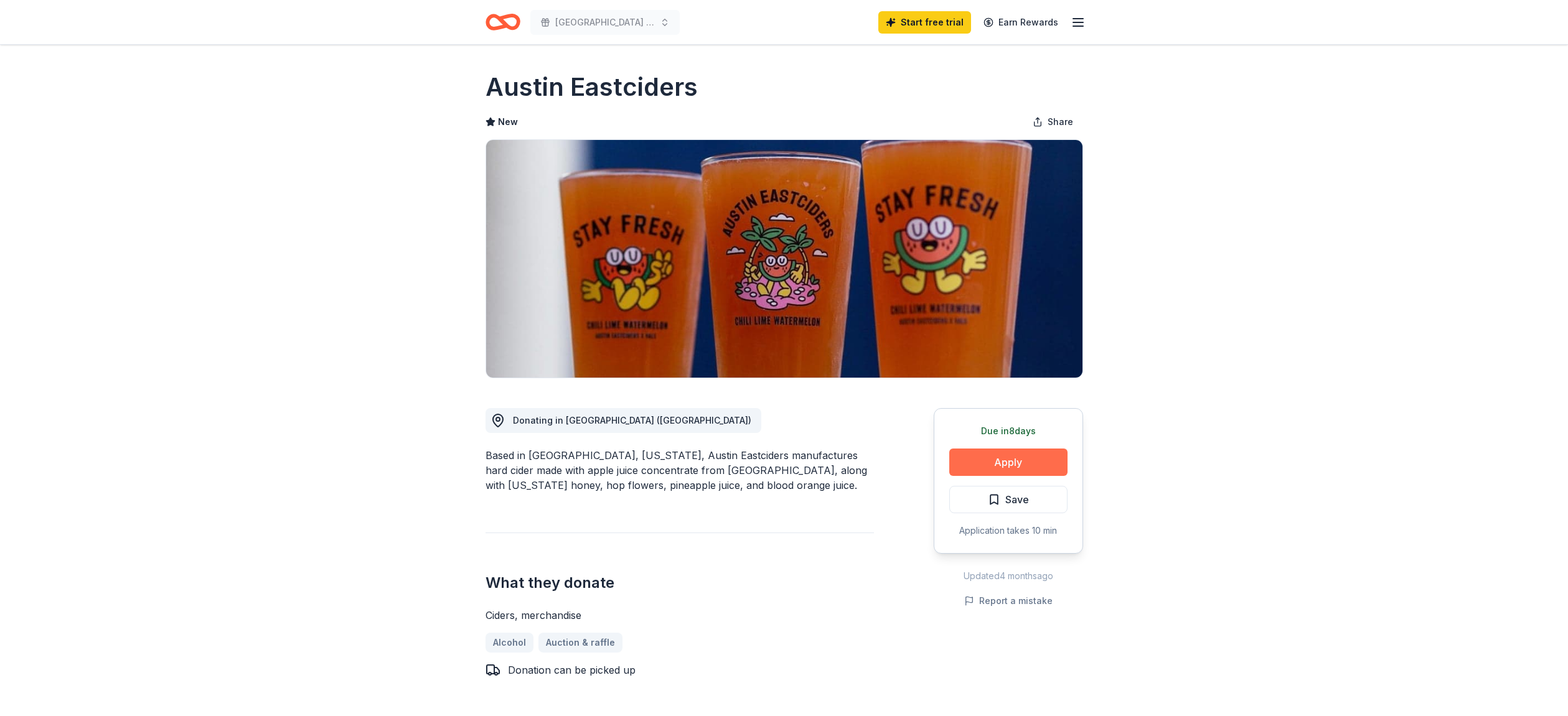
click at [975, 454] on button "Apply" at bounding box center [1008, 463] width 118 height 28
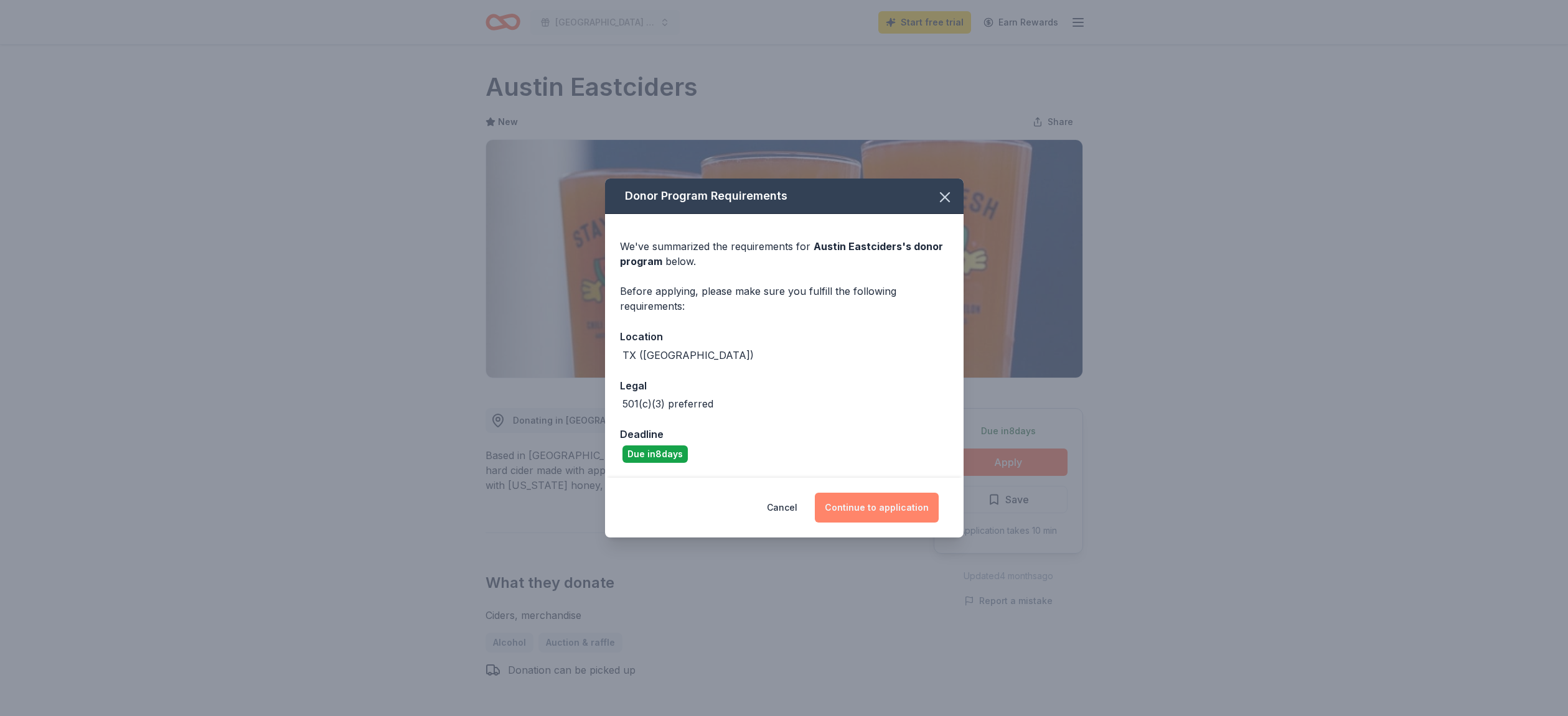
click at [859, 506] on button "Continue to application" at bounding box center [876, 508] width 124 height 30
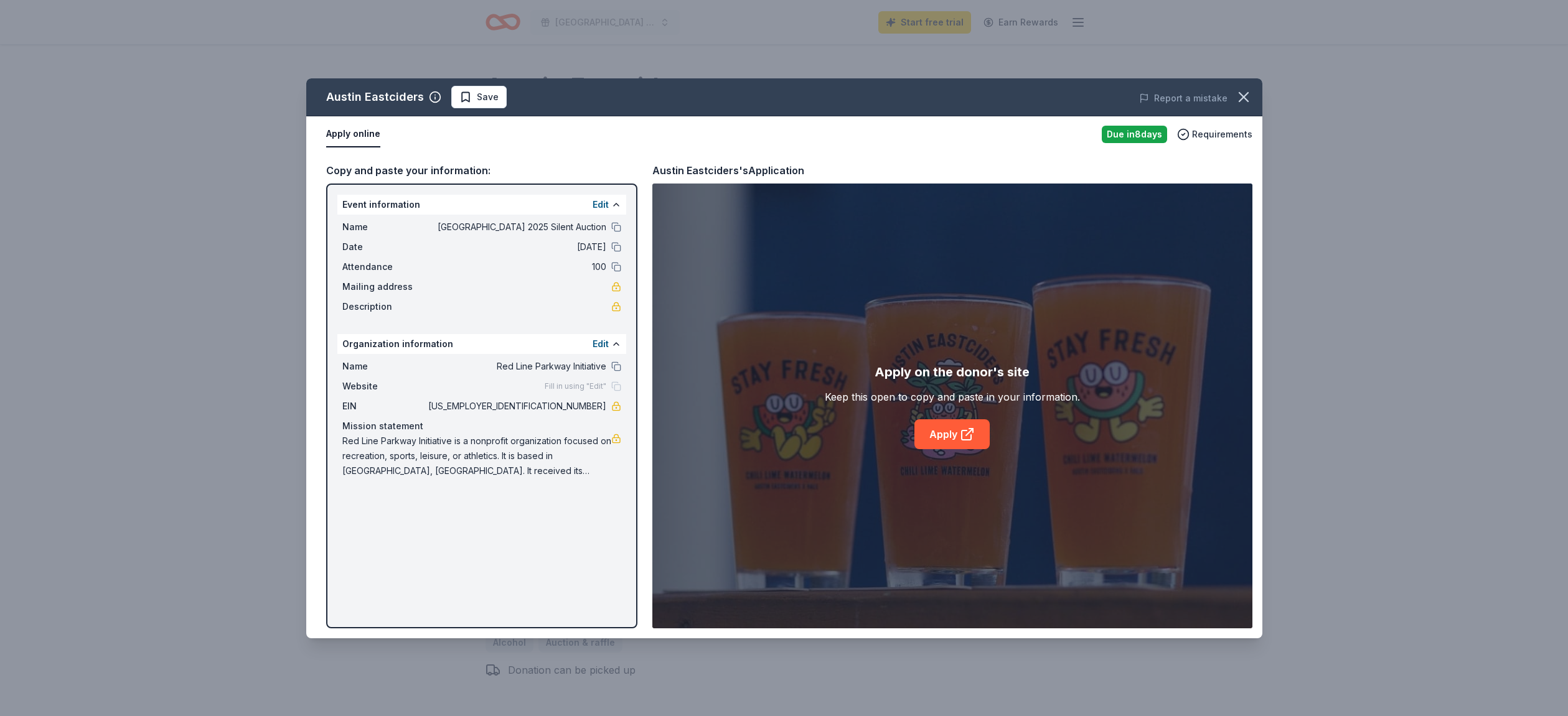
click at [945, 453] on div "Apply on the donor's site Keep this open to copy and paste in your information.…" at bounding box center [952, 406] width 600 height 445
click at [946, 439] on link "Apply" at bounding box center [953, 434] width 75 height 30
